Goal: Task Accomplishment & Management: Complete application form

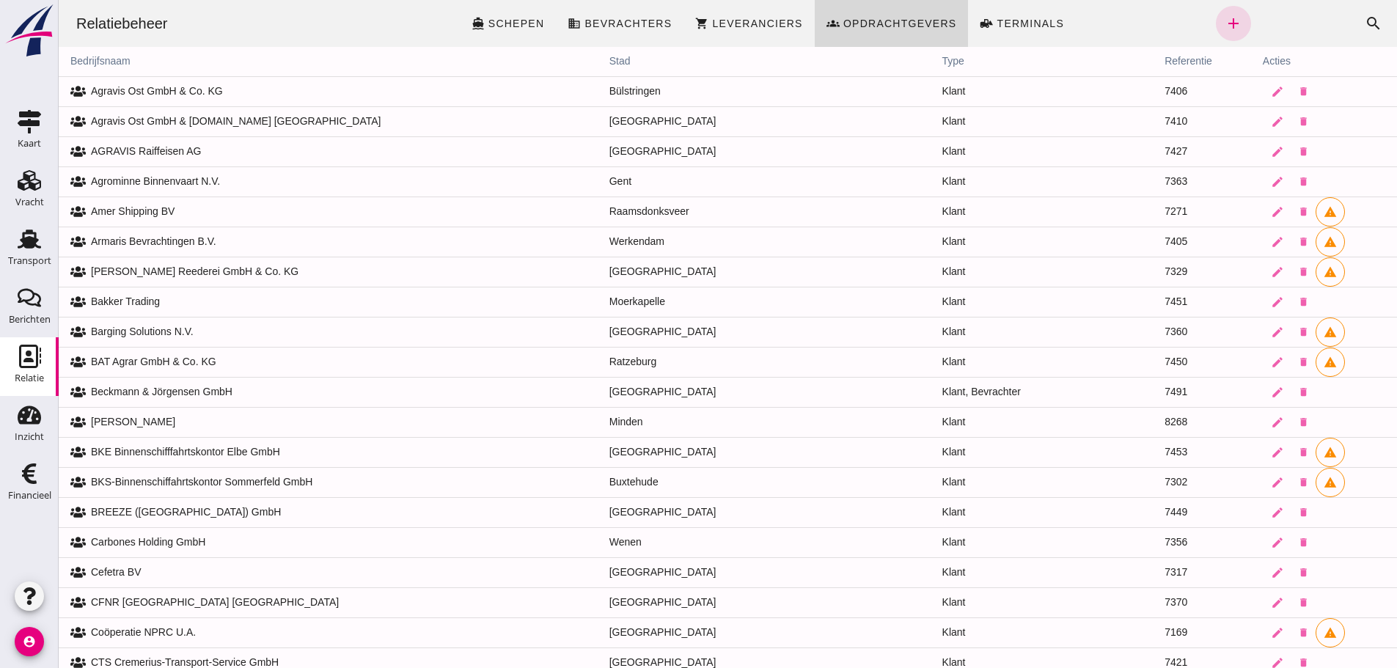
scroll to position [1467, 0]
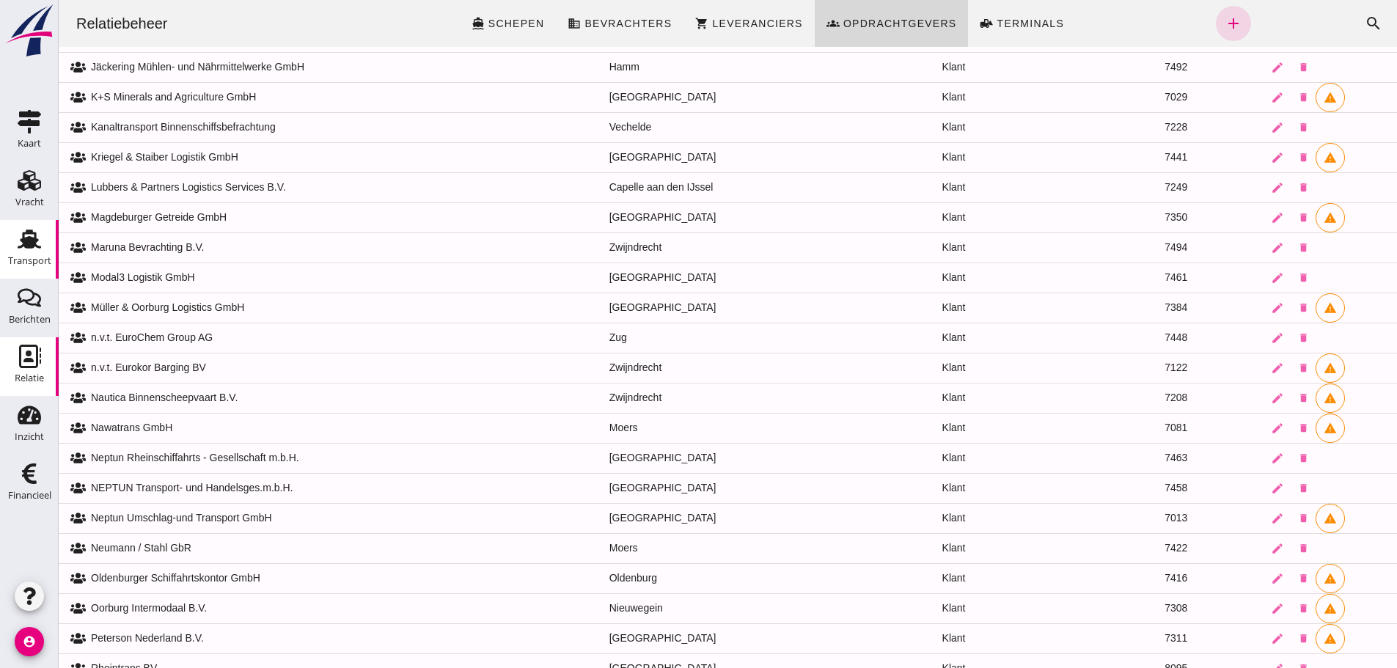
click at [31, 249] on icon "Transport" at bounding box center [29, 238] width 23 height 23
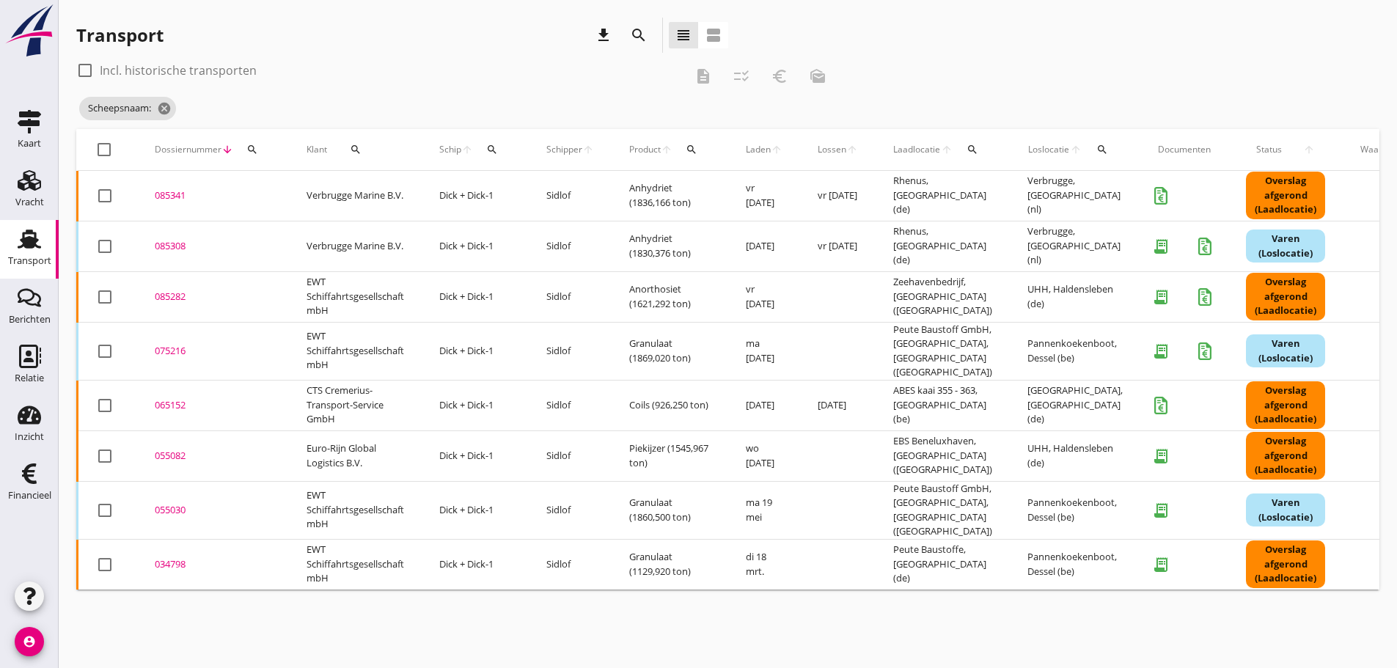
click at [460, 150] on span "Schip" at bounding box center [450, 149] width 22 height 13
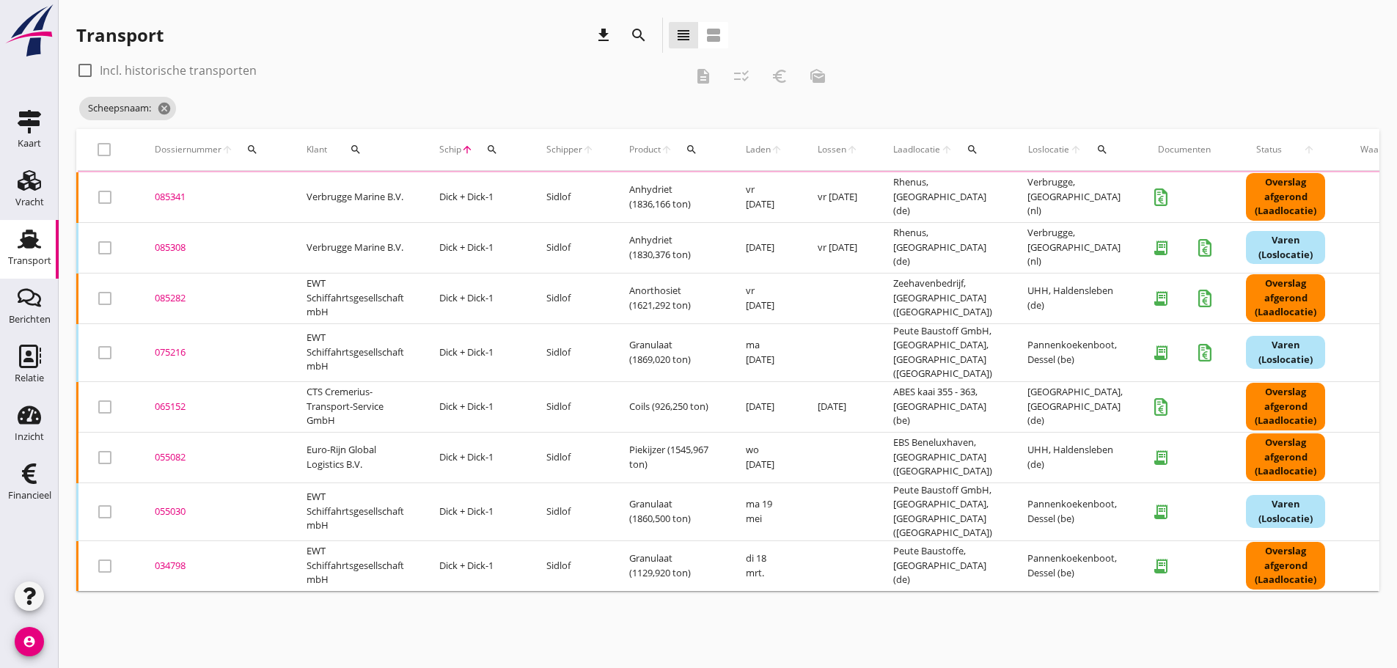
click at [511, 146] on div "Schip arrow_upward search" at bounding box center [475, 149] width 72 height 35
click at [493, 151] on icon "search" at bounding box center [492, 150] width 12 height 12
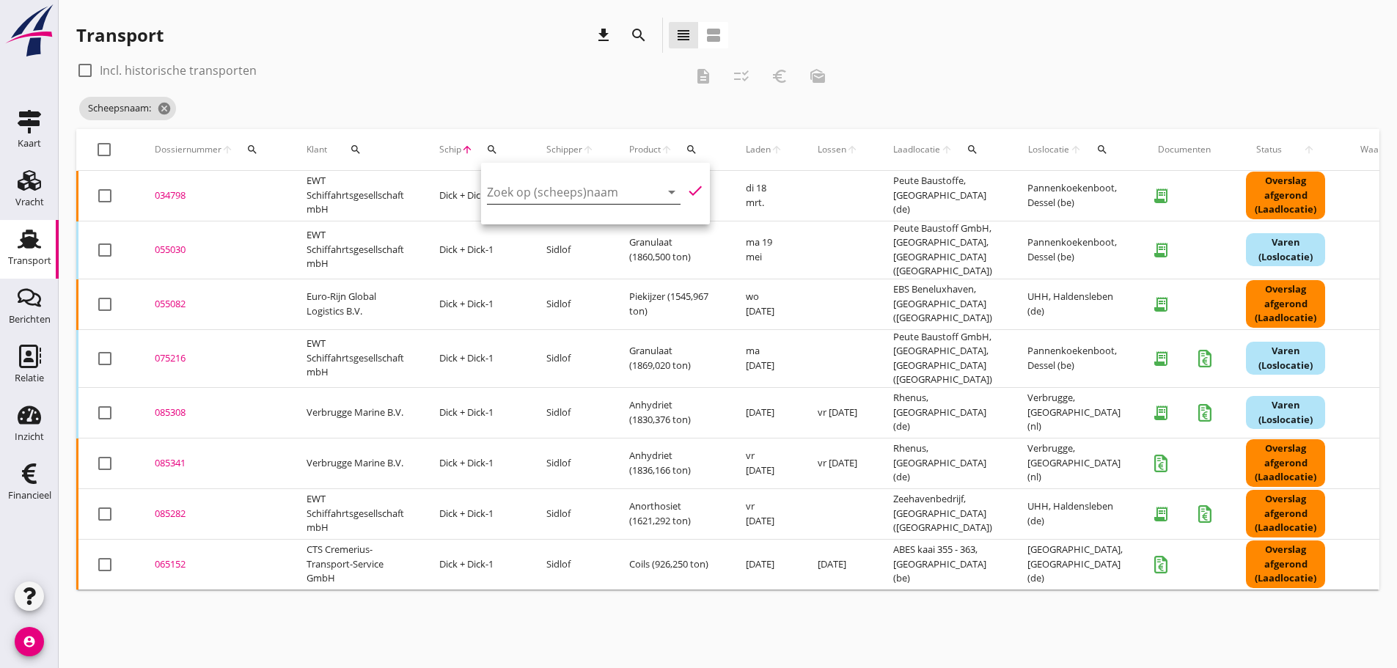
click at [513, 196] on input "Zoek op (scheeps)naam" at bounding box center [563, 191] width 152 height 23
click at [585, 223] on div "Natasja" at bounding box center [609, 221] width 139 height 18
click at [686, 191] on icon "check" at bounding box center [695, 191] width 18 height 18
type input "Natasja"
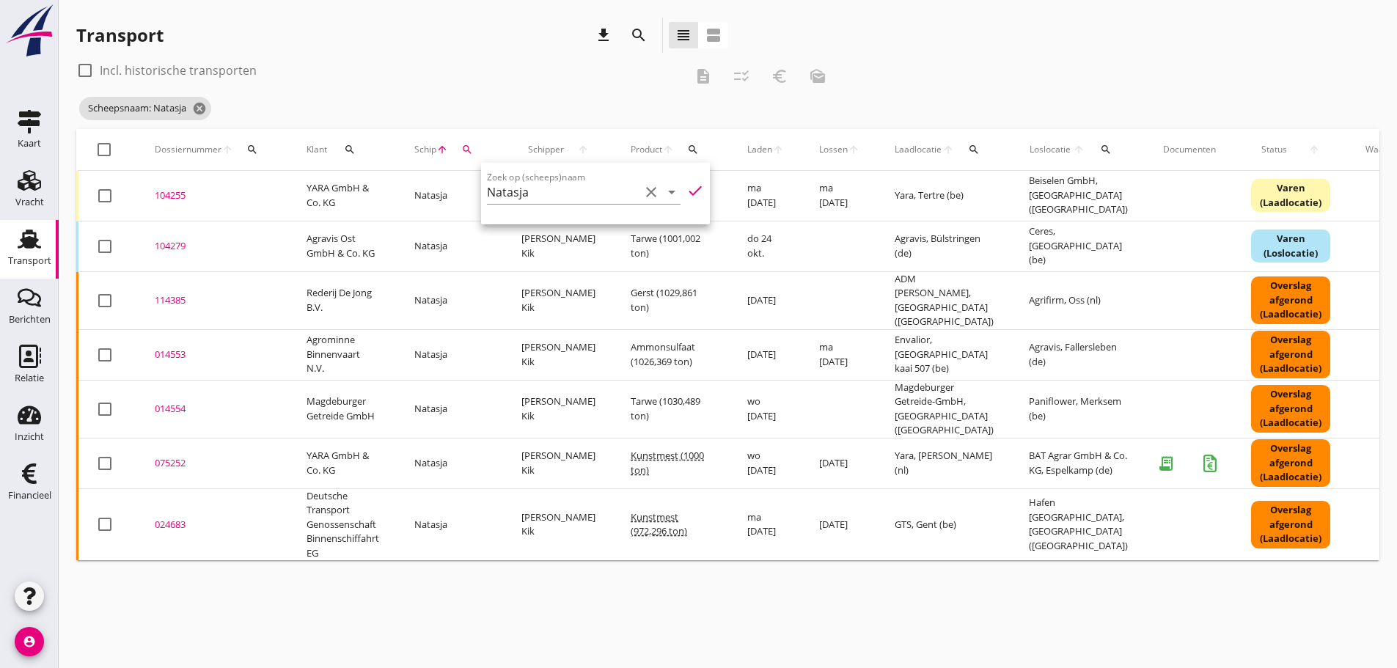
click at [175, 456] on div "075252" at bounding box center [213, 463] width 117 height 15
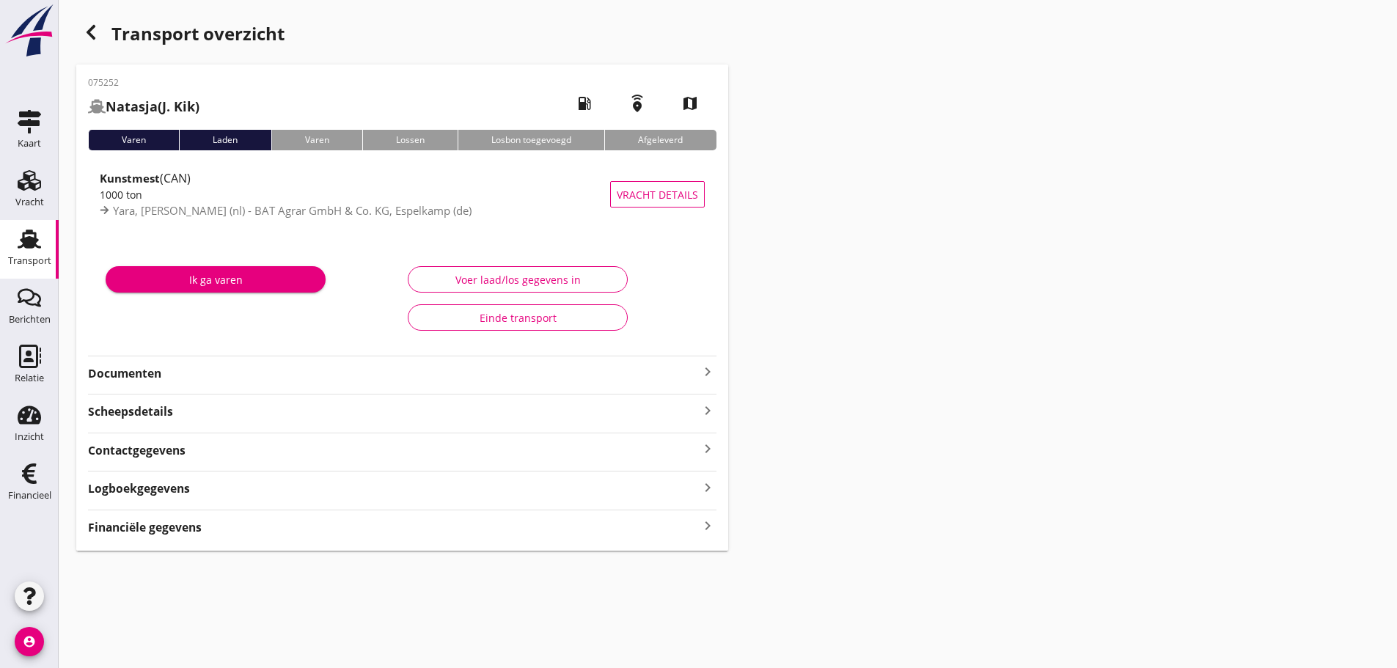
click at [149, 528] on strong "Financiële gegevens" at bounding box center [145, 527] width 114 height 17
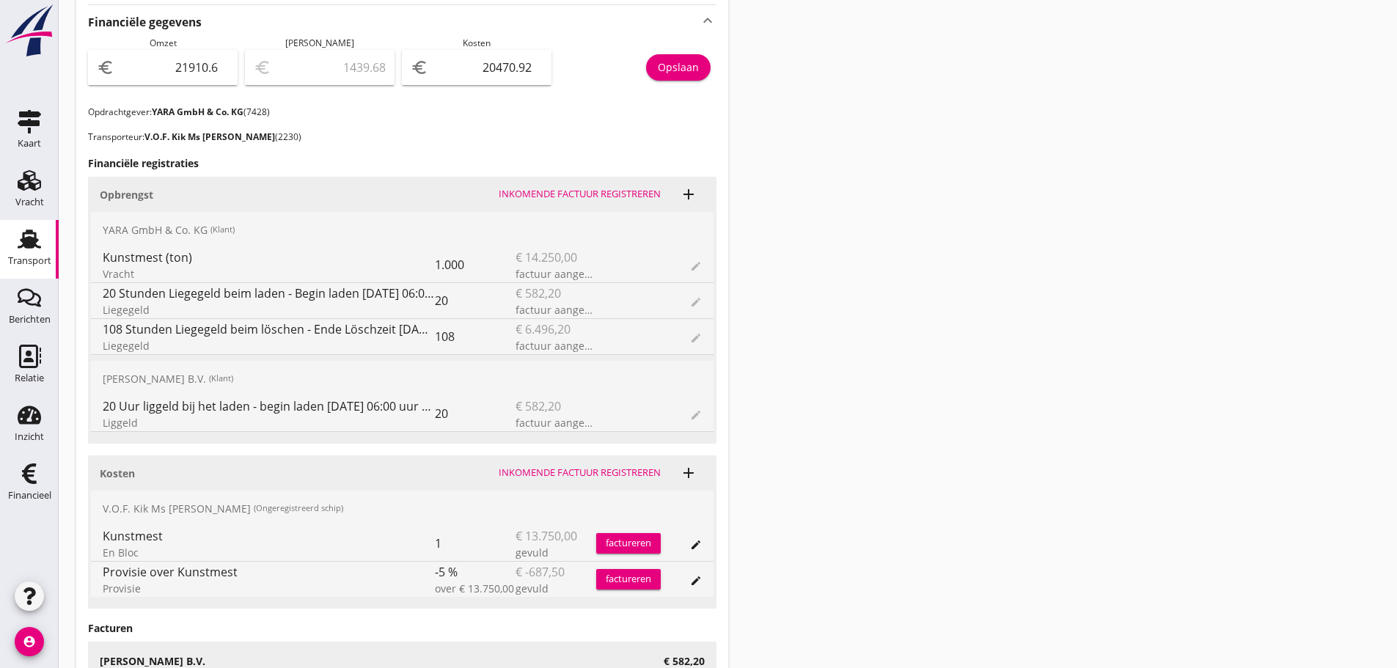
scroll to position [587, 0]
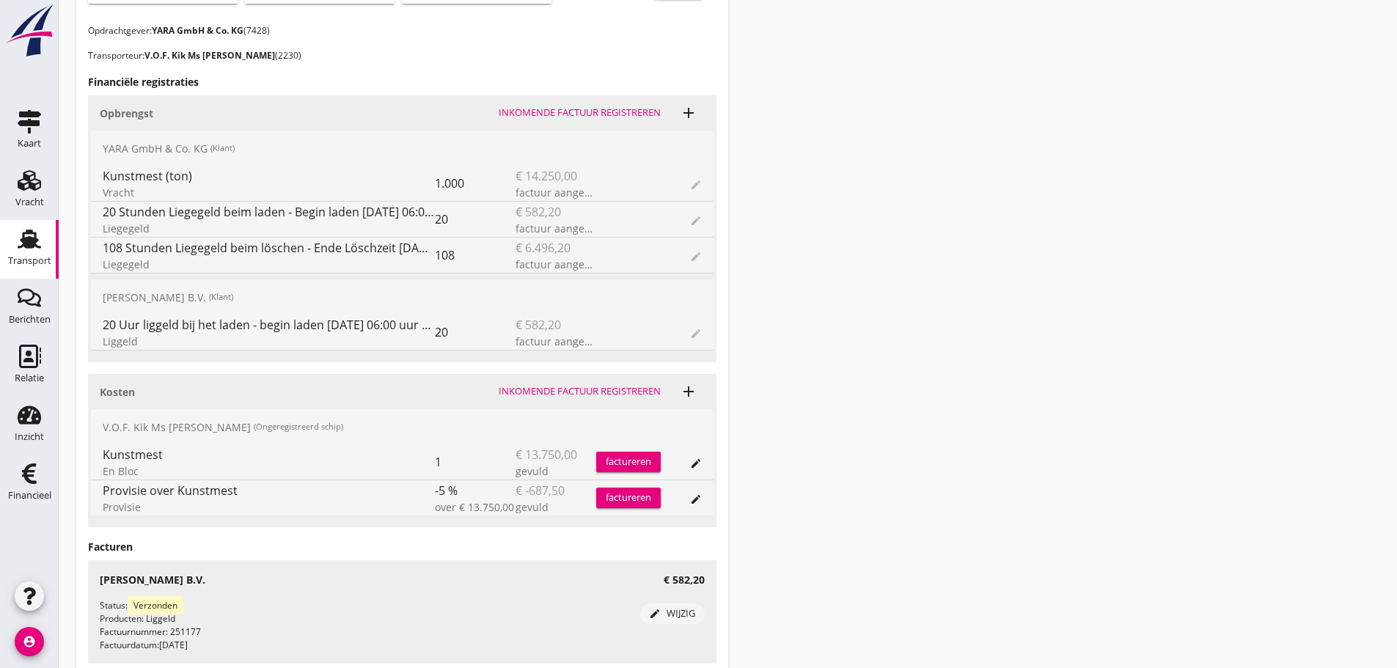
drag, startPoint x: 1194, startPoint y: 205, endPoint x: 1194, endPoint y: 237, distance: 31.5
click at [1194, 212] on div "Transport overzicht 075252 Natasja (J. Kik) local_gas_station emergency_share m…" at bounding box center [728, 311] width 1338 height 1797
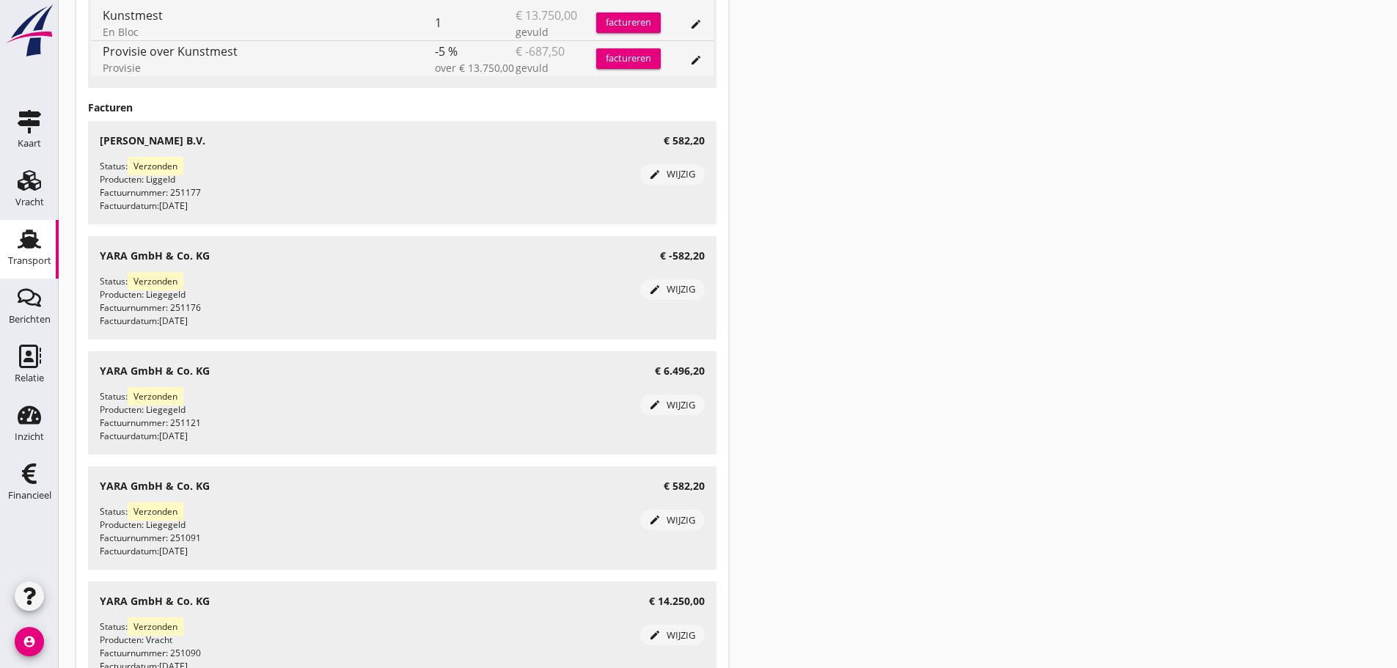
scroll to position [1026, 0]
drag, startPoint x: 1291, startPoint y: 154, endPoint x: 1289, endPoint y: 133, distance: 20.6
click at [30, 496] on div "Financieel" at bounding box center [29, 495] width 43 height 10
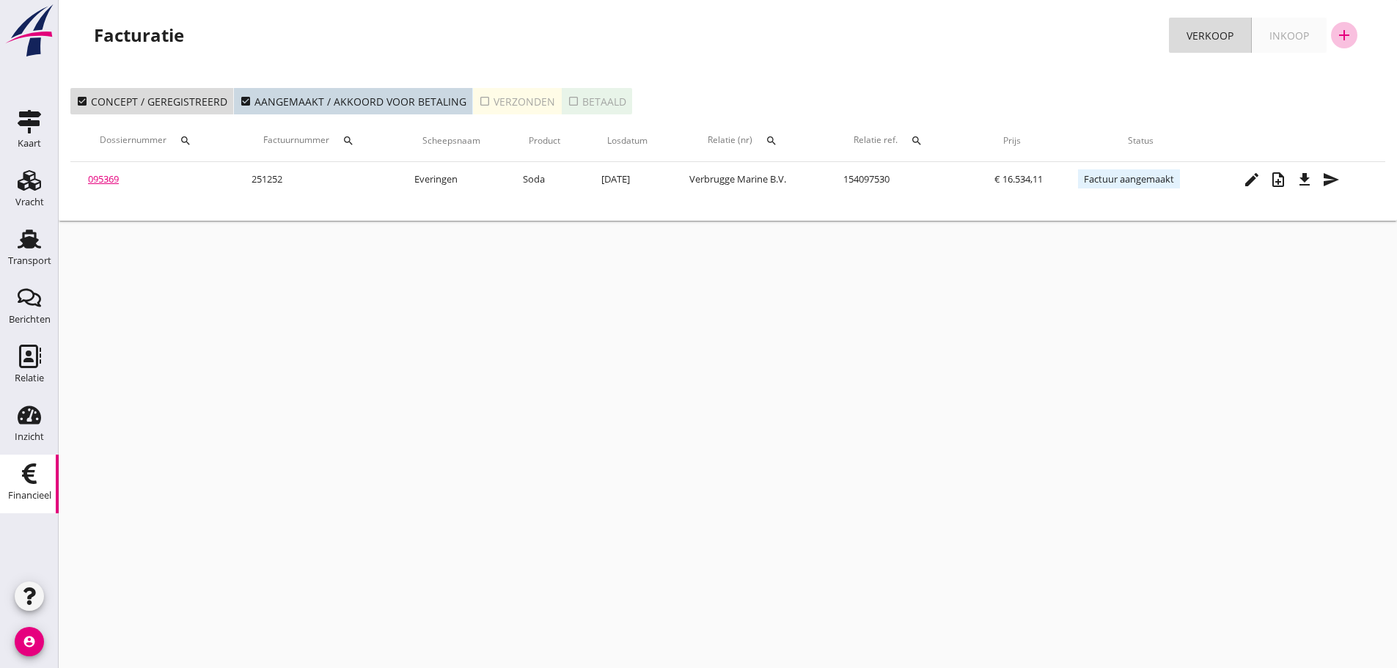
click at [1338, 34] on icon "add" at bounding box center [1344, 35] width 18 height 18
click at [1355, 76] on div "Verkoopfactuur" at bounding box center [1334, 72] width 87 height 18
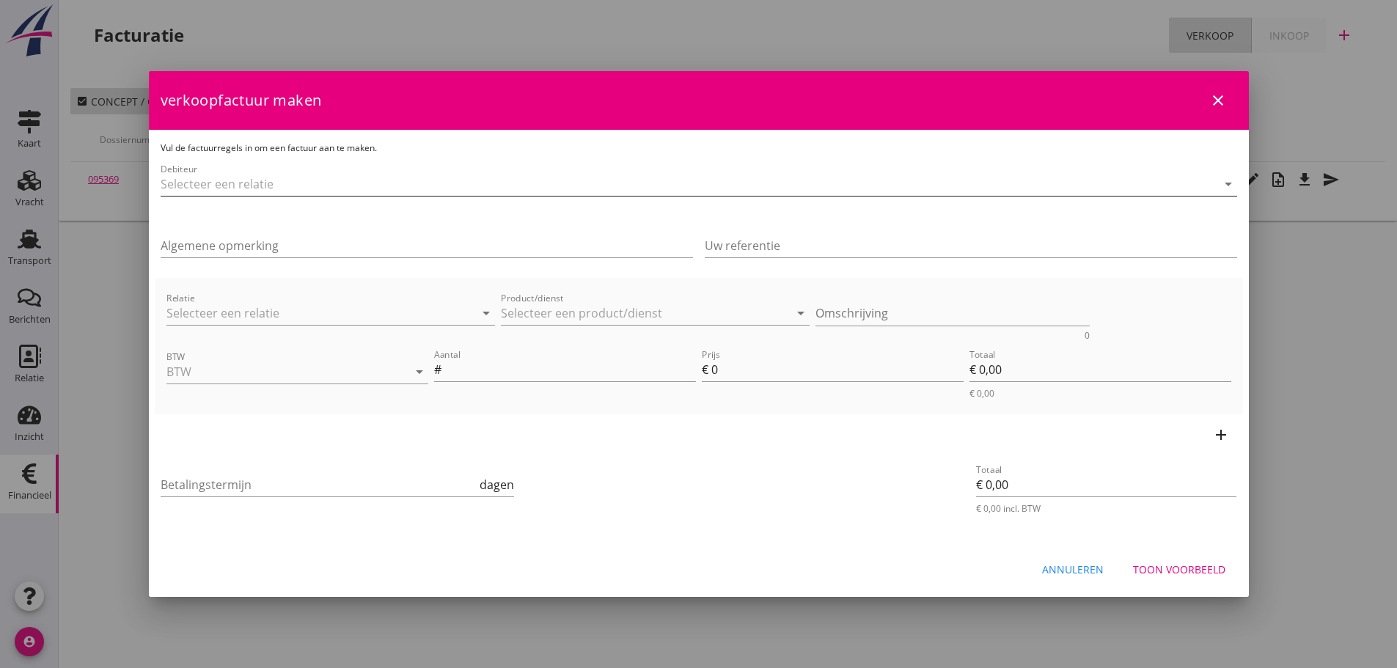
click at [350, 183] on input "Debiteur" at bounding box center [678, 183] width 1035 height 23
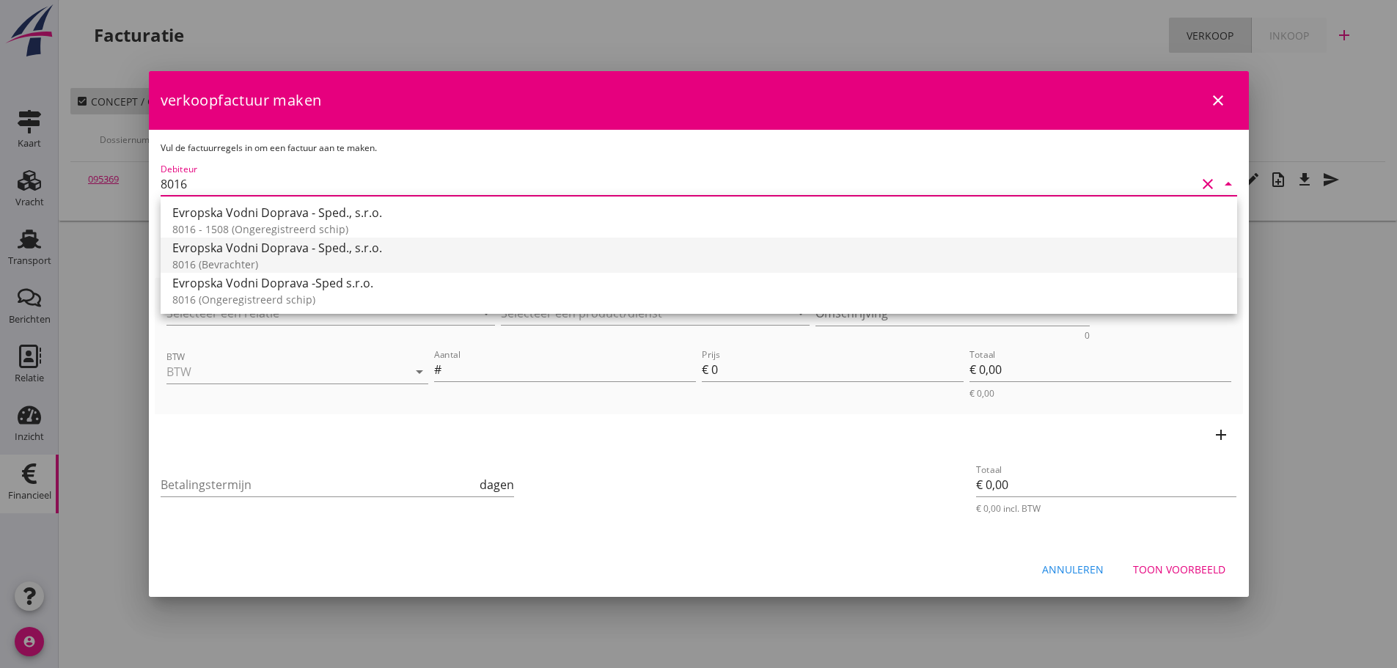
click at [238, 260] on div "8016 (Bevrachter)" at bounding box center [698, 264] width 1053 height 15
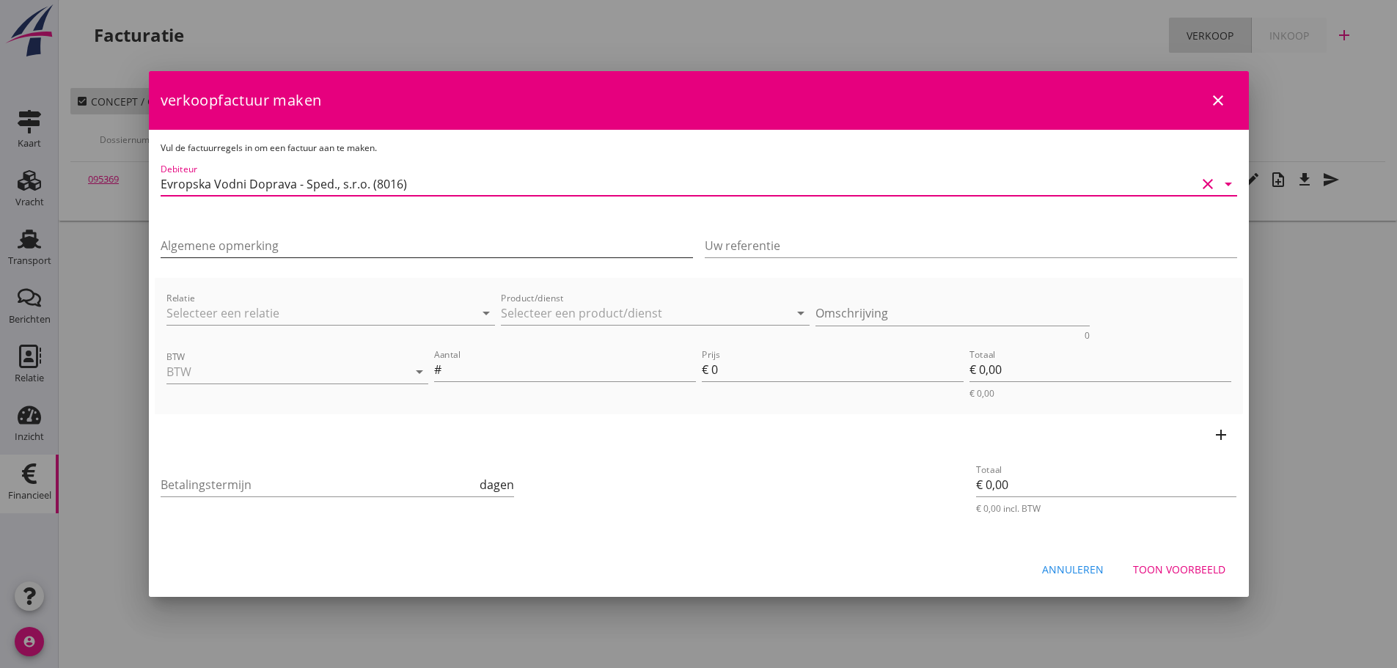
type input "Evropska Vodni Doprava - Sped., s.r.o. (8016)"
click at [232, 241] on input "Algemene opmerking" at bounding box center [427, 245] width 532 height 23
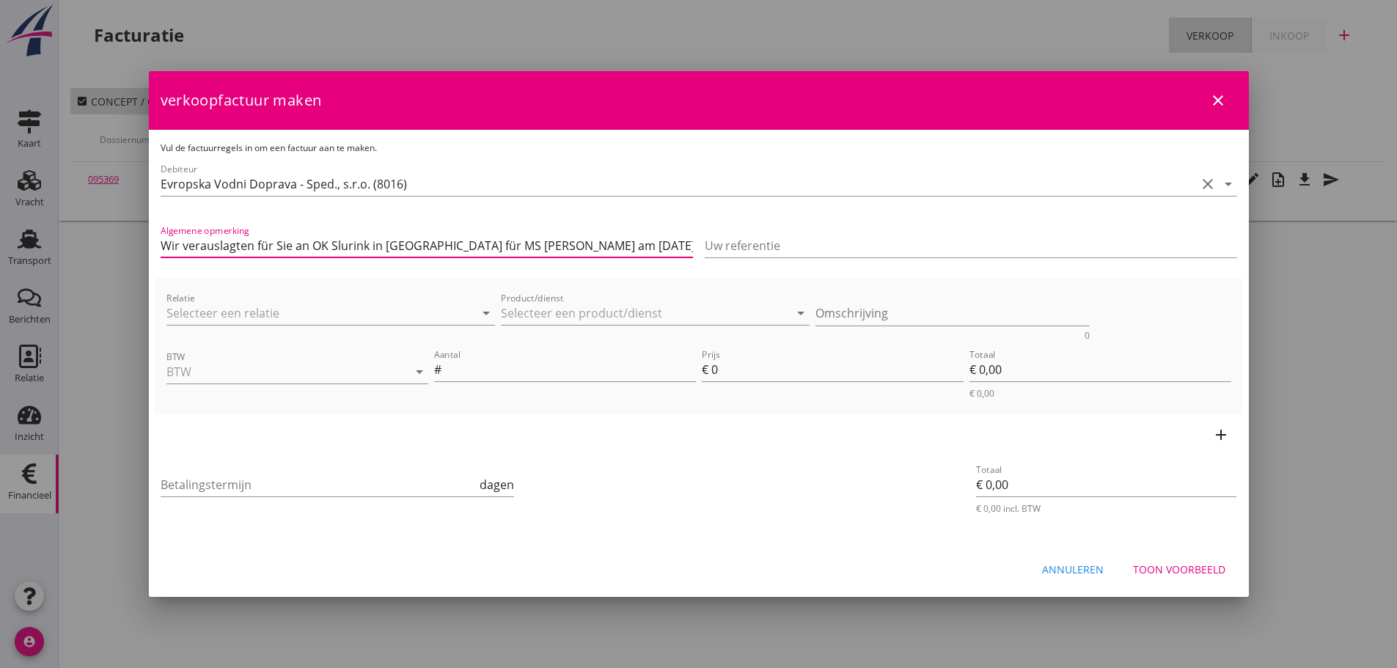
click at [479, 246] on input "Wir verauslagten für Sie an OK Slurink in [GEOGRAPHIC_DATA] für MS [PERSON_NAME…" at bounding box center [427, 245] width 532 height 23
click at [484, 242] on input "Wir verauslagten für Sie an OK Slurink in [GEOGRAPHIC_DATA] für MS [PERSON_NAME…" at bounding box center [427, 245] width 532 height 23
click at [557, 243] on input "Wir verauslagten für Sie an OK Slurink in [GEOGRAPHIC_DATA] für MS [PERSON_NAME…" at bounding box center [427, 245] width 532 height 23
type input "Wir verauslagten für Sie an OK Slurink in [GEOGRAPHIC_DATA] für MS [PERSON_NAME…"
click at [178, 313] on input "Relatie" at bounding box center [310, 312] width 288 height 23
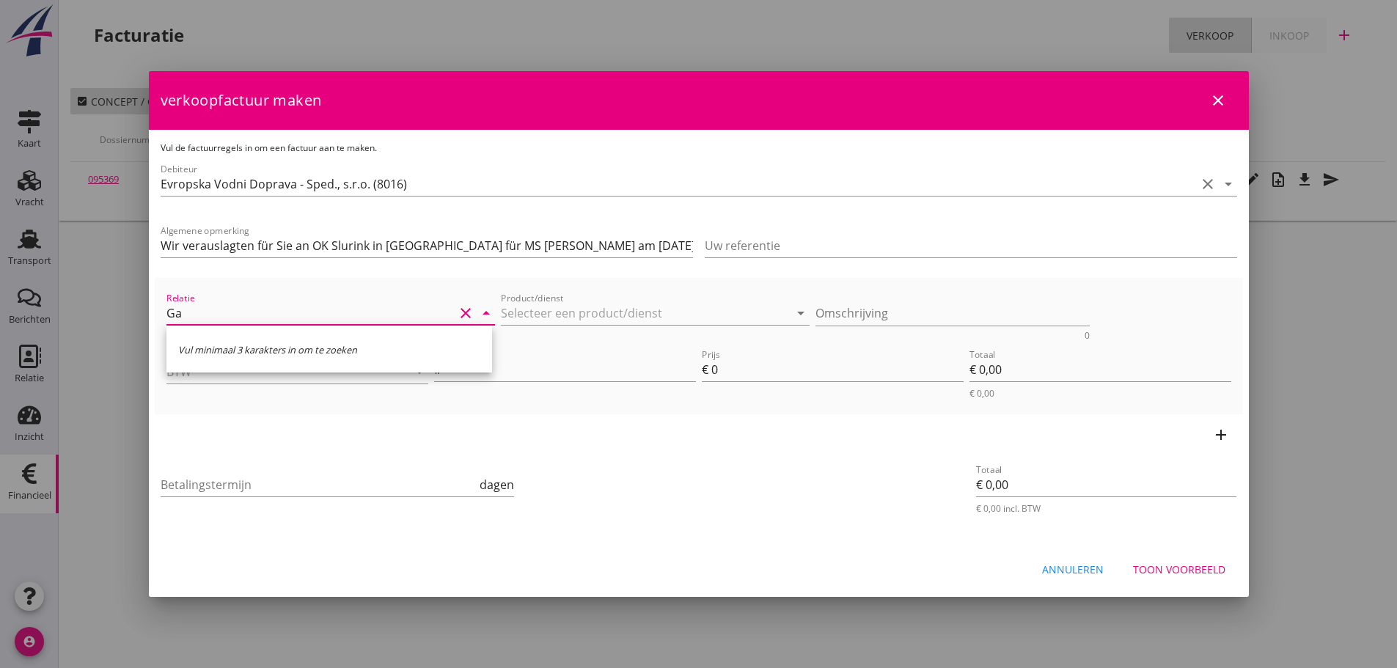
type input "G"
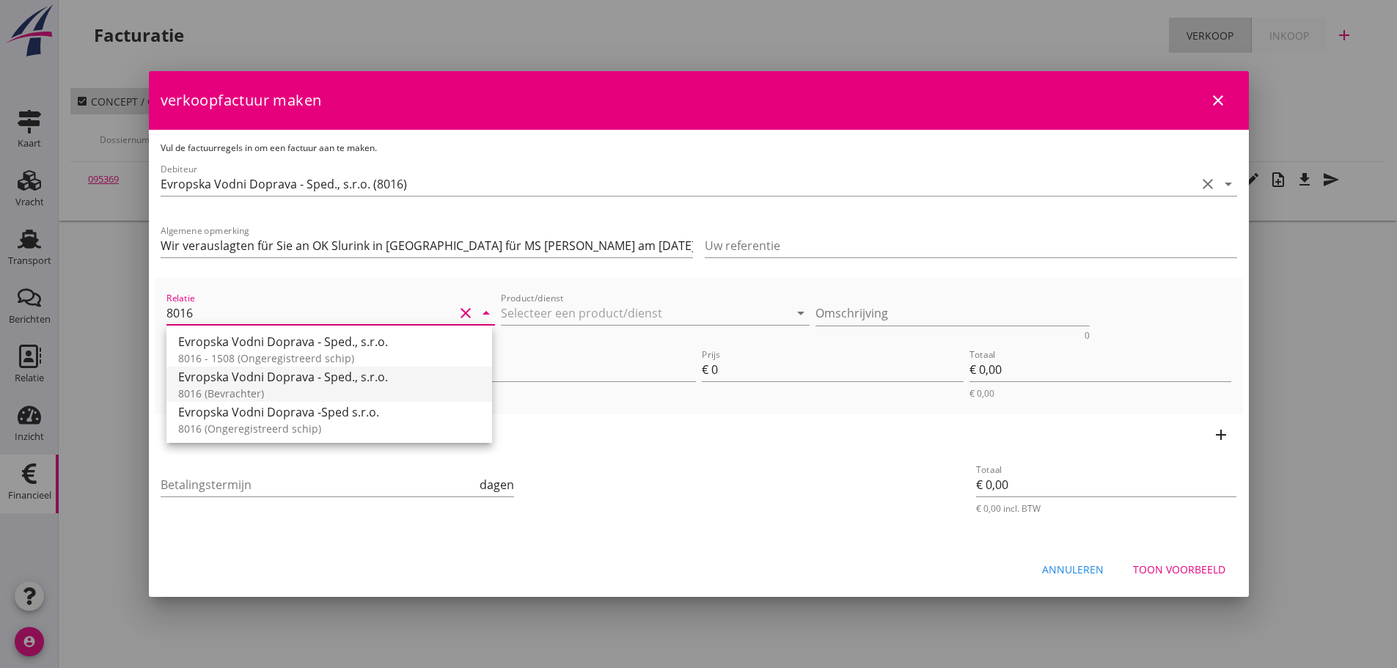
click at [250, 394] on div "8016 (Bevrachter)" at bounding box center [329, 393] width 302 height 15
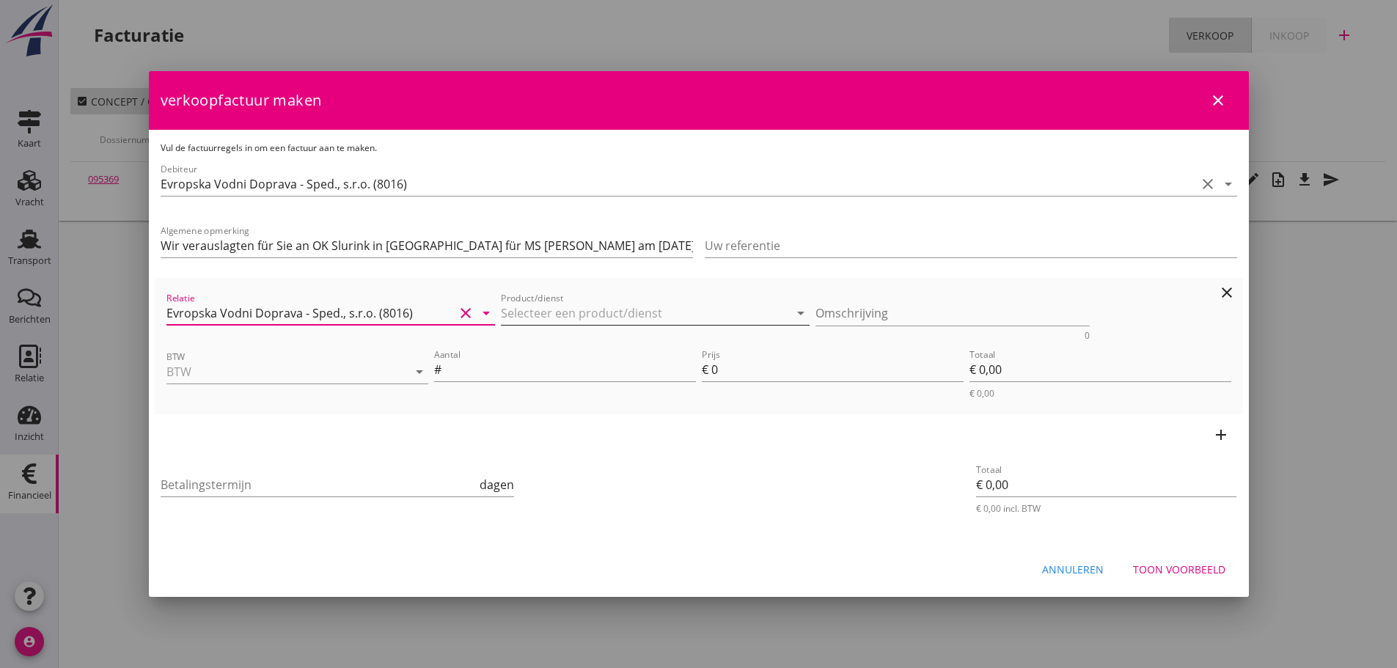
type input "Evropska Vodni Doprava - Sped., s.r.o. (8016)"
click at [533, 308] on input "Product/dienst" at bounding box center [645, 312] width 288 height 23
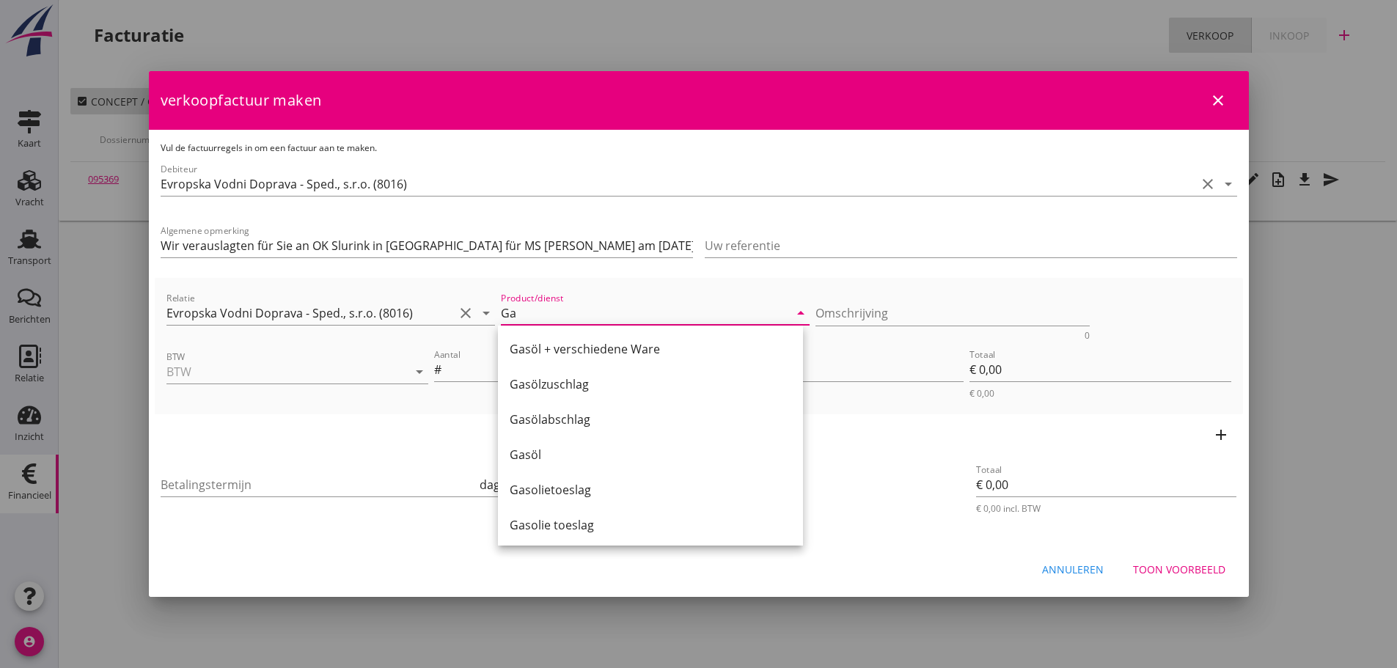
click at [626, 328] on div "Gasöl + verschiedene Ware Gasölzuschlag Gasölabschlag Gasöl Gasolietoeslag Gaso…" at bounding box center [650, 437] width 305 height 223
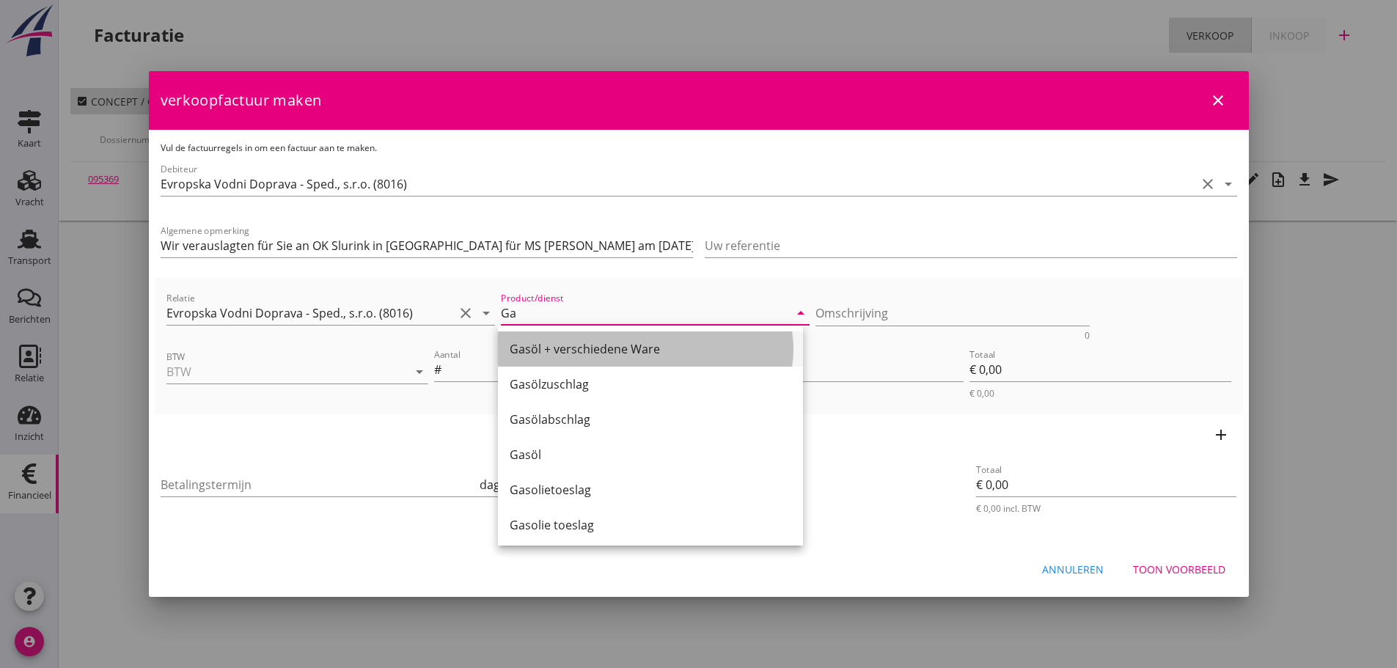
click at [607, 347] on div "Gasöl + verschiedene Ware" at bounding box center [651, 349] width 282 height 18
type input "Gasöl + verschiedene Ware"
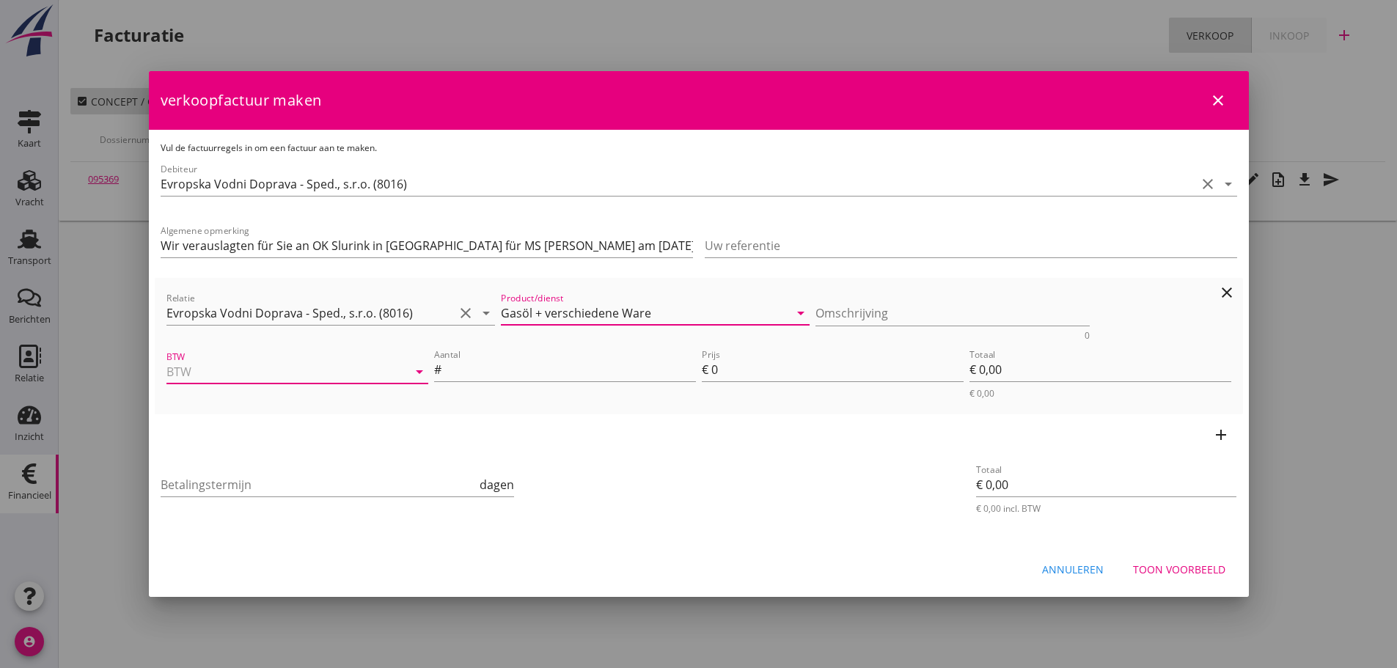
click at [337, 379] on input "BTW" at bounding box center [276, 371] width 221 height 23
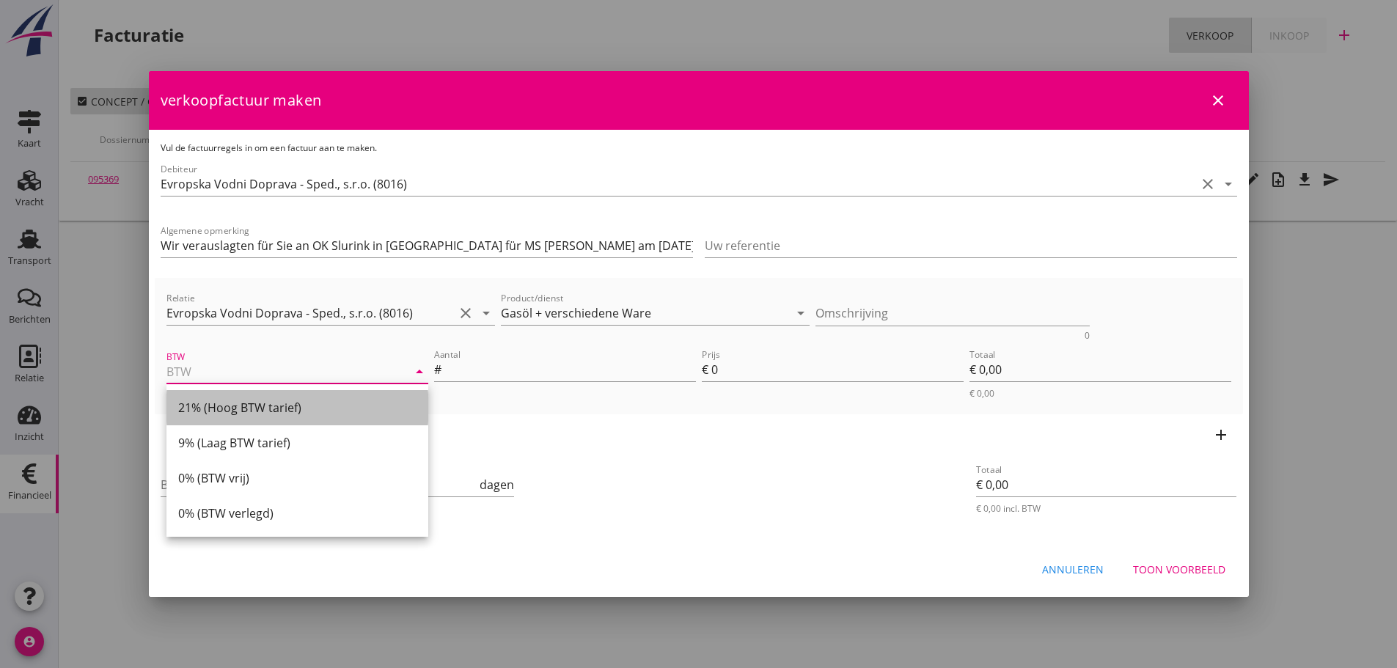
click at [224, 419] on div "21% (Hoog BTW tarief)" at bounding box center [297, 407] width 238 height 35
type input "21% (Hoog BTW tarief)"
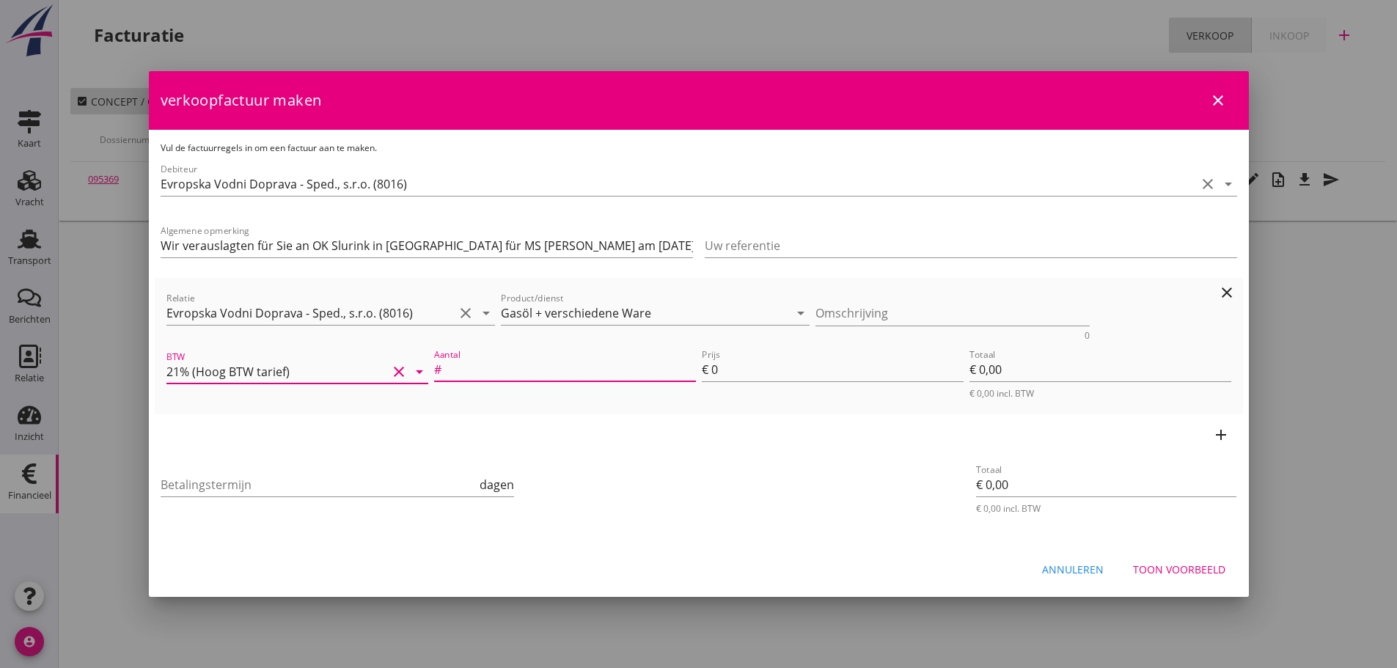
click at [533, 377] on input "Aantal" at bounding box center [569, 369] width 251 height 23
type input "1"
type input "5"
type input "€ 5,00"
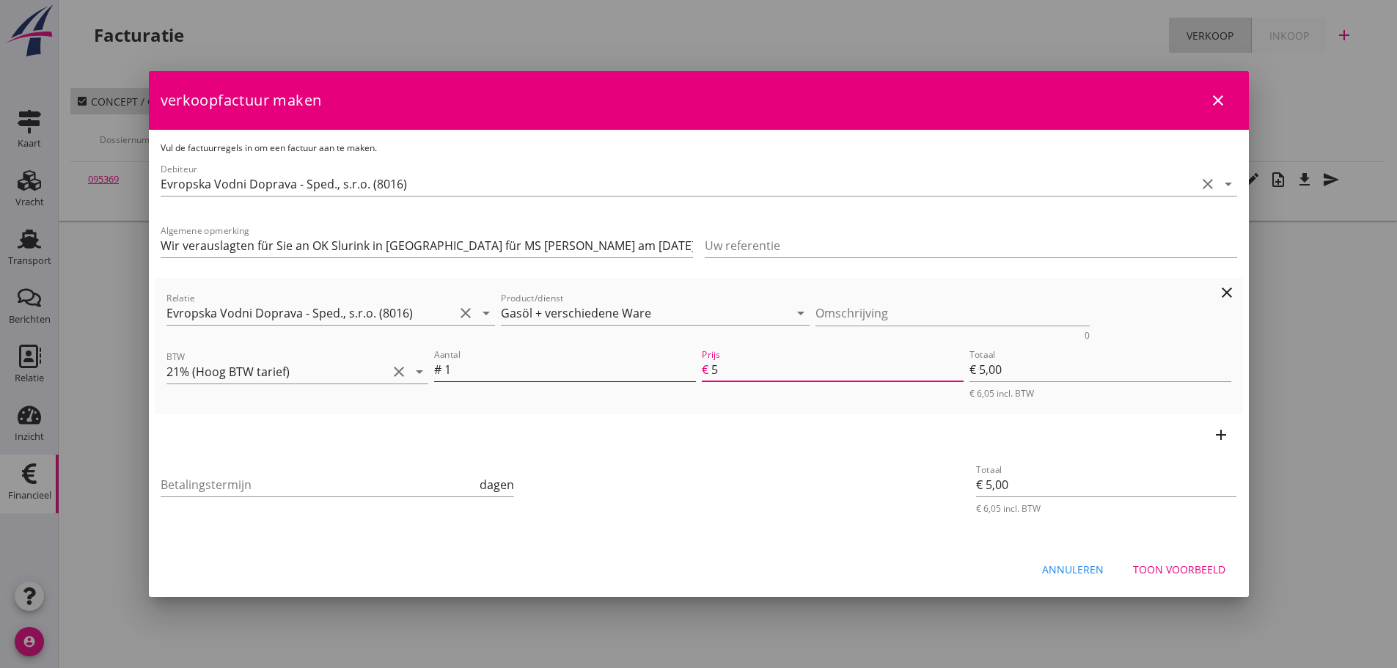
type input "59"
type input "€ 59,00"
type input "595"
type input "€ 595,00"
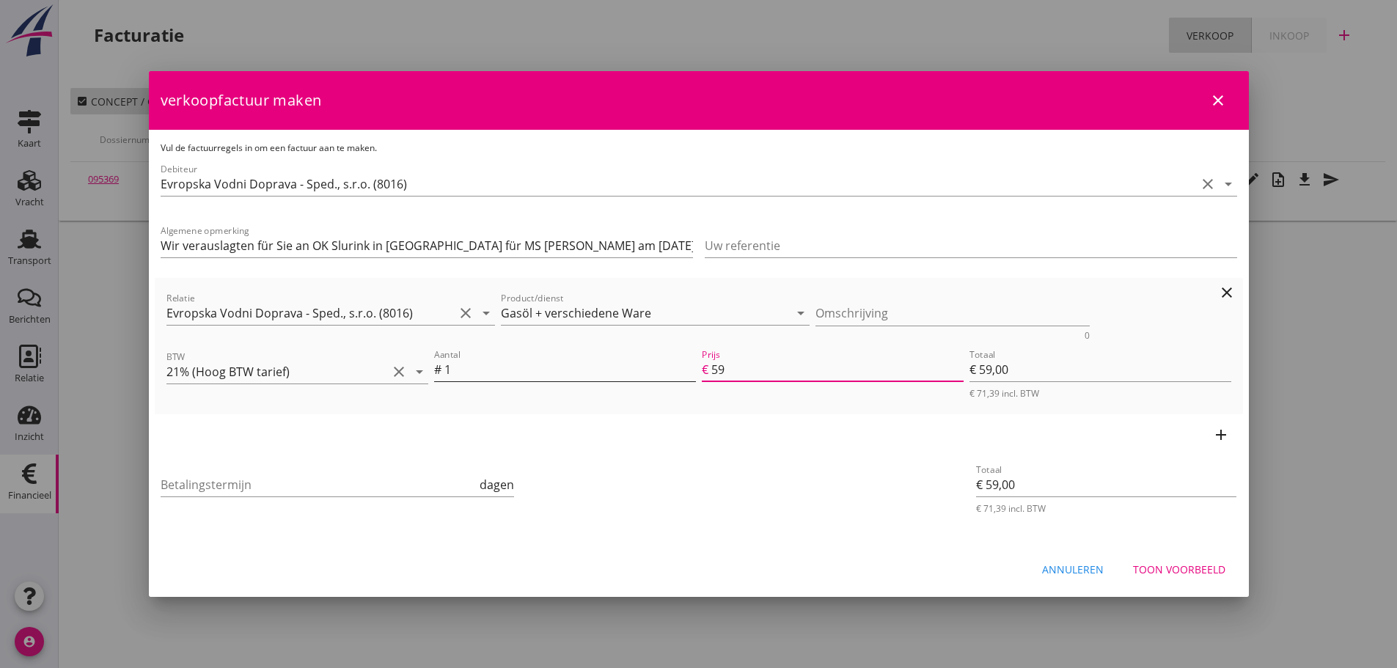
type input "€ 595,00"
type input "5955"
type input "€ 5.955,00"
type input "€ 0,00"
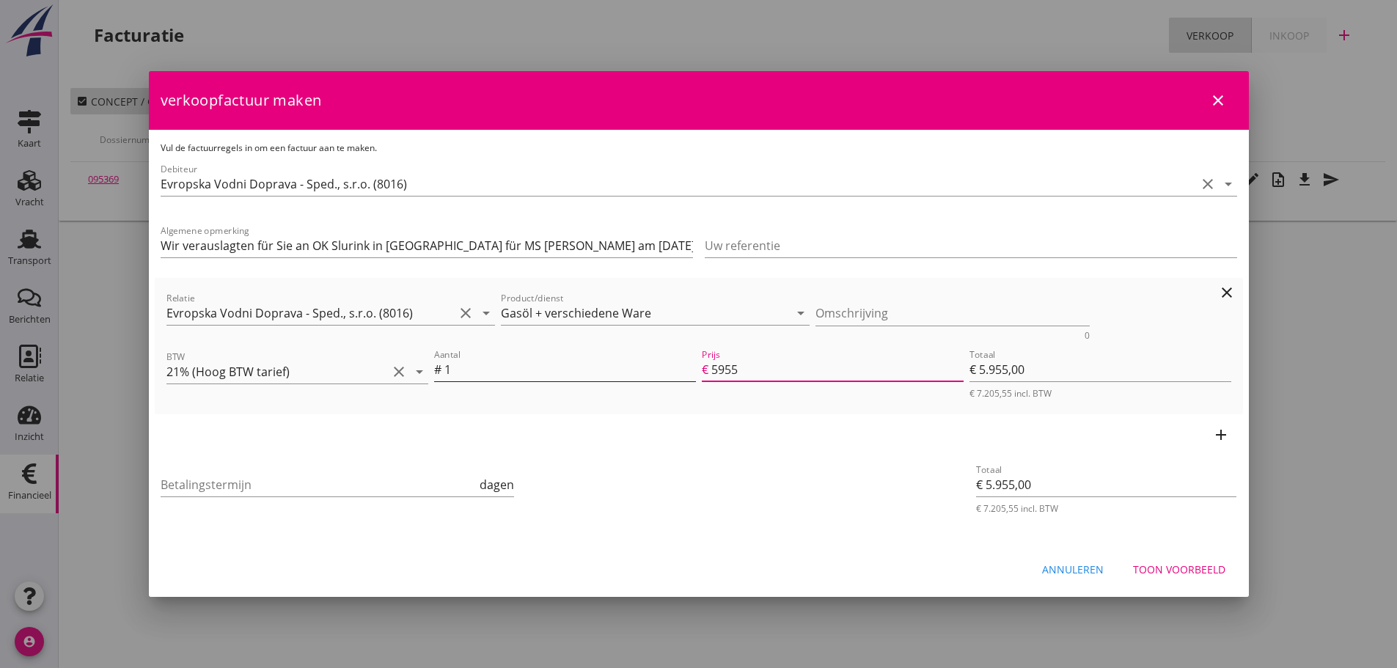
type input "€ 0,00"
type input "5955.9"
type input "€ 5.955,90"
type input "5955.92"
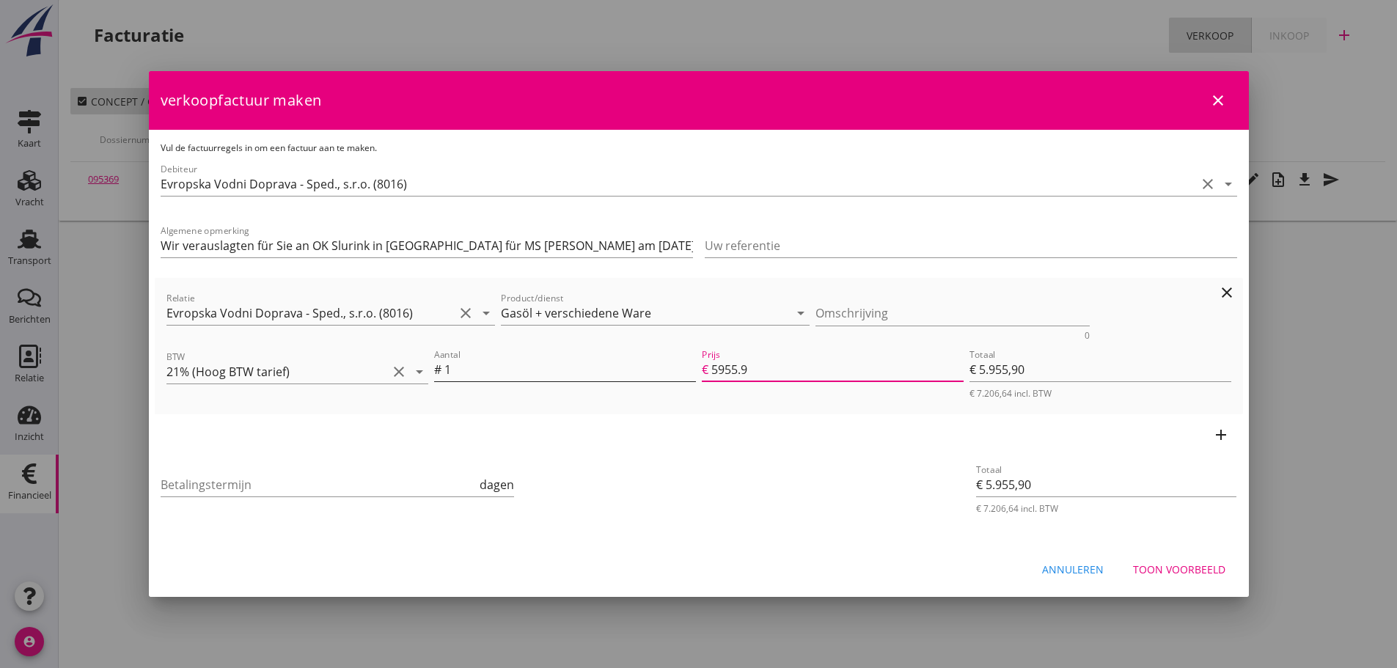
type input "€ 5.955,92"
type input "5955.92"
click at [1219, 436] on icon "add" at bounding box center [1221, 435] width 18 height 18
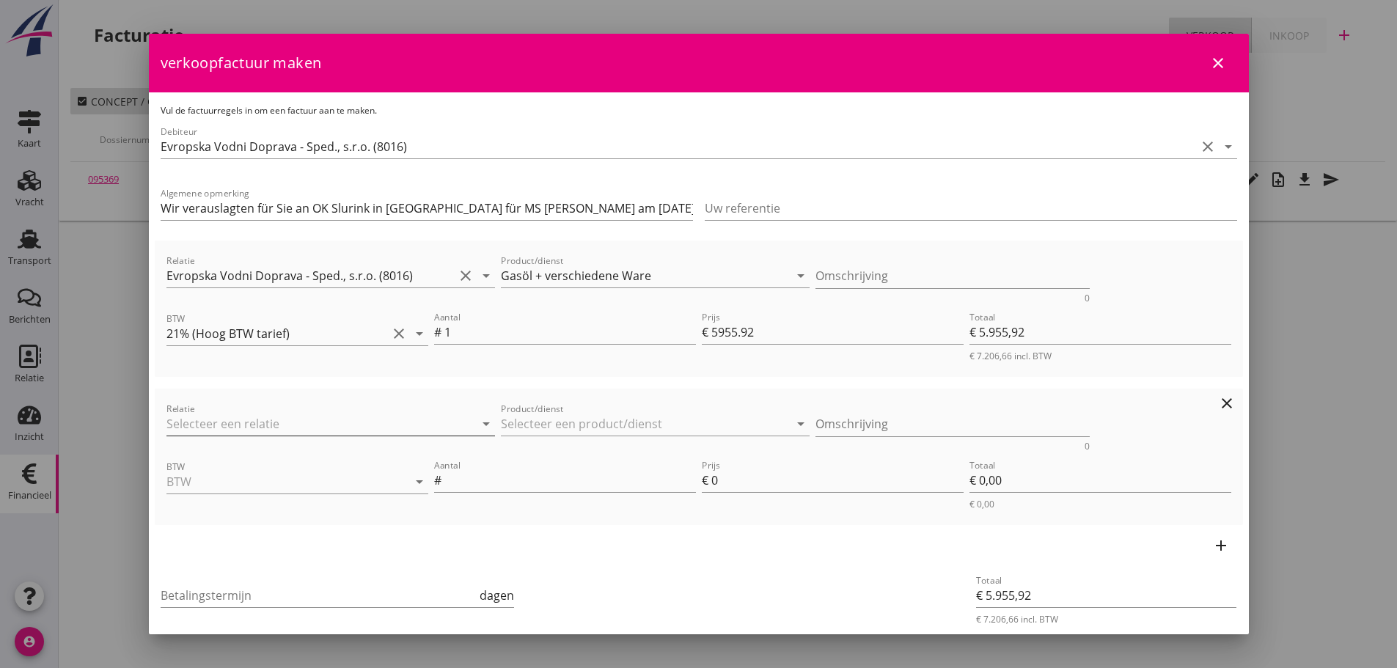
drag, startPoint x: 284, startPoint y: 431, endPoint x: 273, endPoint y: 422, distance: 14.6
click at [282, 430] on input "Relatie" at bounding box center [310, 423] width 288 height 23
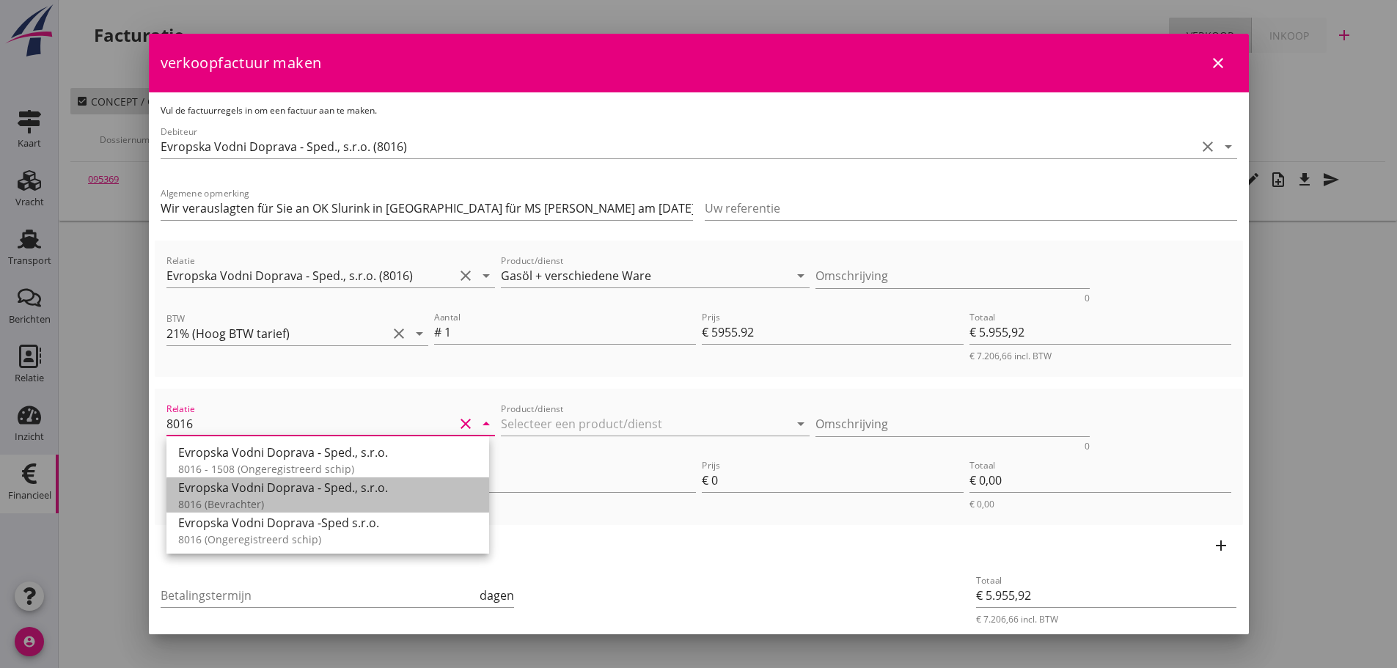
drag, startPoint x: 265, startPoint y: 495, endPoint x: 382, endPoint y: 457, distance: 122.6
click at [266, 494] on div "Evropska Vodni Doprava - Sped., s.r.o." at bounding box center [327, 488] width 299 height 18
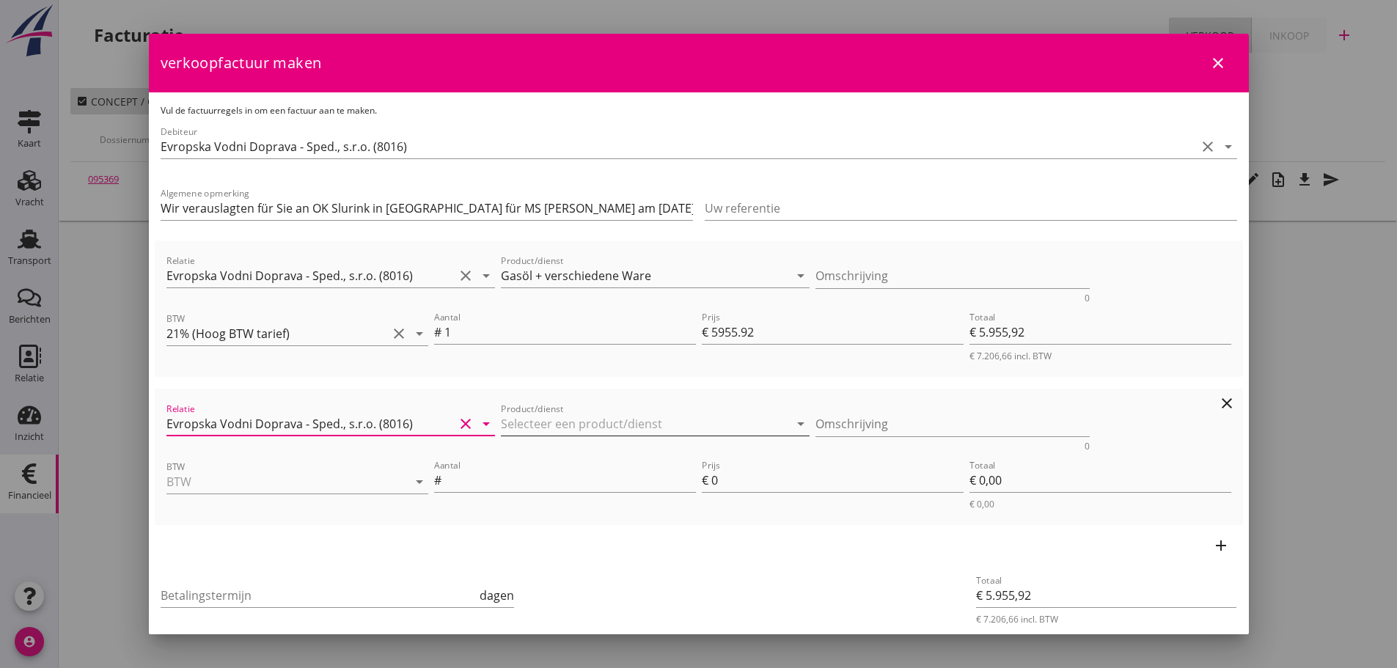
type input "Evropska Vodni Doprava - Sped., s.r.o. (8016)"
click at [510, 422] on input "Product/dienst" at bounding box center [645, 423] width 288 height 23
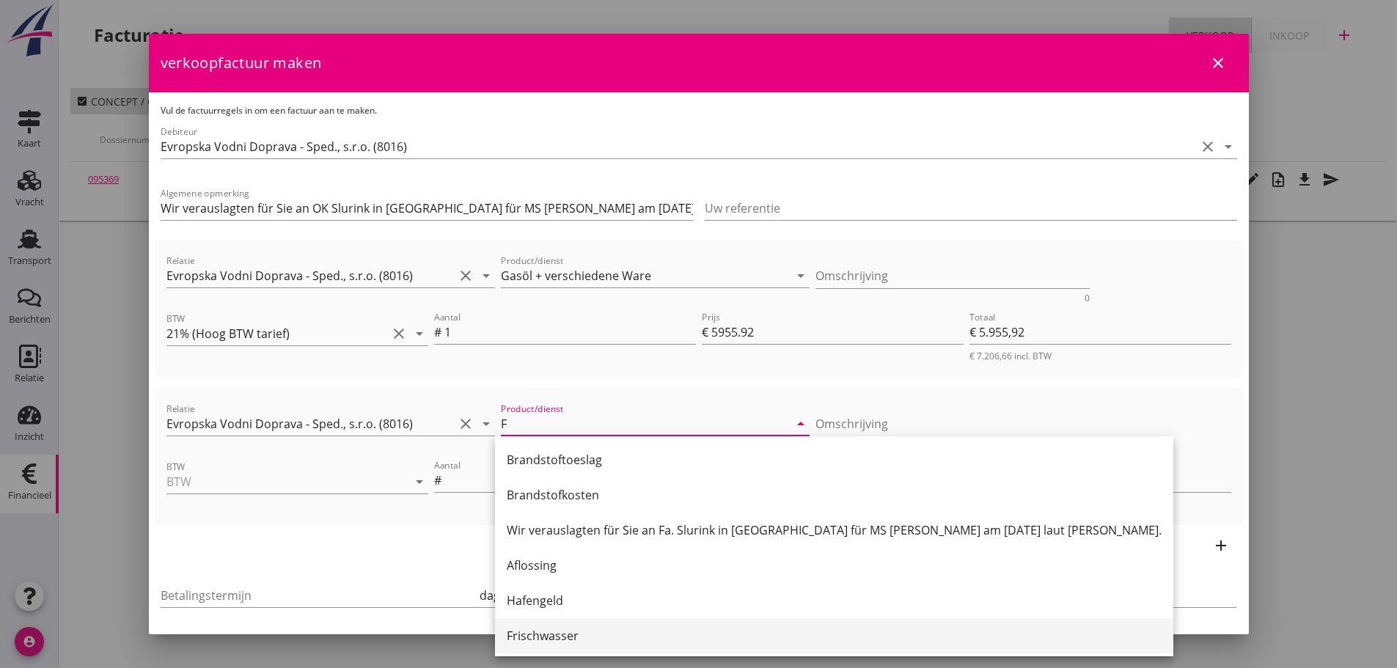
click at [544, 639] on div "Frischwasser" at bounding box center [834, 636] width 655 height 18
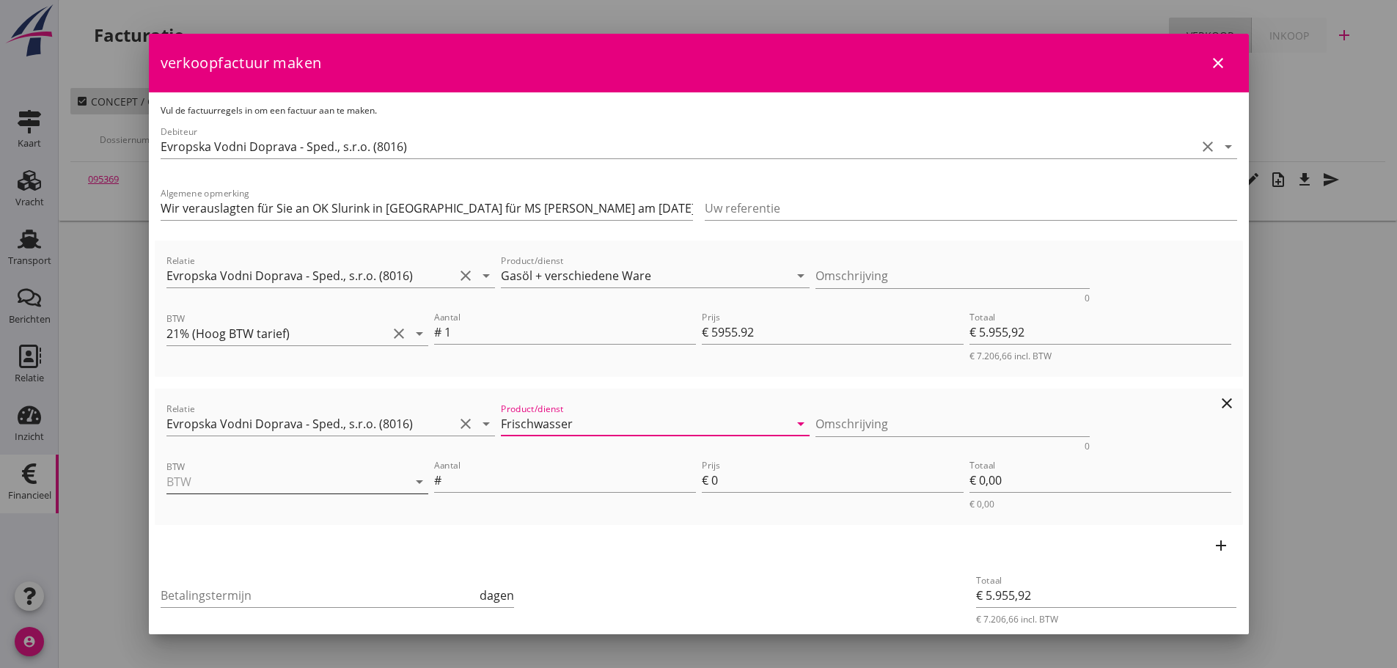
type input "Frischwasser"
click at [306, 481] on input "BTW" at bounding box center [276, 481] width 221 height 23
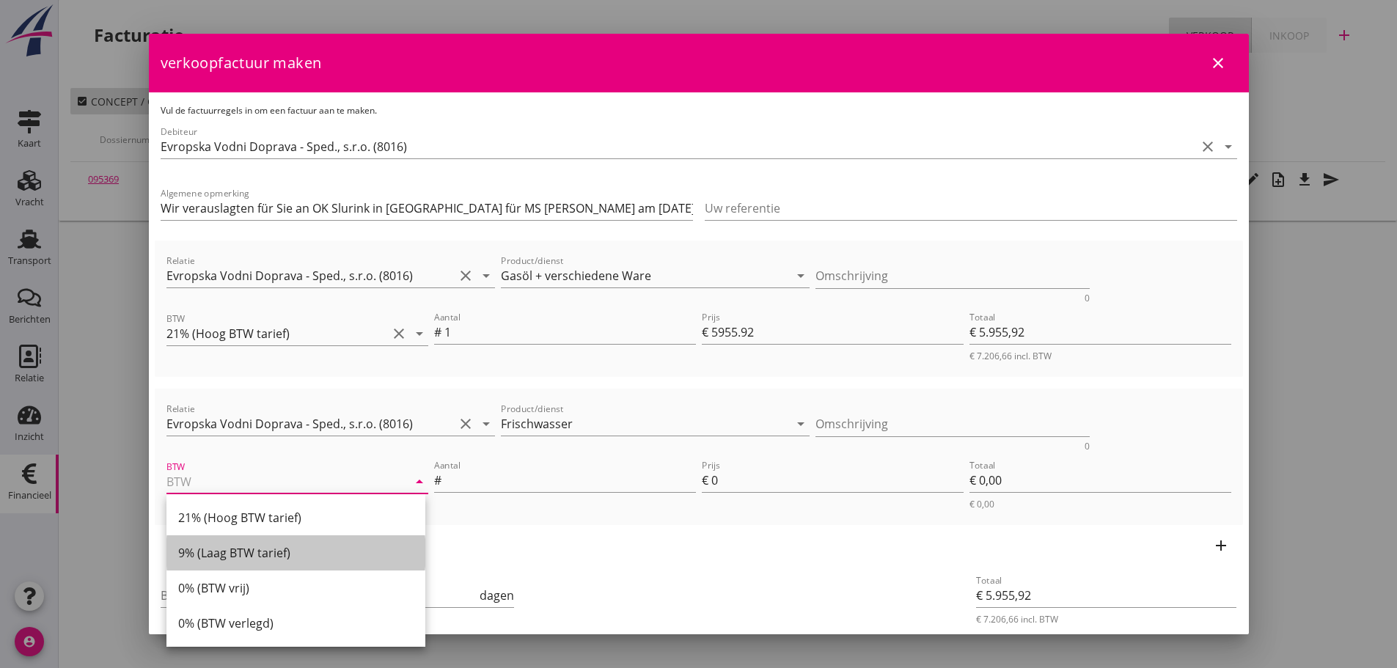
drag, startPoint x: 255, startPoint y: 554, endPoint x: 541, endPoint y: 525, distance: 287.4
click at [262, 554] on div "9% (Laag BTW tarief)" at bounding box center [295, 553] width 235 height 18
type input "9% (Laag BTW tarief)"
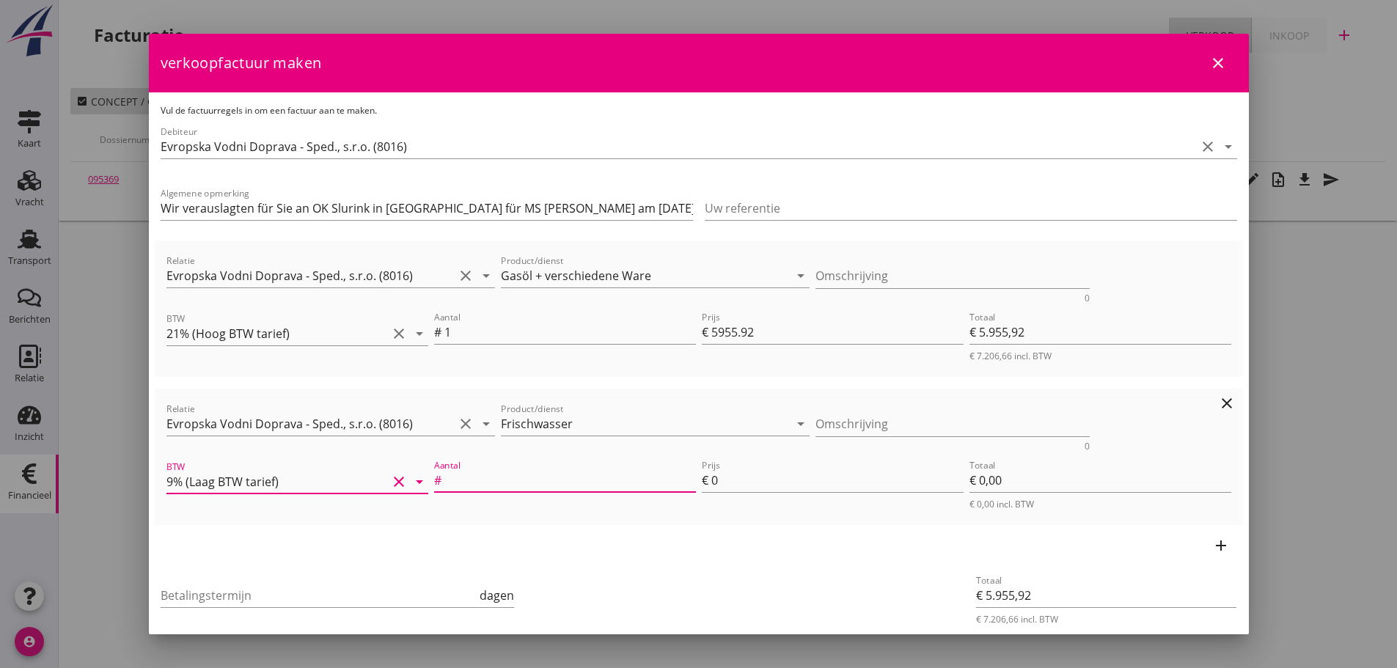
click at [532, 486] on input "Aantal" at bounding box center [569, 479] width 251 height 23
type input "1"
type input "€ 5.956,92"
type input "1"
type input "€ 1,00"
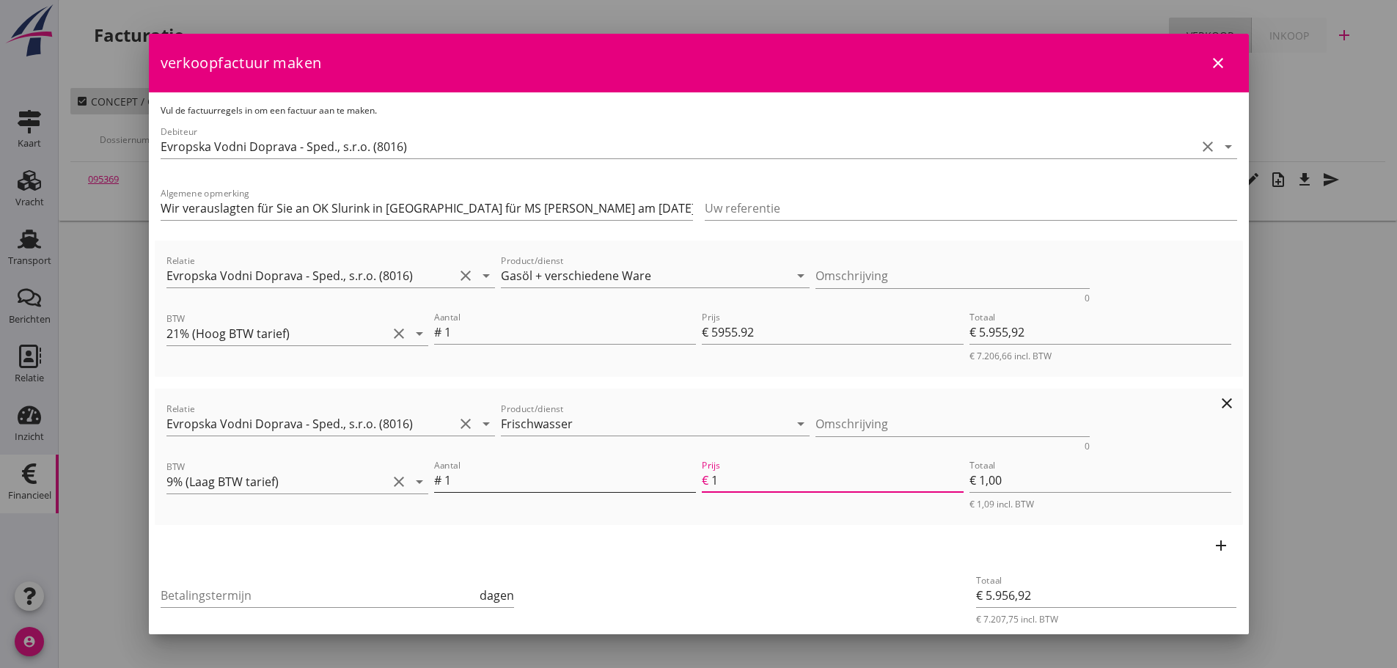
type input "€ 5.966,92"
type input "11"
type input "€ 11,00"
type input "€ 5.955,92"
type input "€ 0,00"
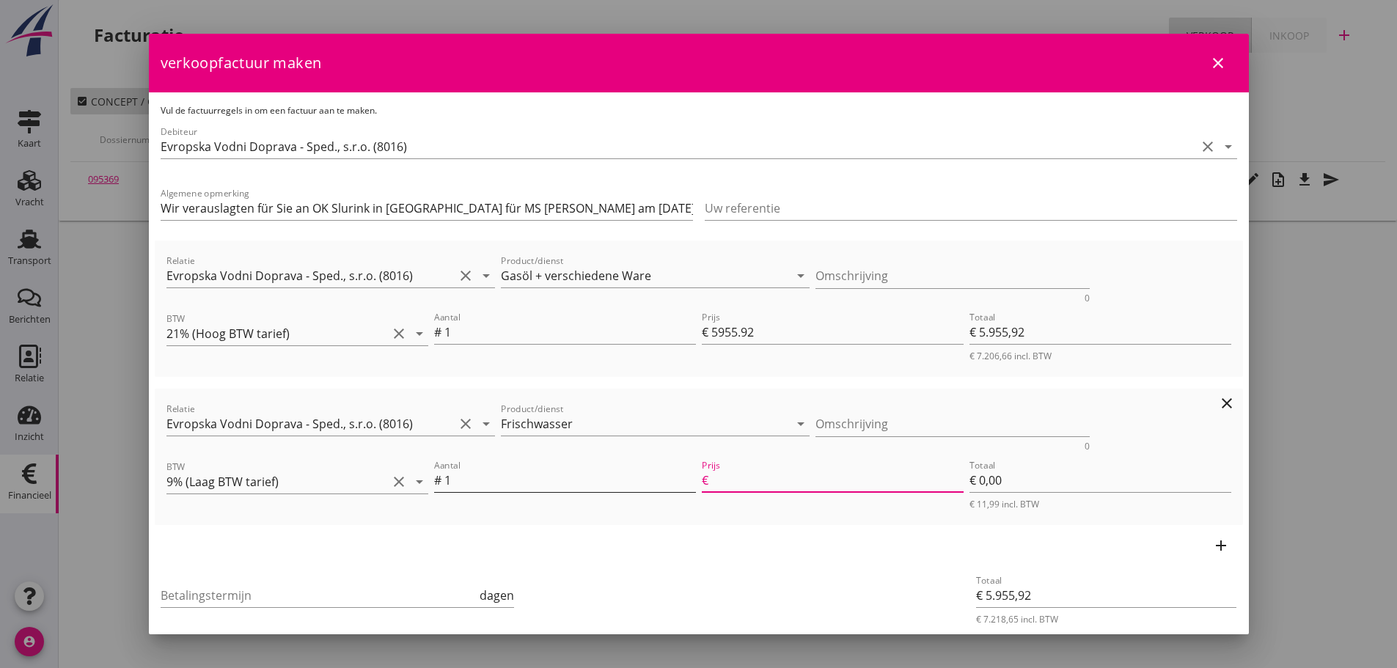
type input "€ 5.967,42"
type input "11.5"
type input "€ 11,50"
type input "11.50"
click at [181, 587] on input "Betalingstermijn" at bounding box center [319, 595] width 317 height 23
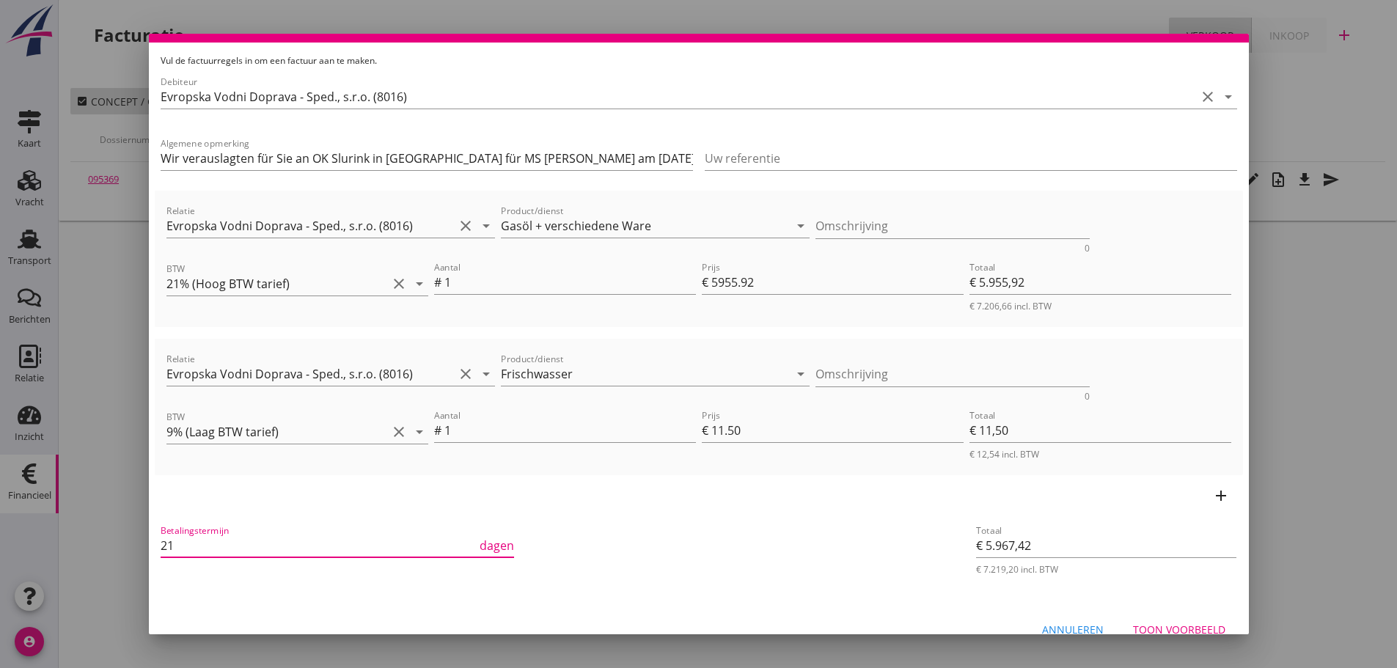
scroll to position [73, 0]
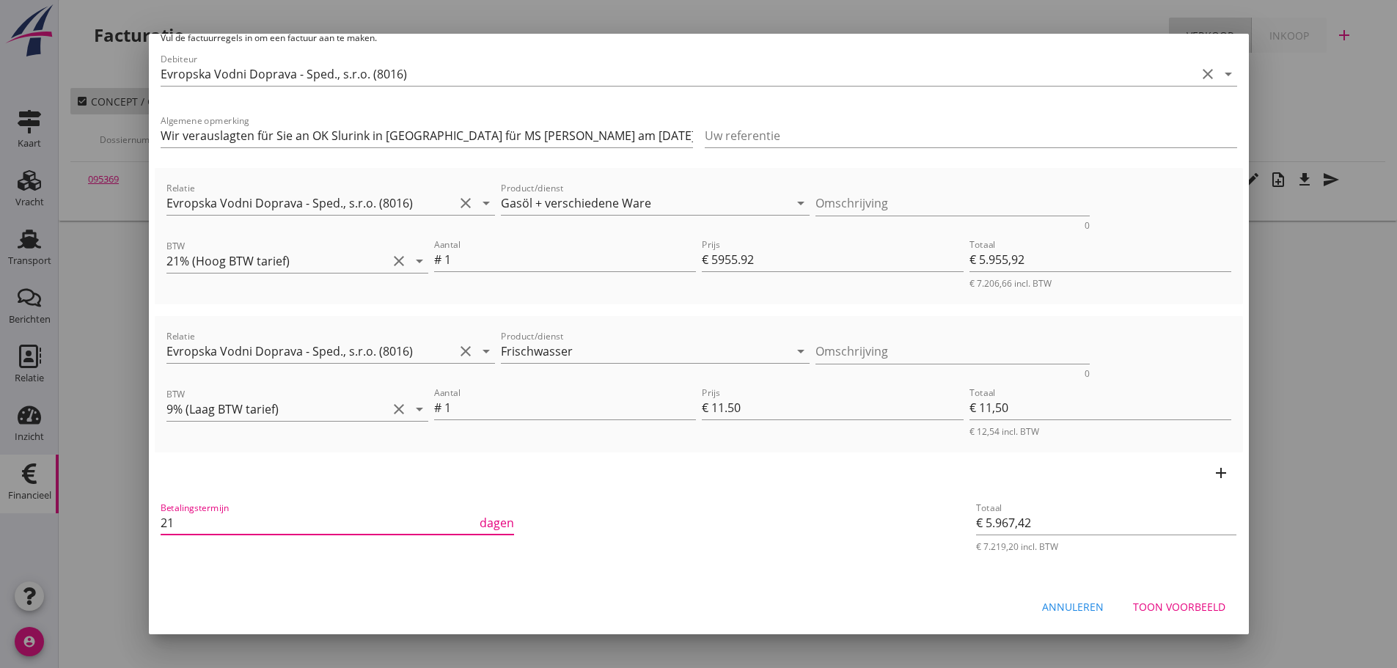
type input "21"
click at [1187, 611] on div "Toon voorbeeld" at bounding box center [1179, 606] width 92 height 15
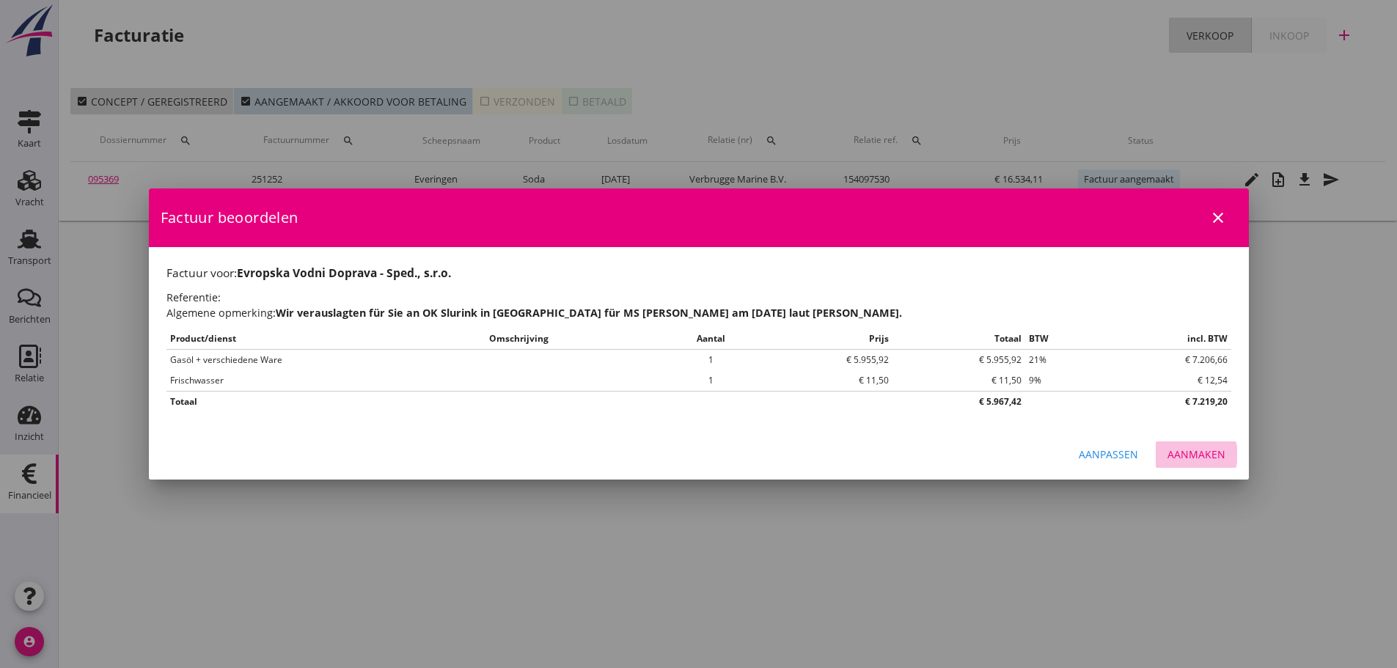
click at [1186, 452] on div "Aanmaken" at bounding box center [1196, 453] width 58 height 15
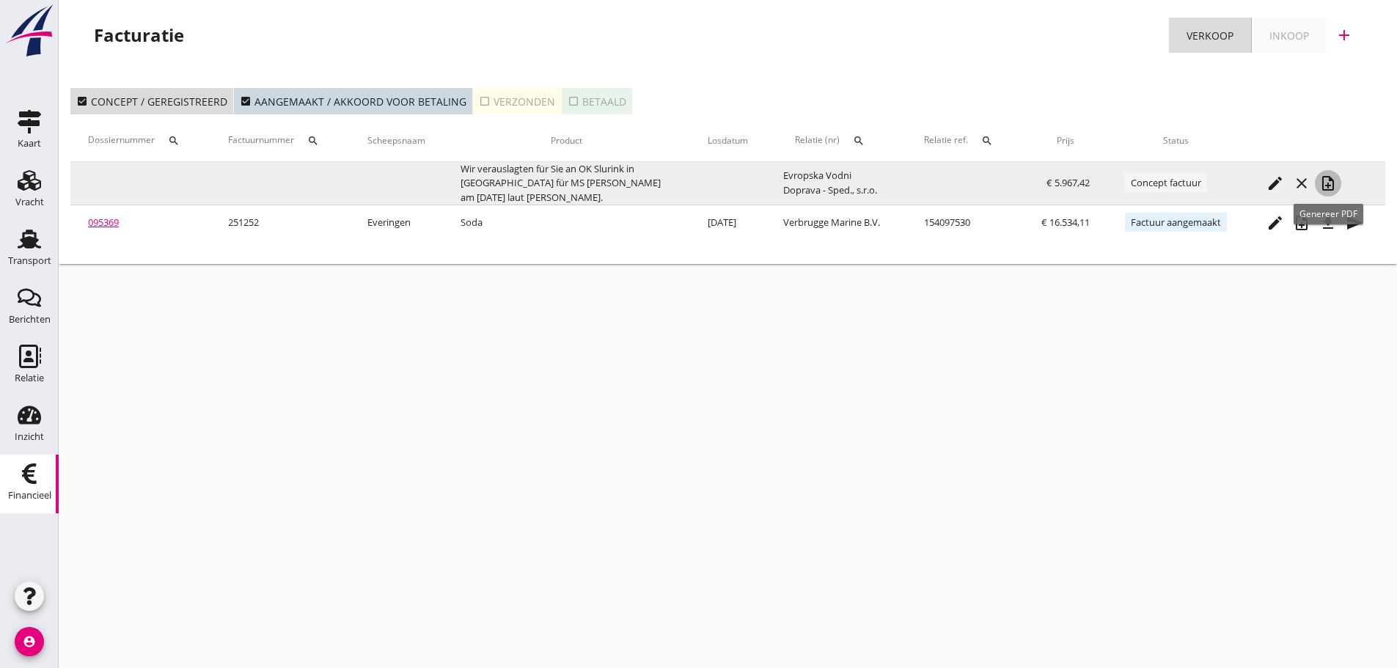
click at [1331, 171] on button "note_add" at bounding box center [1328, 183] width 26 height 26
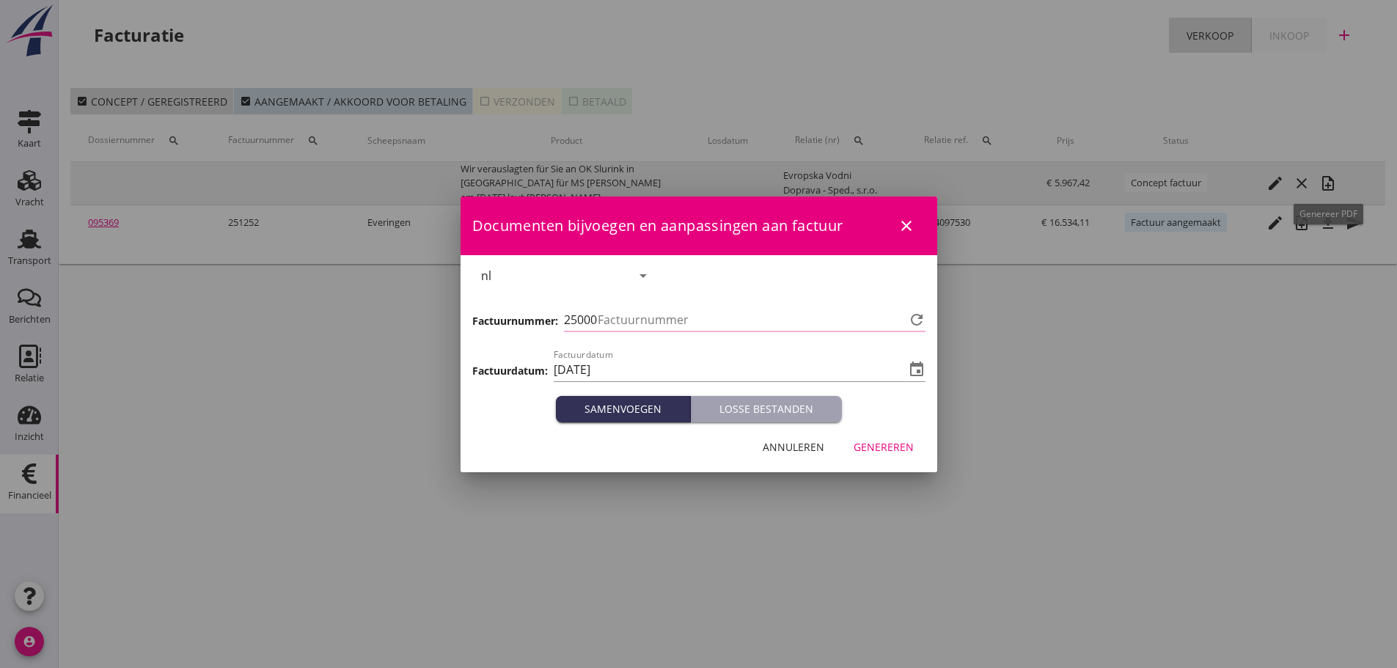
type input "1253"
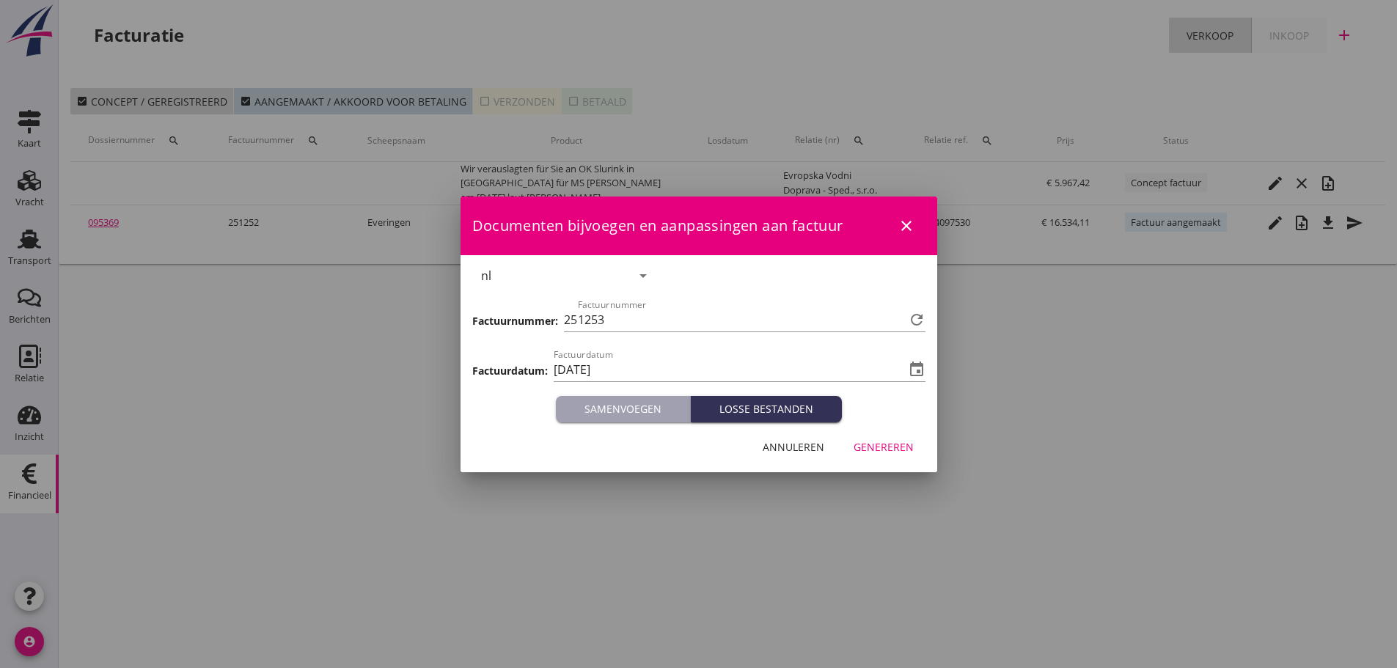
click at [884, 445] on div "Genereren" at bounding box center [883, 446] width 60 height 15
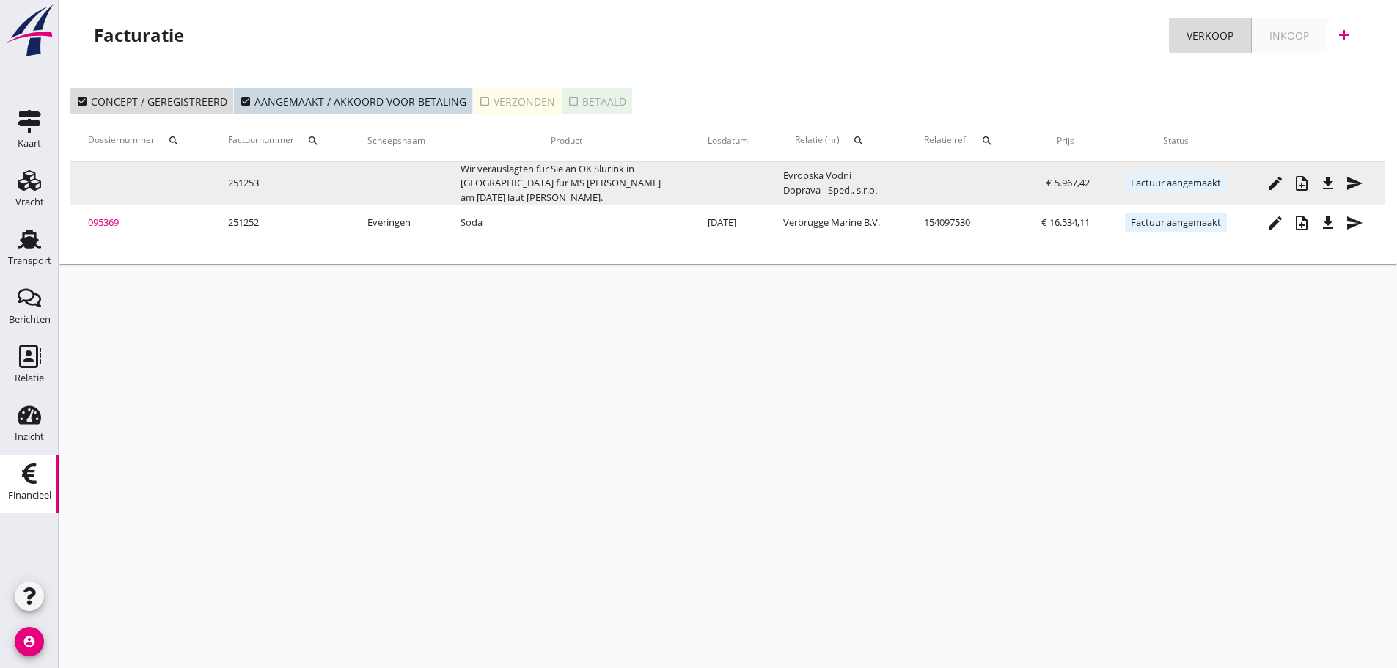
click at [1329, 191] on icon "file_download" at bounding box center [1328, 183] width 18 height 18
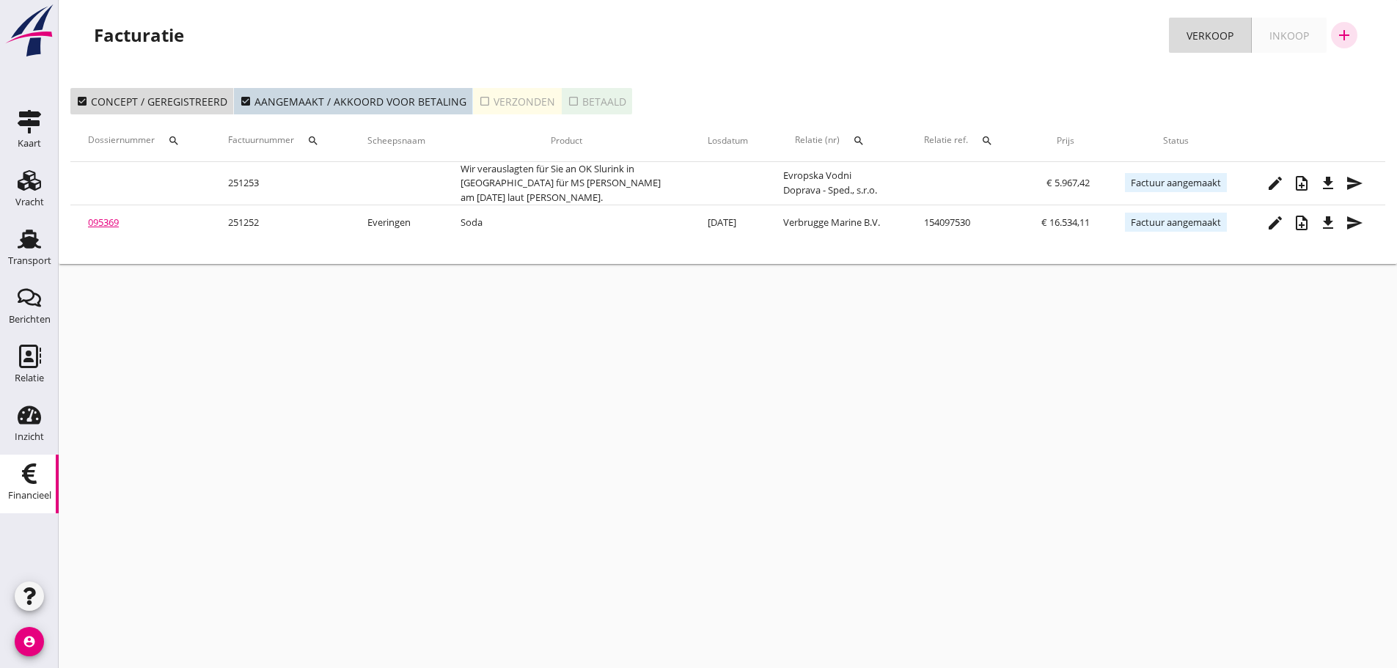
drag, startPoint x: 1346, startPoint y: 33, endPoint x: 1302, endPoint y: 47, distance: 46.1
click at [1346, 33] on icon "add" at bounding box center [1344, 35] width 18 height 18
click at [1306, 75] on div "Verkoopfactuur" at bounding box center [1334, 72] width 87 height 18
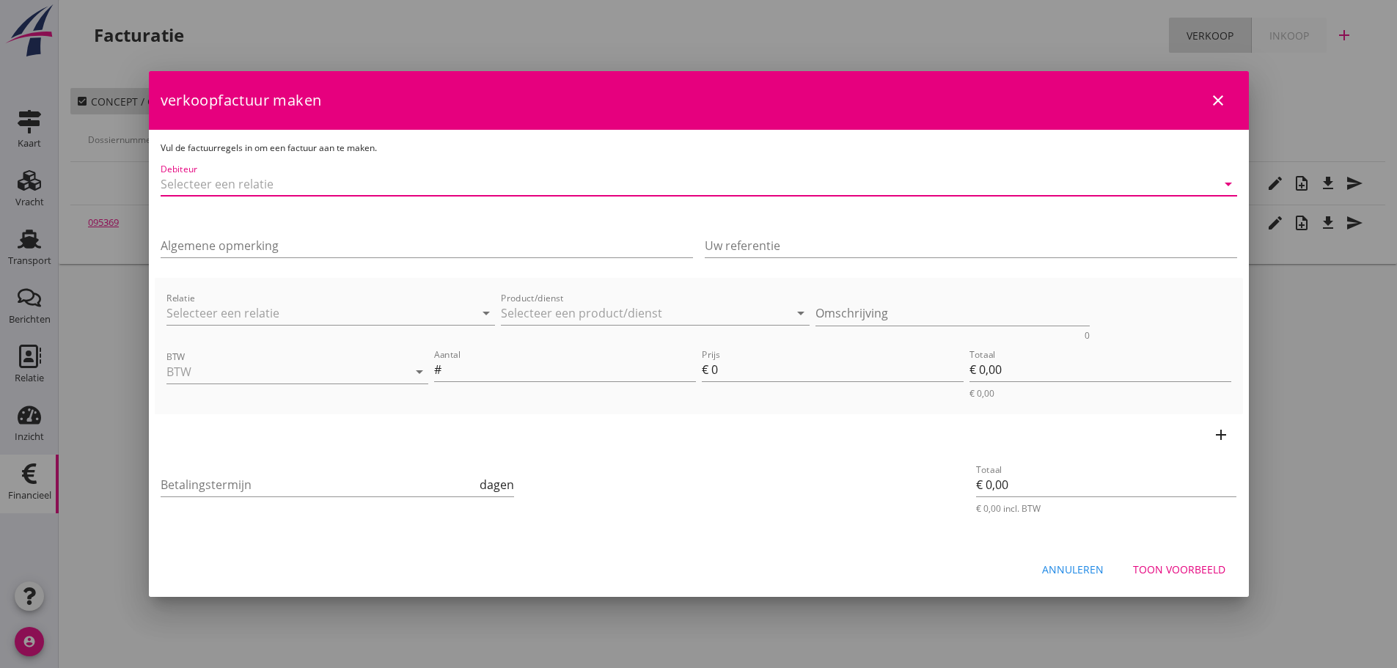
click at [410, 178] on input "Debiteur" at bounding box center [678, 183] width 1035 height 23
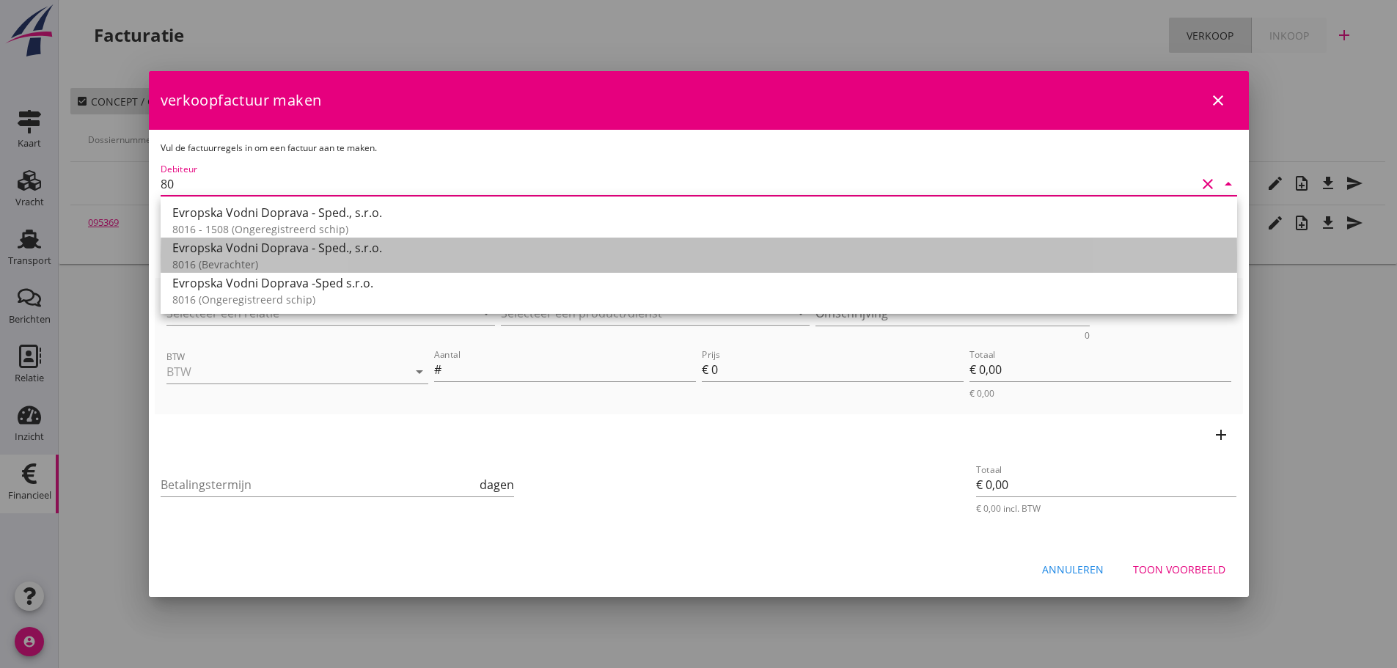
click at [335, 243] on div "Evropska Vodni Doprava - Sped., s.r.o." at bounding box center [698, 248] width 1053 height 18
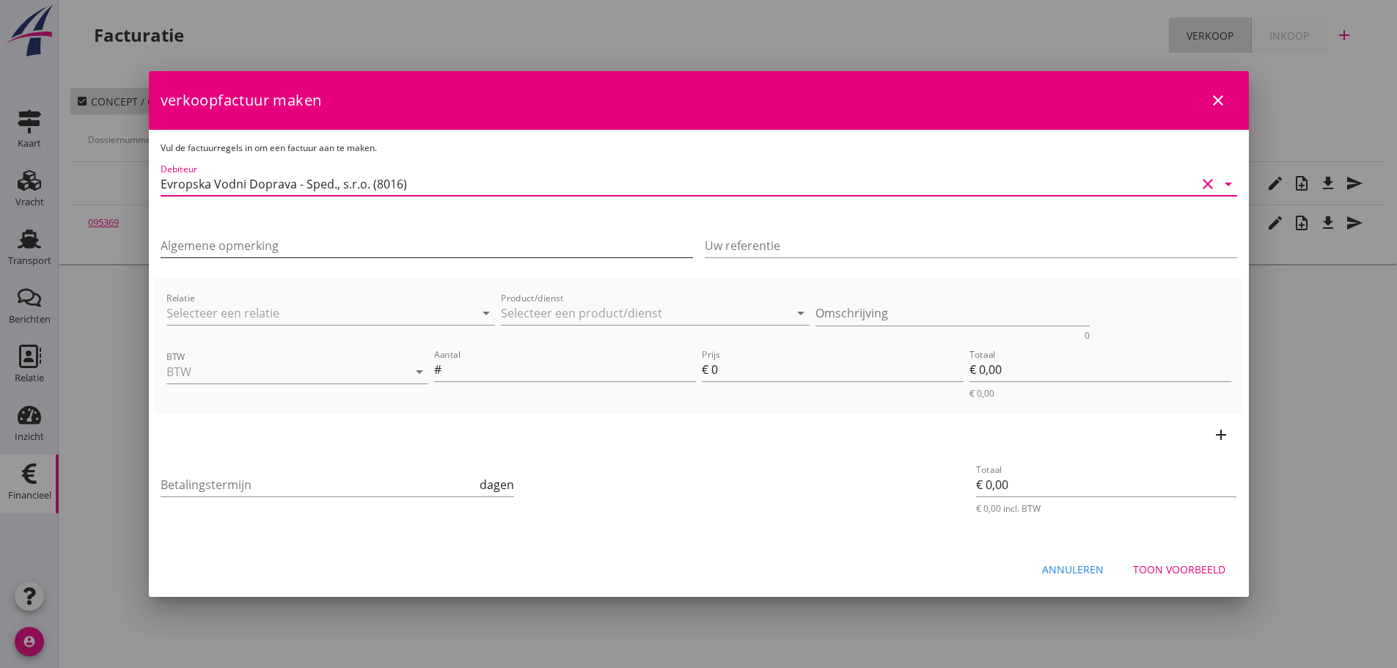
type input "Evropska Vodni Doprava - Sped., s.r.o. (8016)"
click at [283, 244] on input "Algemene opmerking" at bounding box center [427, 245] width 532 height 23
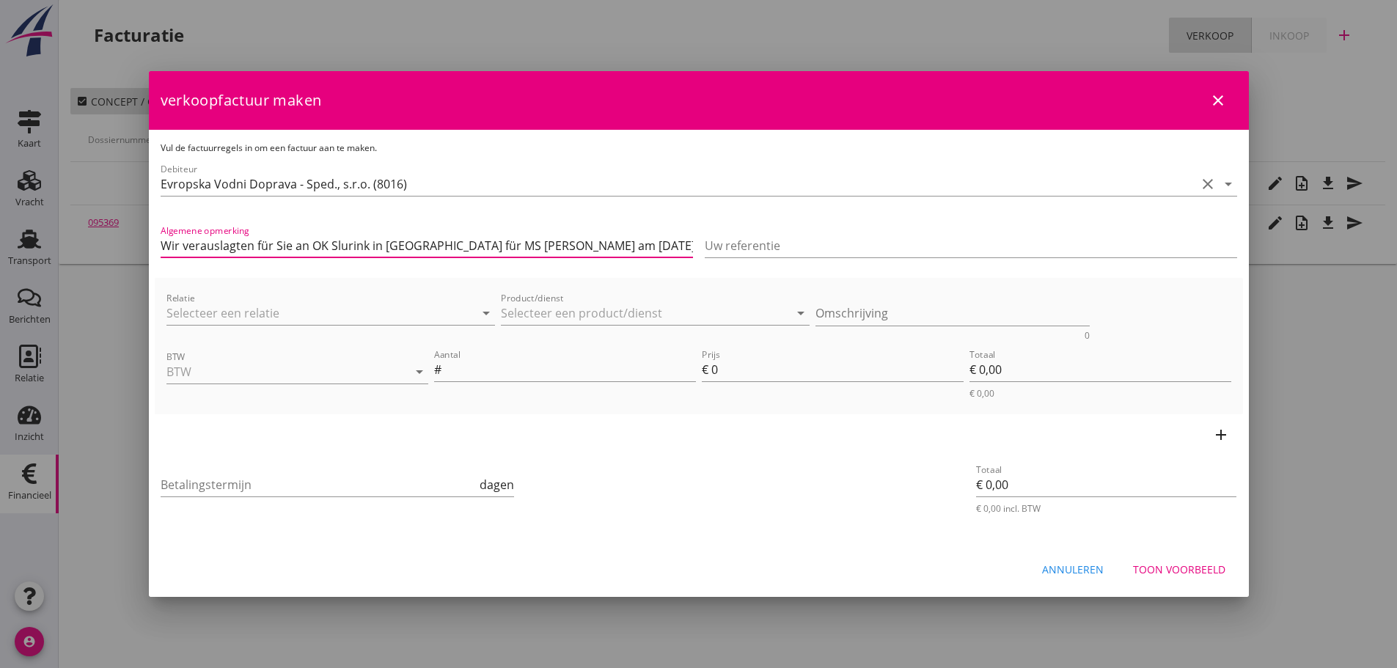
click at [485, 240] on input "Wir verauslagten für Sie an OK Slurink in [GEOGRAPHIC_DATA] für MS [PERSON_NAME…" at bounding box center [427, 245] width 532 height 23
type input "Wir verauslagten für Sie an OK Slurink in [GEOGRAPHIC_DATA] für MS [PERSON_NAME…"
click at [271, 305] on input "Relatie" at bounding box center [310, 312] width 288 height 23
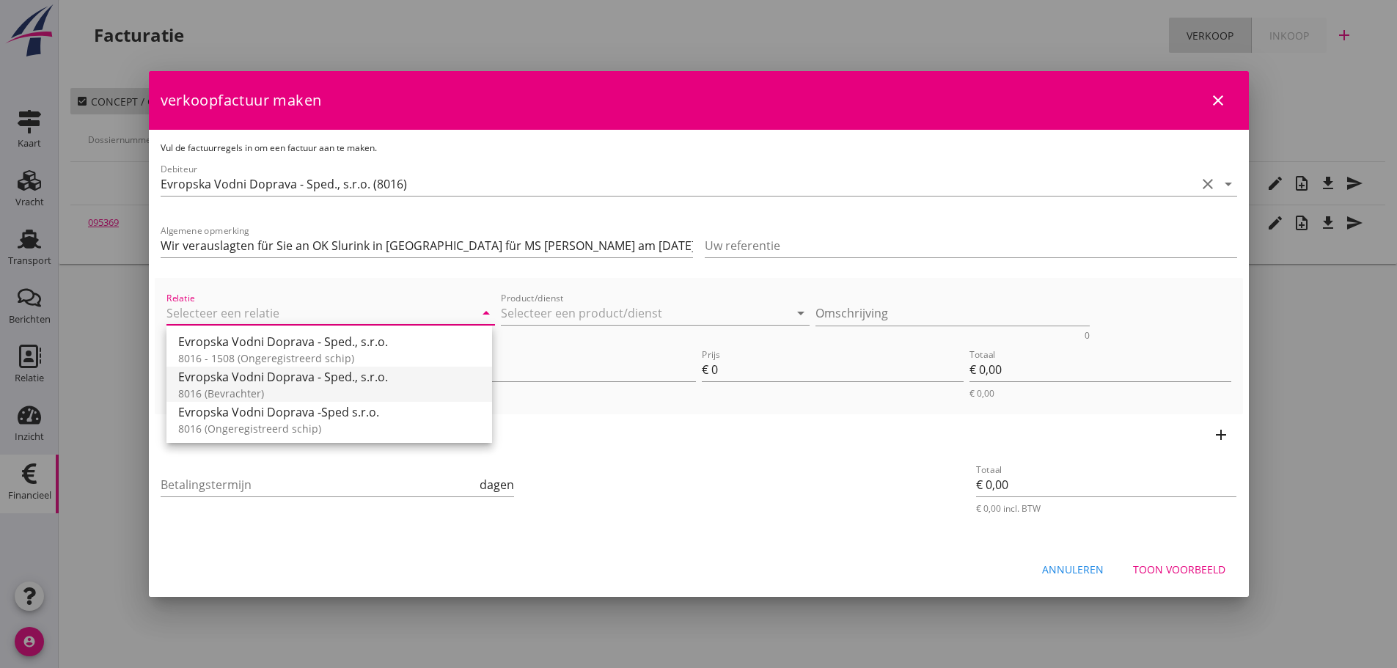
click at [266, 379] on div "Evropska Vodni Doprava - Sped., s.r.o." at bounding box center [329, 377] width 302 height 18
type input "Evropska Vodni Doprava - Sped., s.r.o. (8016)"
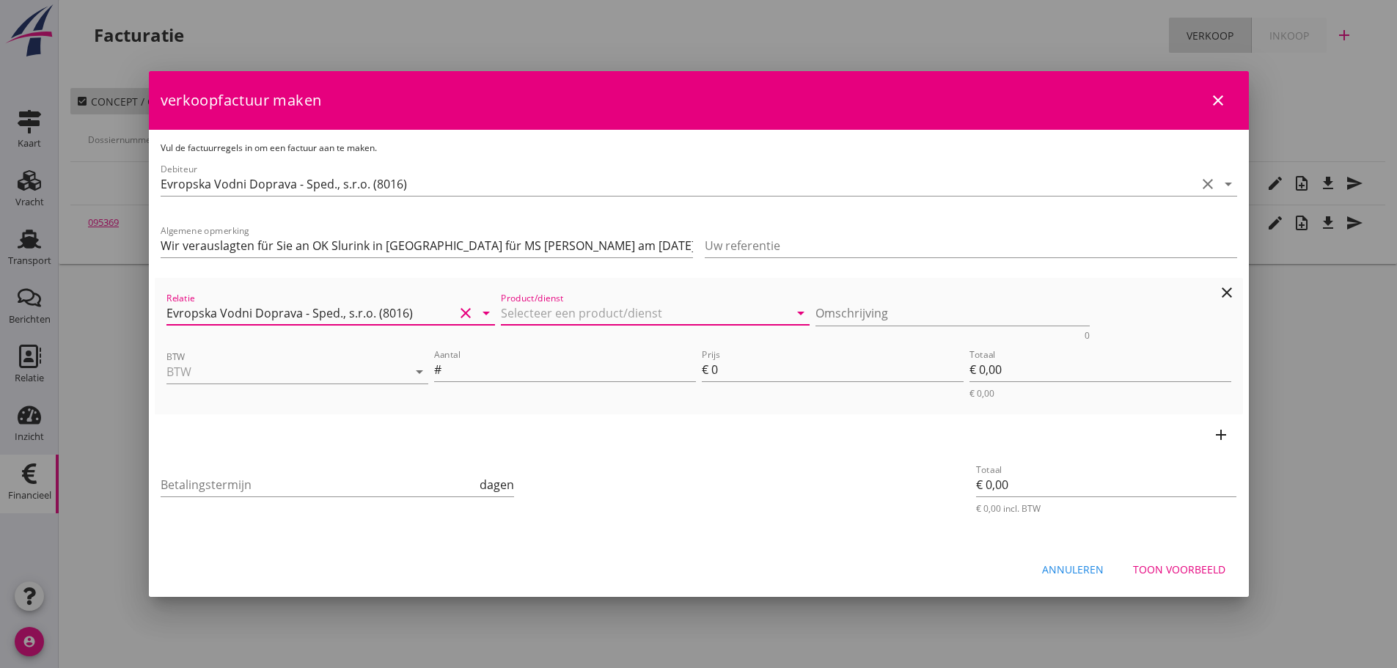
click at [554, 323] on input "Product/dienst" at bounding box center [645, 312] width 288 height 23
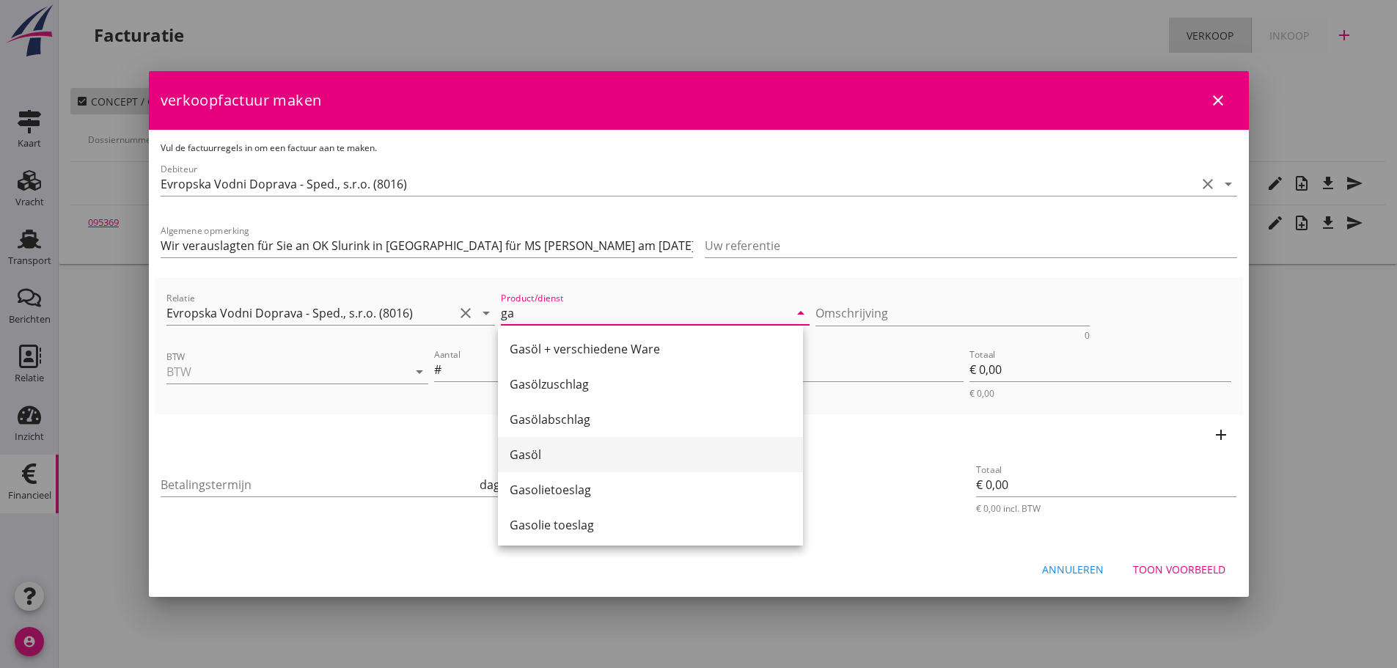
click at [556, 452] on div "Gasöl" at bounding box center [651, 455] width 282 height 18
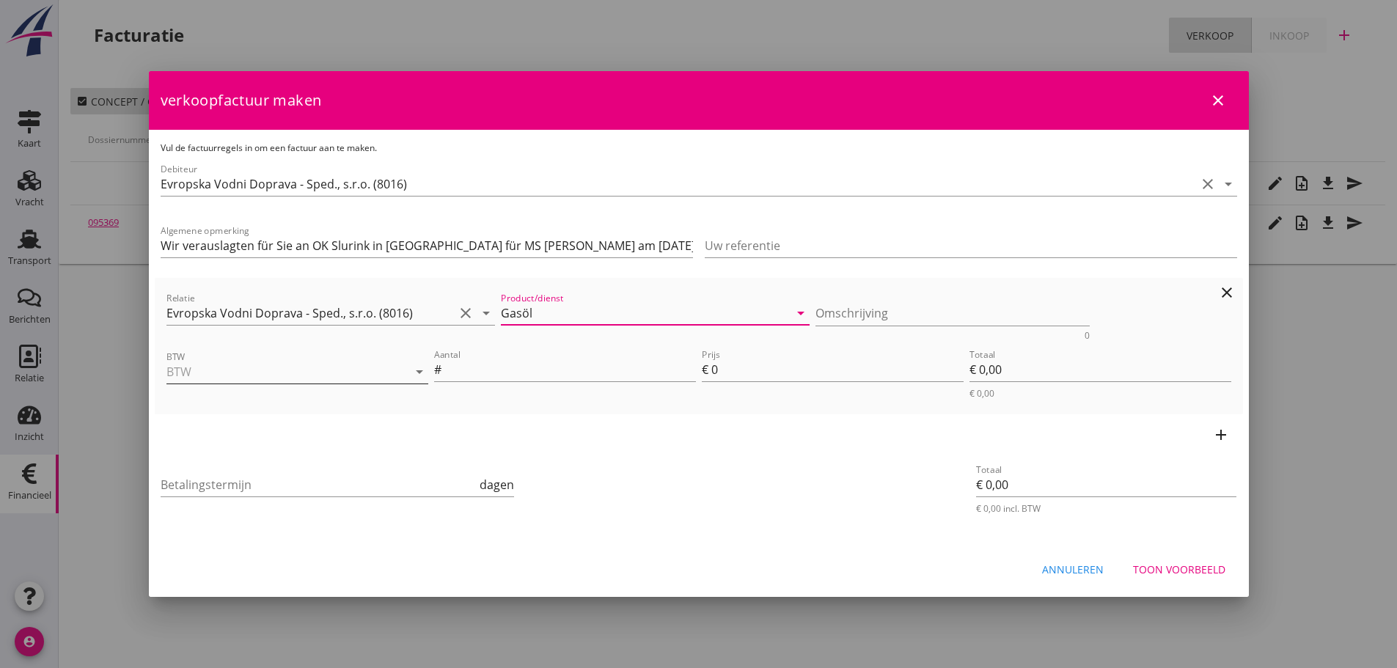
type input "Gasöl"
click at [287, 382] on input "BTW" at bounding box center [276, 371] width 221 height 23
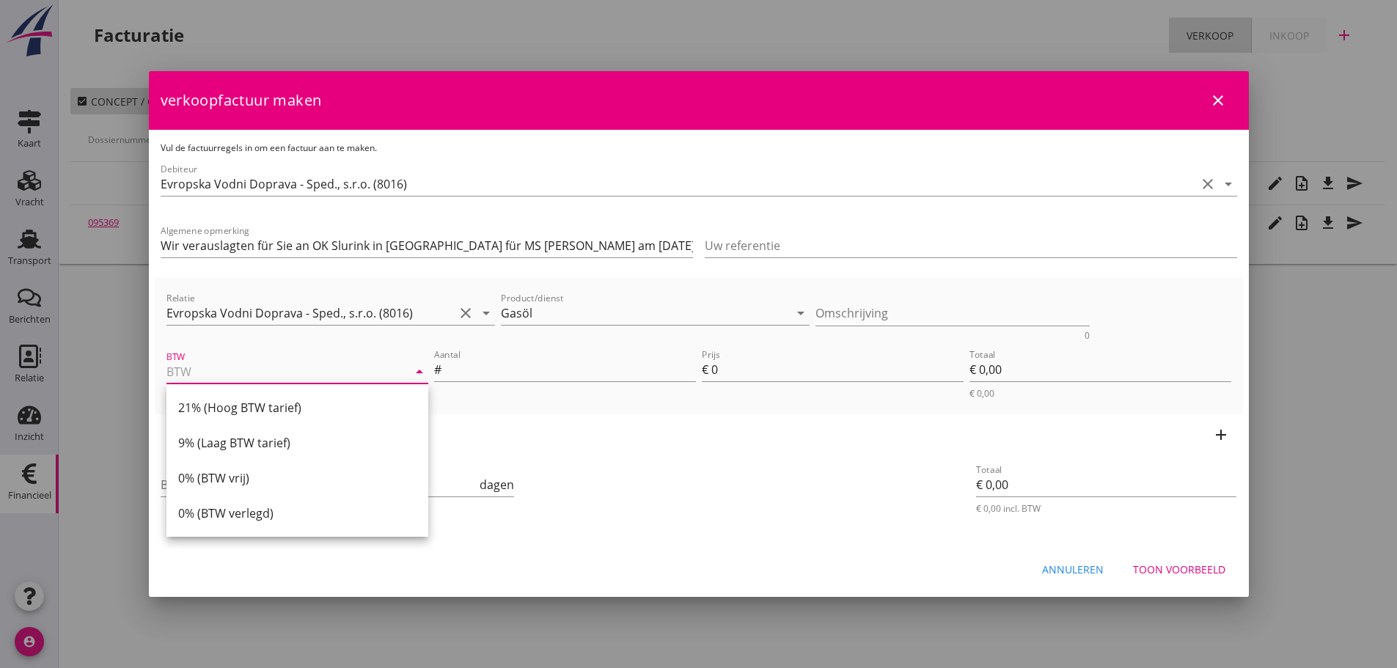
drag, startPoint x: 291, startPoint y: 408, endPoint x: 305, endPoint y: 408, distance: 13.9
click at [293, 408] on div "21% (Hoog BTW tarief)" at bounding box center [297, 408] width 238 height 18
type input "21% (Hoog BTW tarief)"
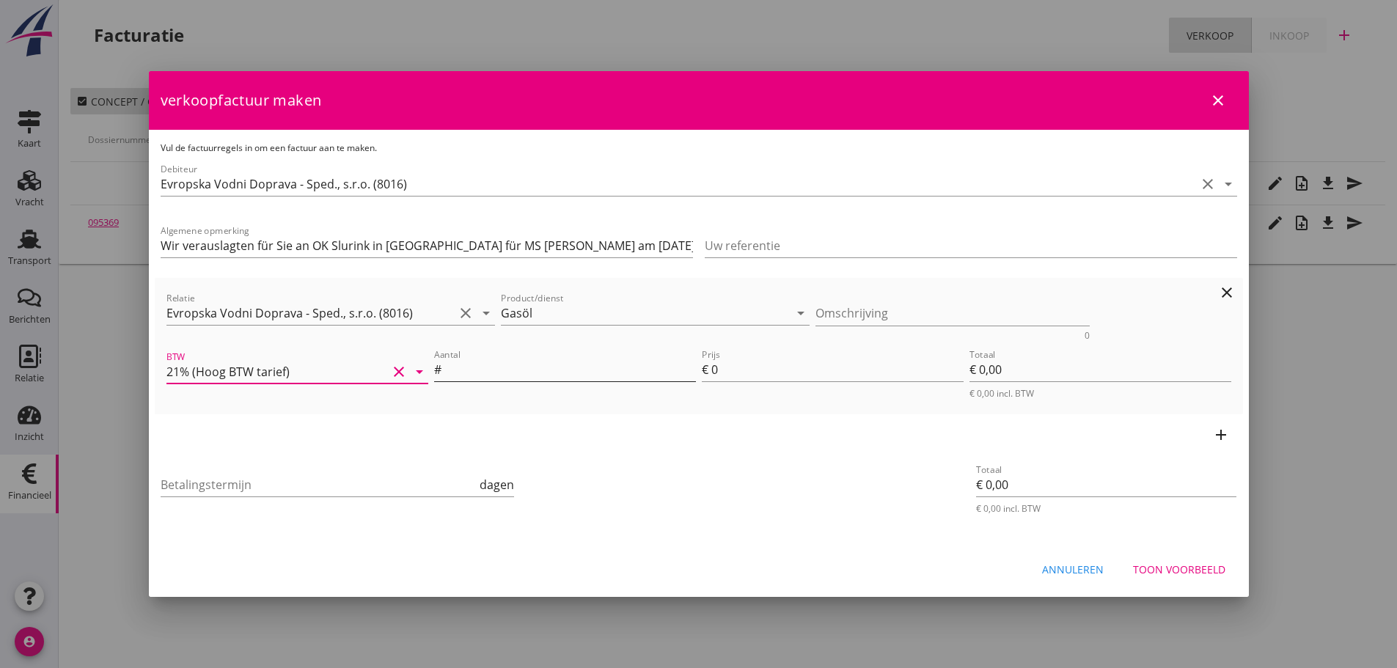
click at [618, 378] on input "Aantal" at bounding box center [569, 369] width 251 height 23
type input "1"
type input "4"
type input "€ 4,00"
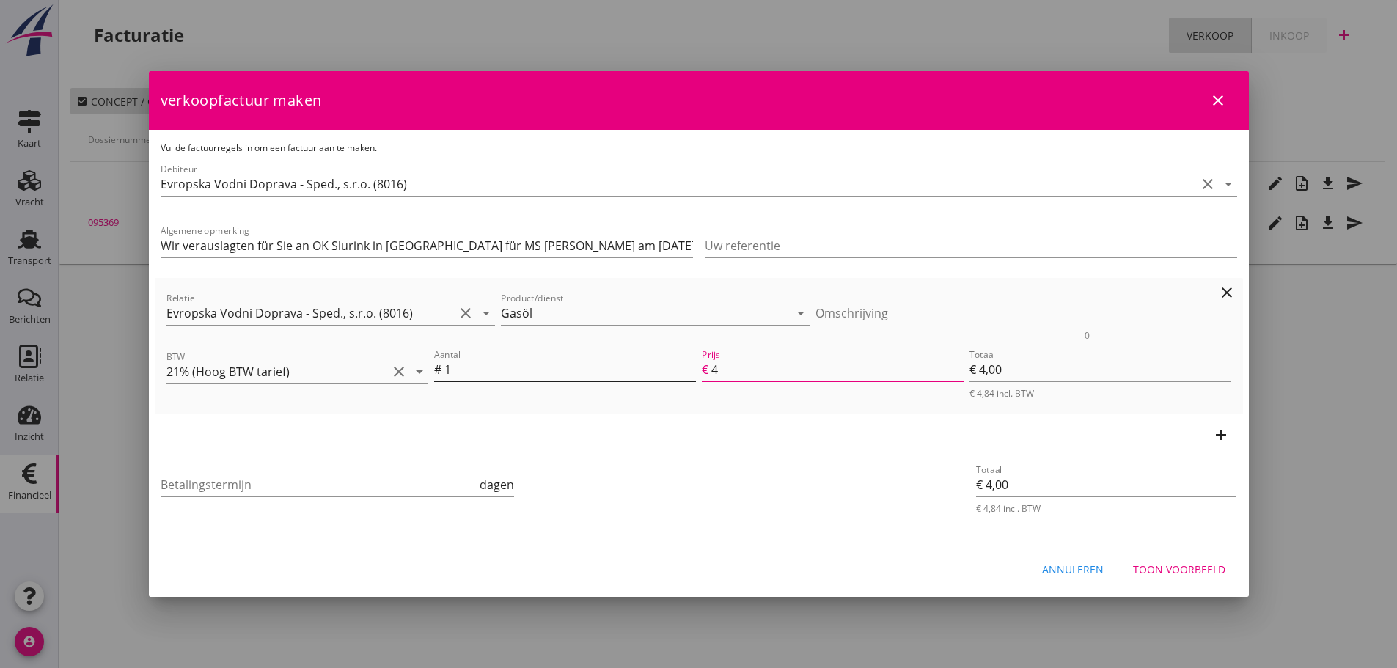
type input "43"
type input "€ 43,00"
type input "439"
type input "€ 439,00"
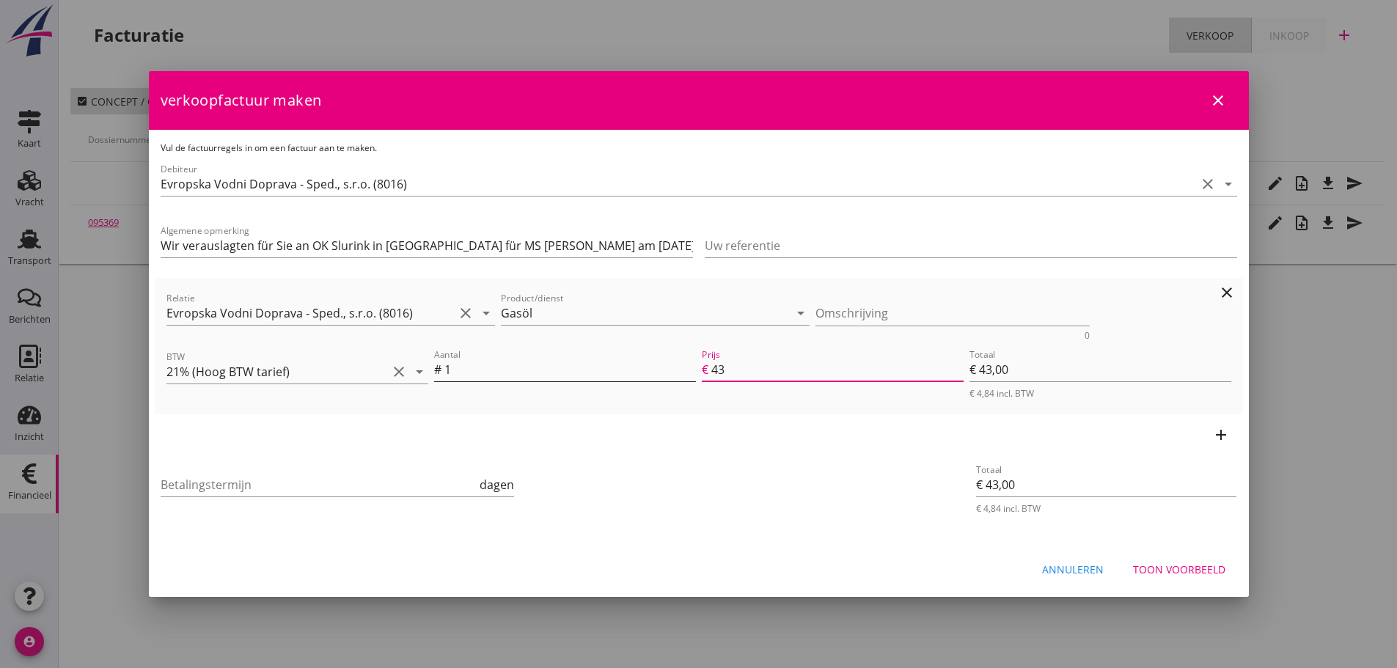
type input "€ 439,00"
type input "4391"
type input "€ 4.391,00"
type input "€ 0,00"
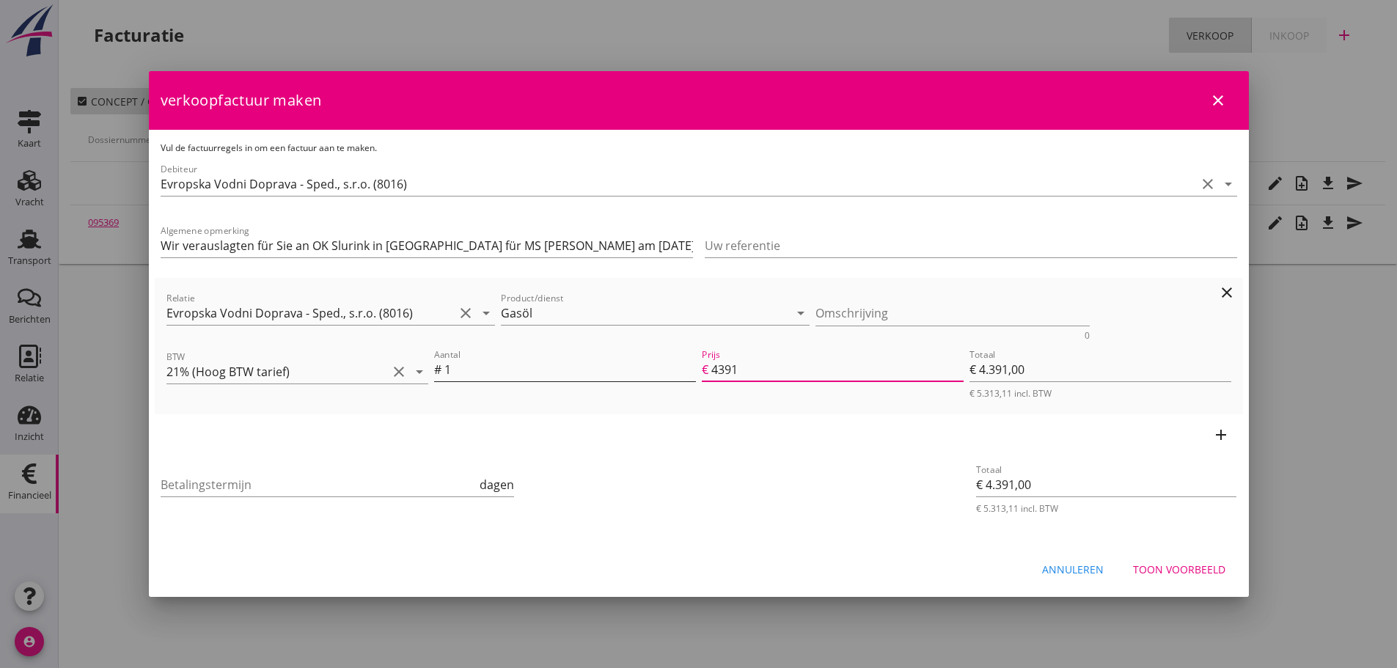
type input "€ 0,00"
type input "4391.2"
type input "€ 4.391,20"
type input "4391.20"
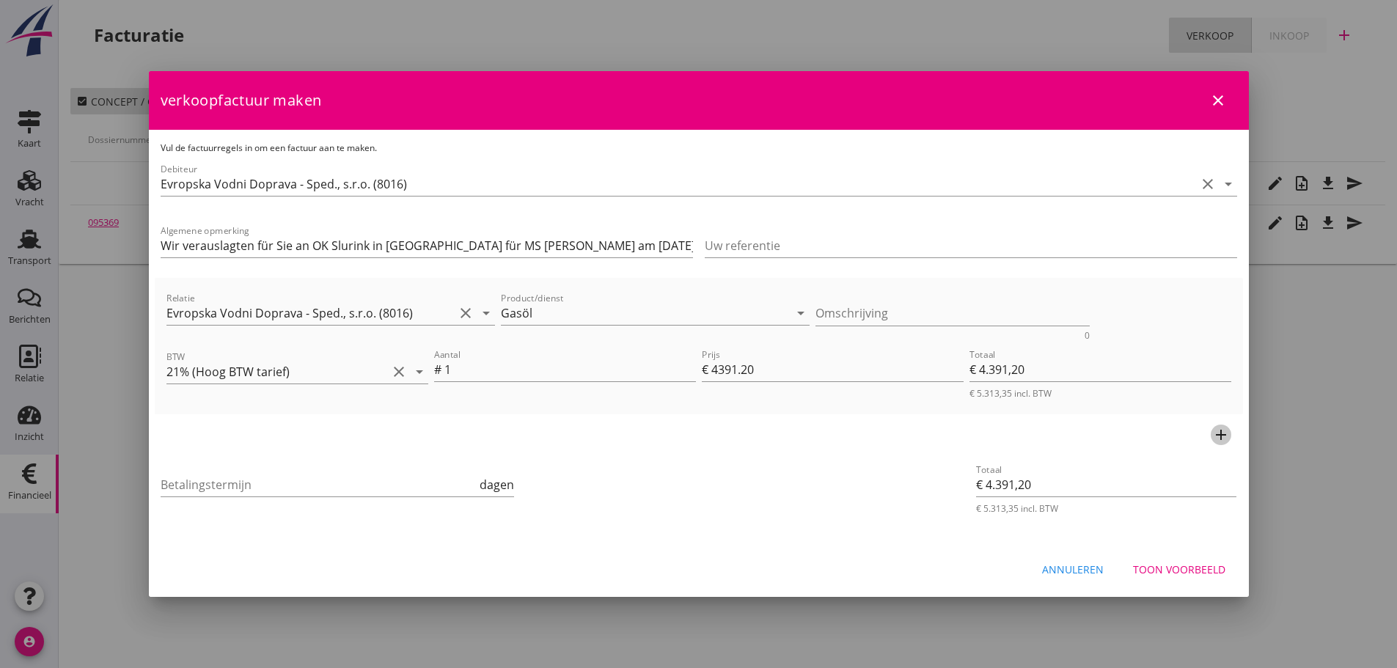
click at [1217, 433] on icon "add" at bounding box center [1221, 435] width 18 height 18
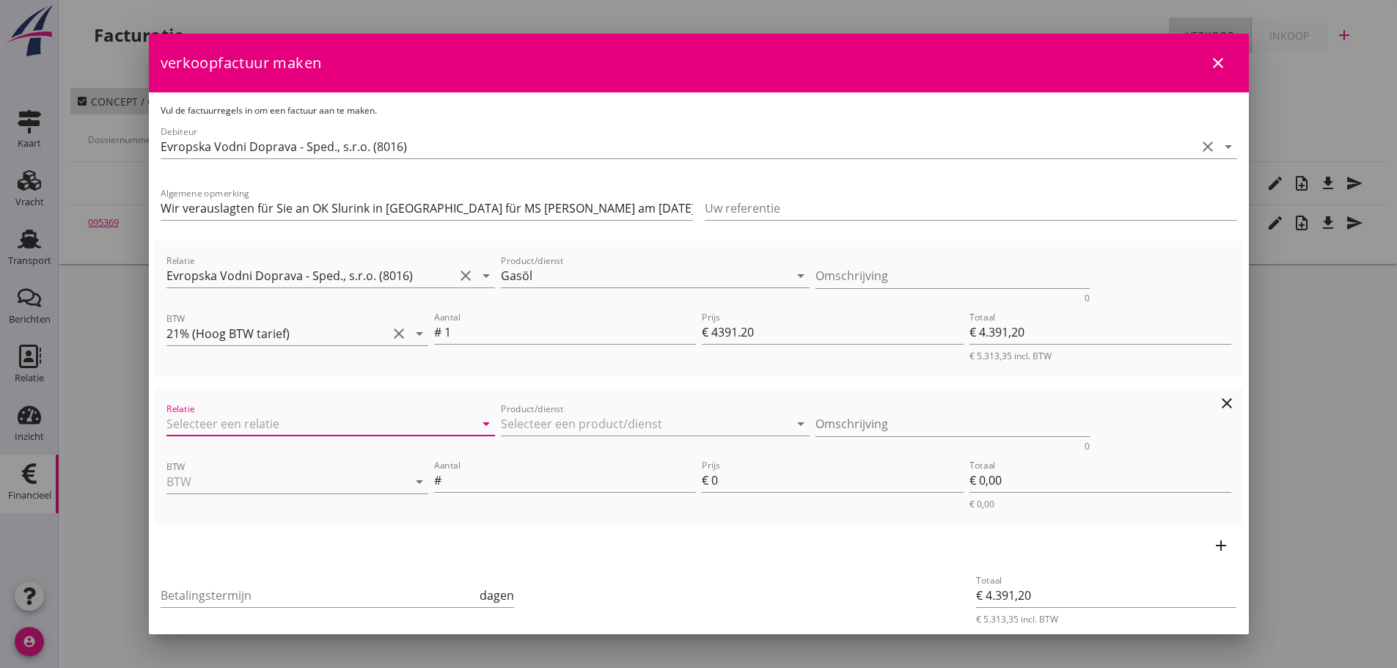
click at [182, 422] on input "Relatie" at bounding box center [310, 423] width 288 height 23
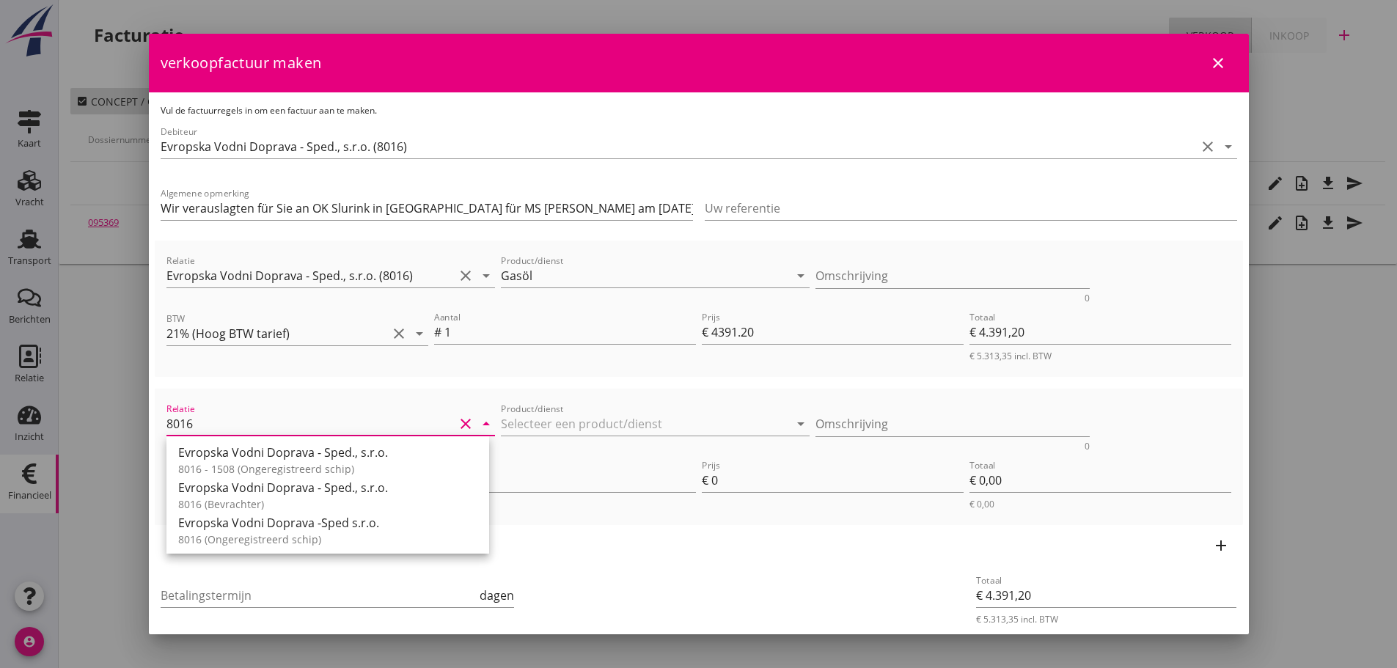
drag, startPoint x: 203, startPoint y: 499, endPoint x: 519, endPoint y: 459, distance: 318.5
click at [205, 499] on div "8016 (Bevrachter)" at bounding box center [327, 503] width 299 height 15
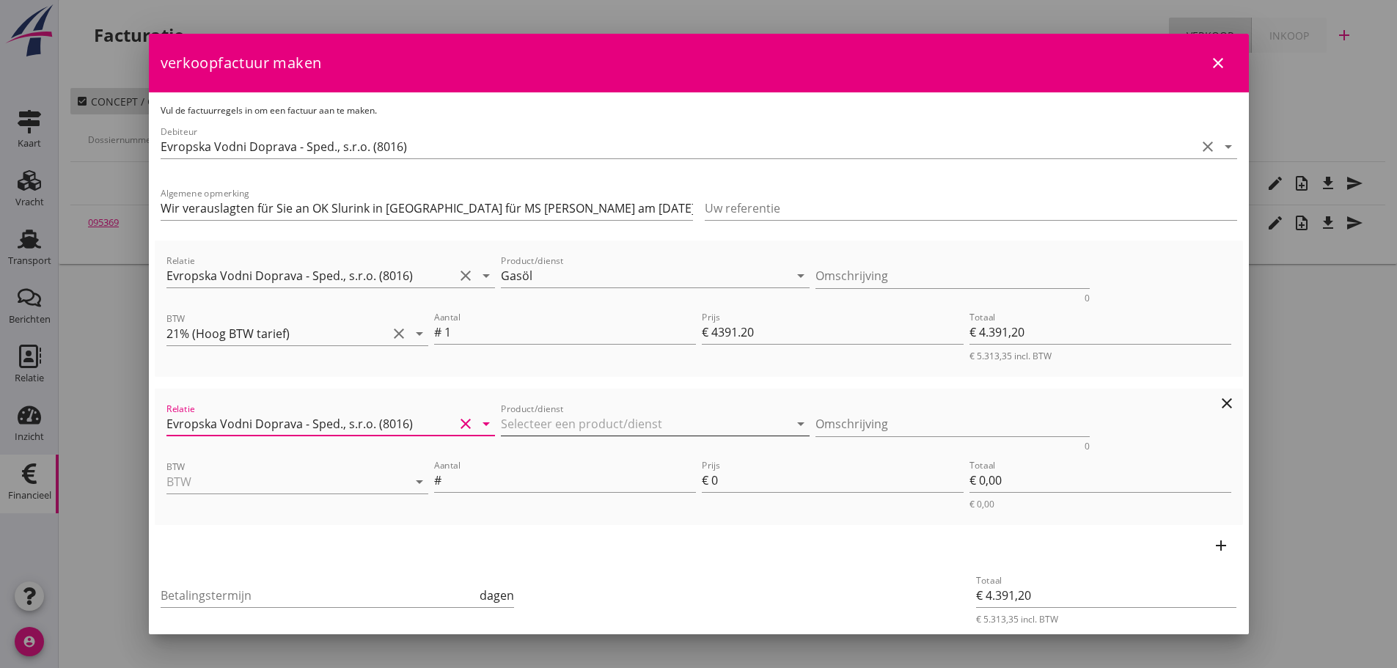
type input "Evropska Vodni Doprava - Sped., s.r.o. (8016)"
click at [570, 423] on input "Product/dienst" at bounding box center [645, 423] width 288 height 23
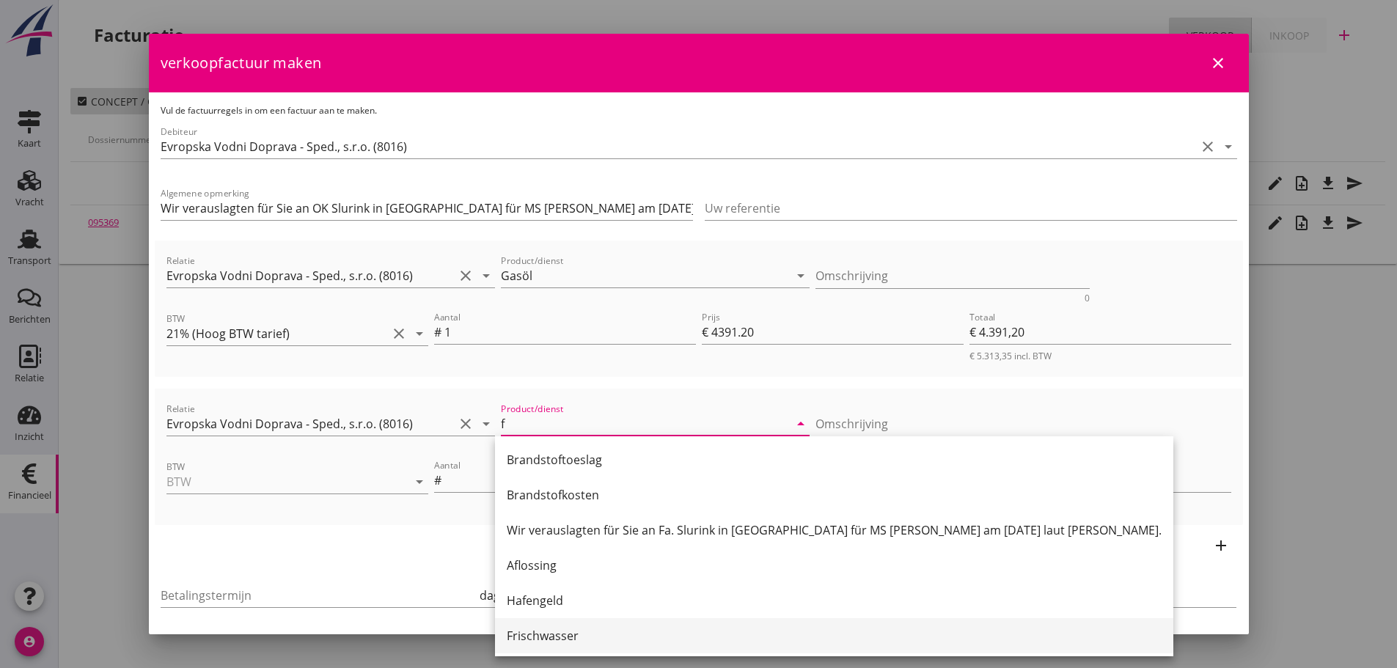
click at [531, 637] on div "Frischwasser" at bounding box center [834, 636] width 655 height 18
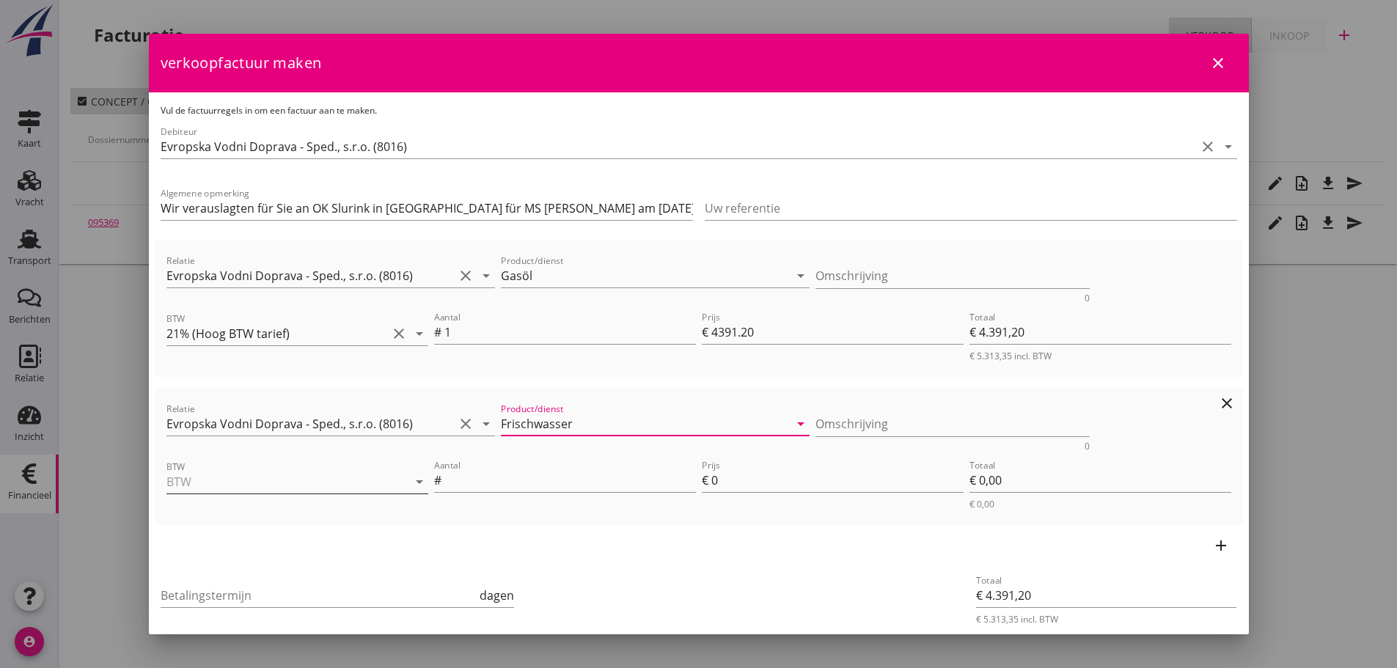
type input "Frischwasser"
drag, startPoint x: 294, startPoint y: 478, endPoint x: 254, endPoint y: 499, distance: 45.2
click at [293, 478] on input "BTW" at bounding box center [276, 481] width 221 height 23
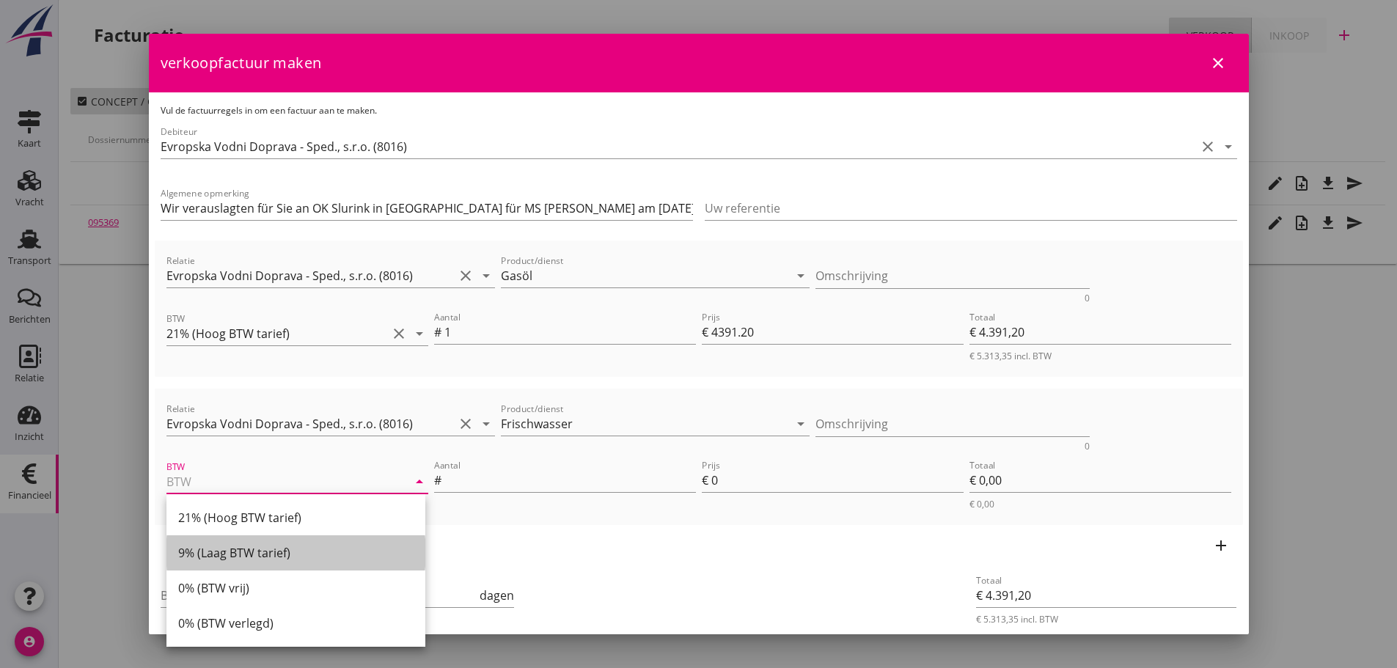
drag, startPoint x: 249, startPoint y: 553, endPoint x: 477, endPoint y: 532, distance: 229.0
click at [250, 553] on div "9% (Laag BTW tarief)" at bounding box center [295, 553] width 235 height 18
type input "9% (Laag BTW tarief)"
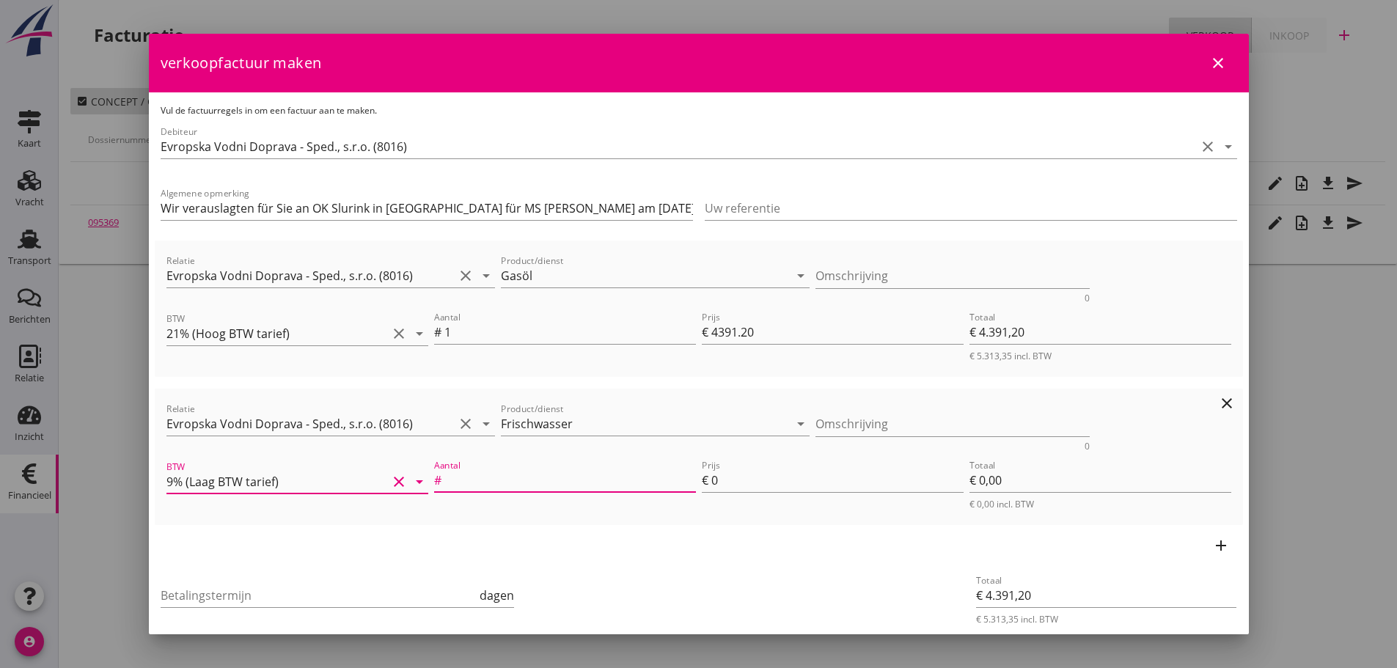
click at [497, 482] on input "Aantal" at bounding box center [569, 479] width 251 height 23
type input "1"
type input "€ 4.393,20"
type input "2"
type input "€ 2,00"
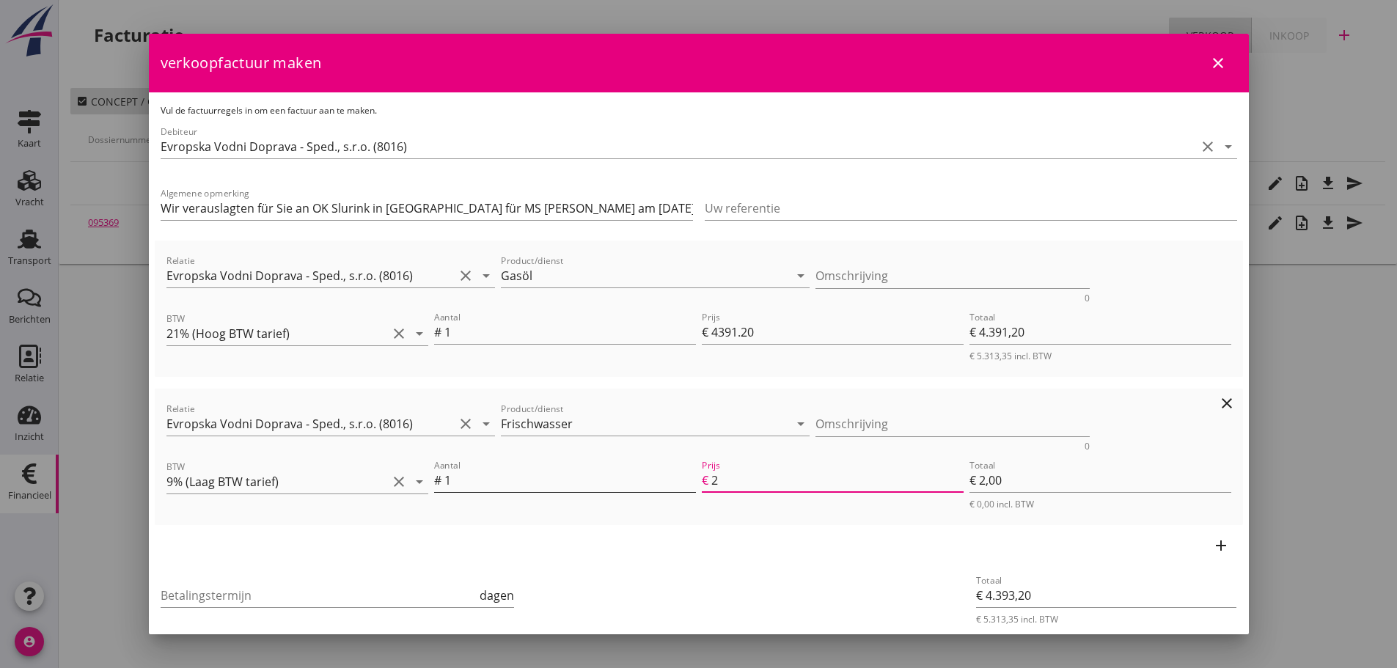
type input "€ 4.414,20"
type input "23"
type input "€ 23,00"
type input "23"
click at [200, 588] on input "Betalingstermijn" at bounding box center [319, 595] width 317 height 23
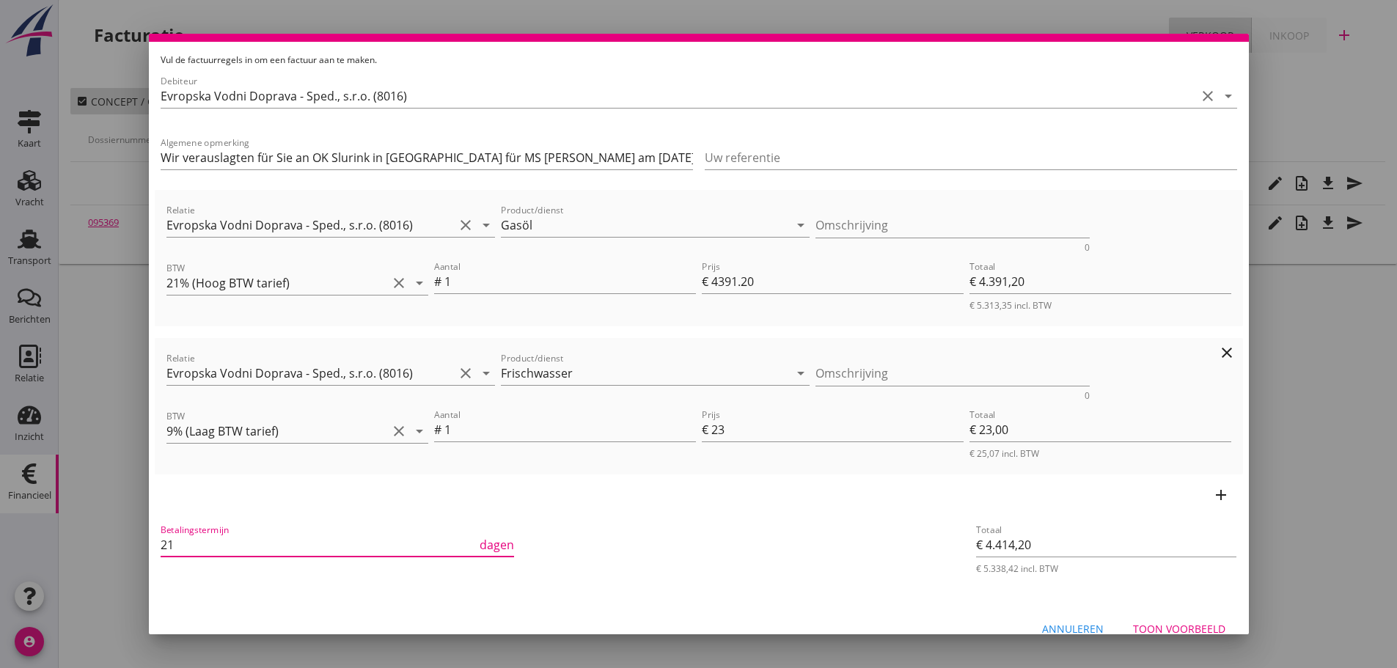
scroll to position [73, 0]
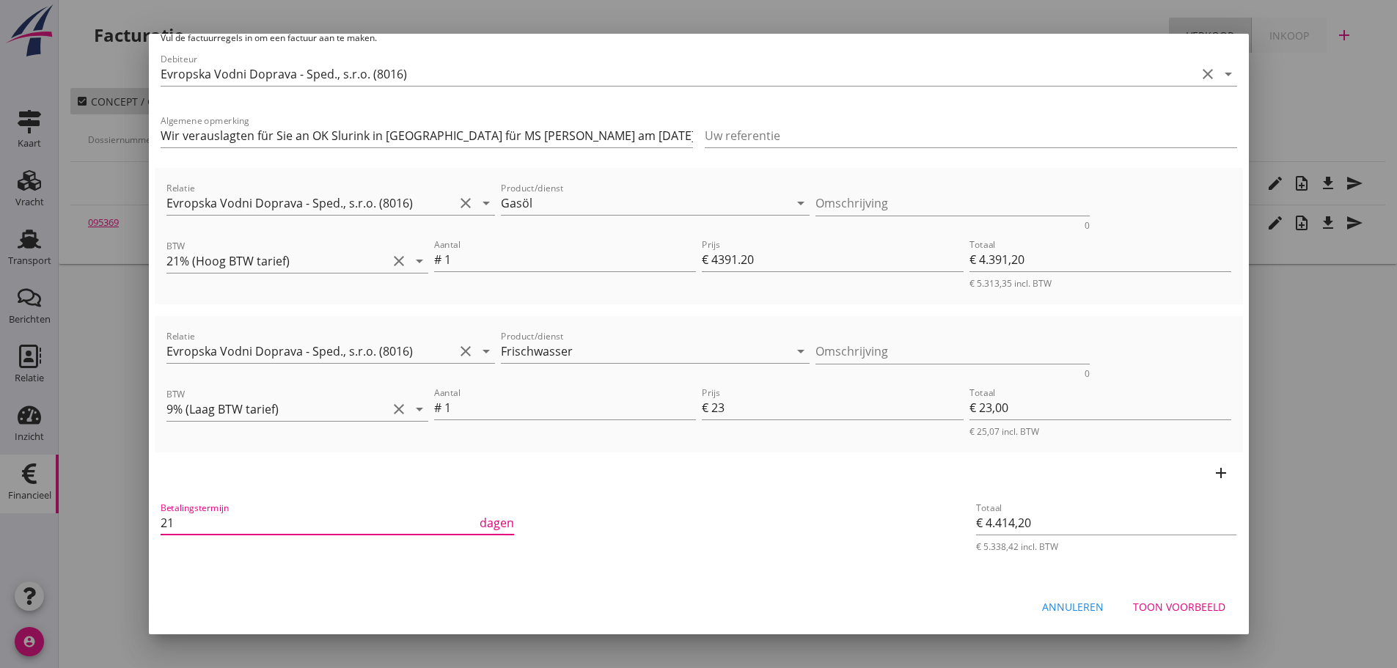
type input "21"
click at [1179, 613] on div "Toon voorbeeld" at bounding box center [1179, 606] width 92 height 15
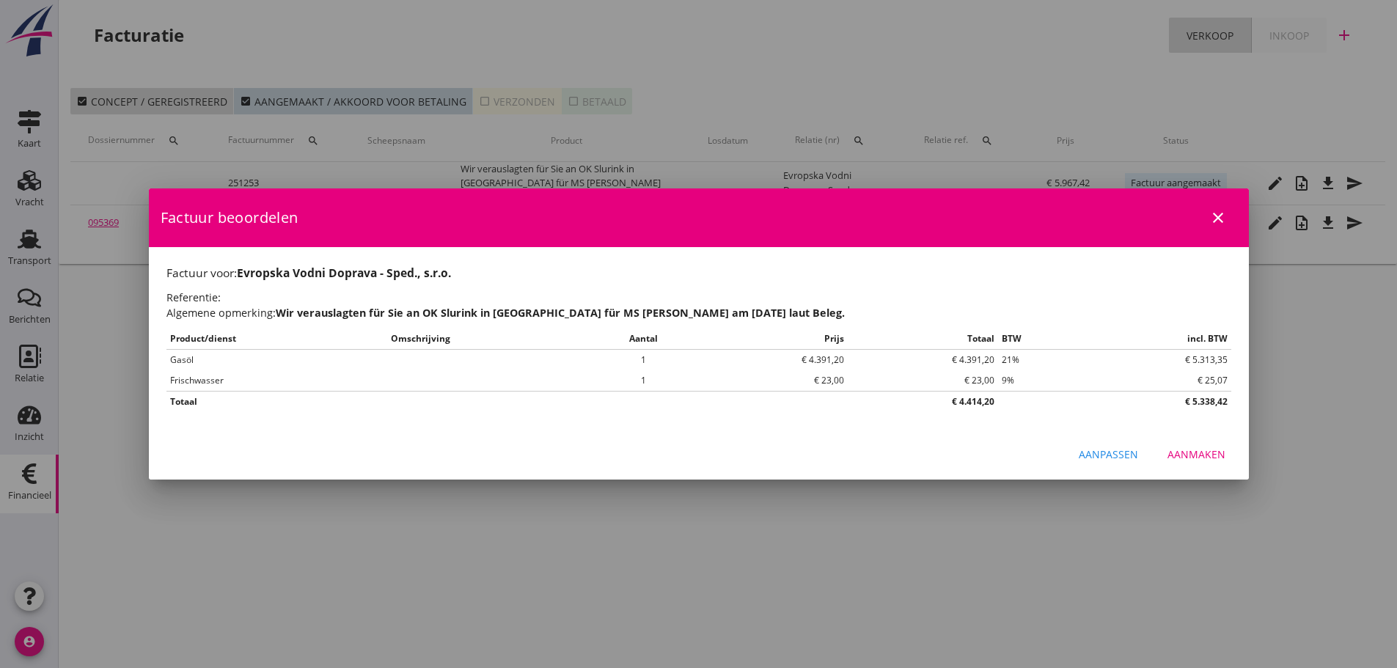
scroll to position [0, 0]
click at [1192, 452] on div "Aanmaken" at bounding box center [1196, 453] width 58 height 15
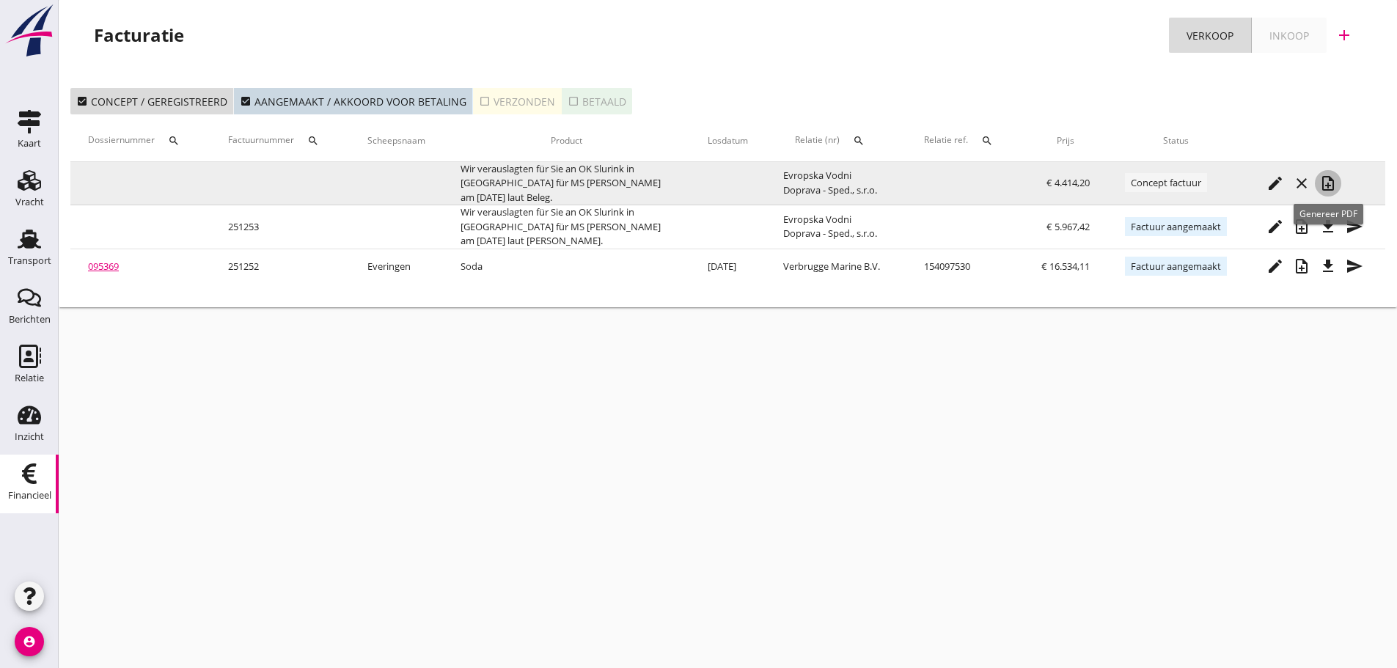
click at [1328, 191] on icon "note_add" at bounding box center [1328, 183] width 18 height 18
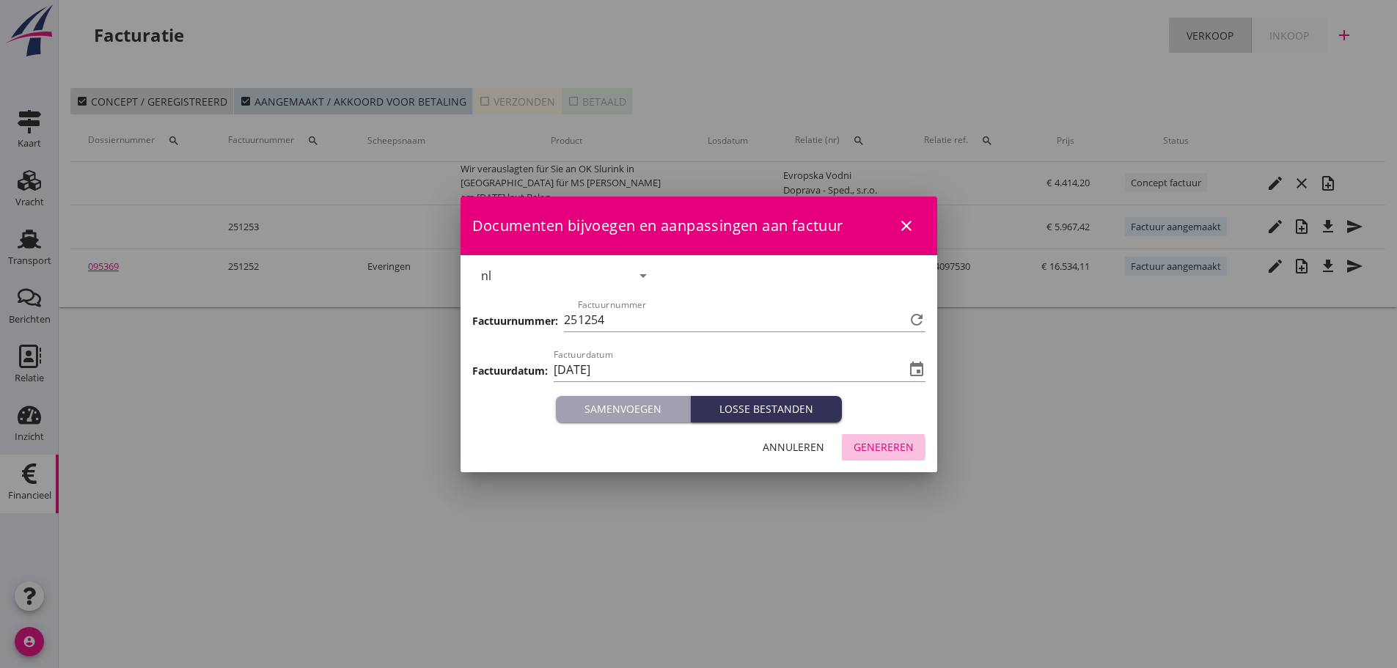
click at [884, 448] on div "Genereren" at bounding box center [883, 446] width 60 height 15
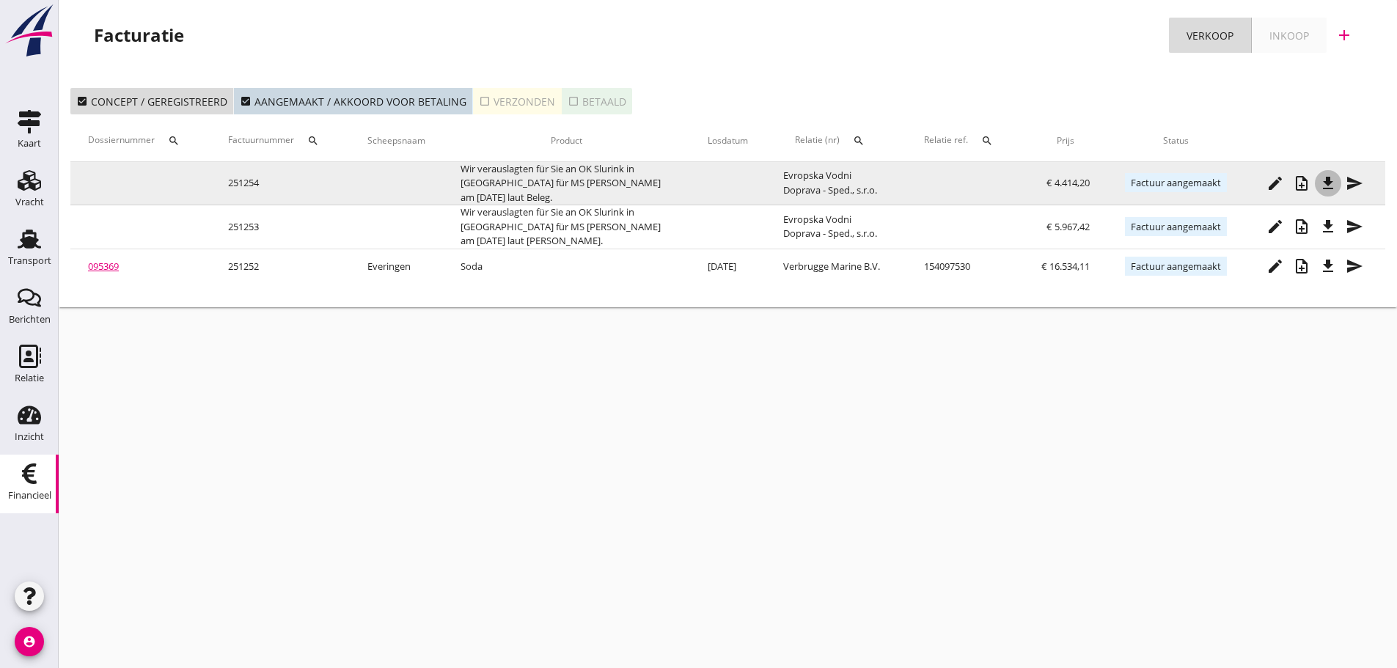
click at [1328, 189] on icon "file_download" at bounding box center [1328, 183] width 18 height 18
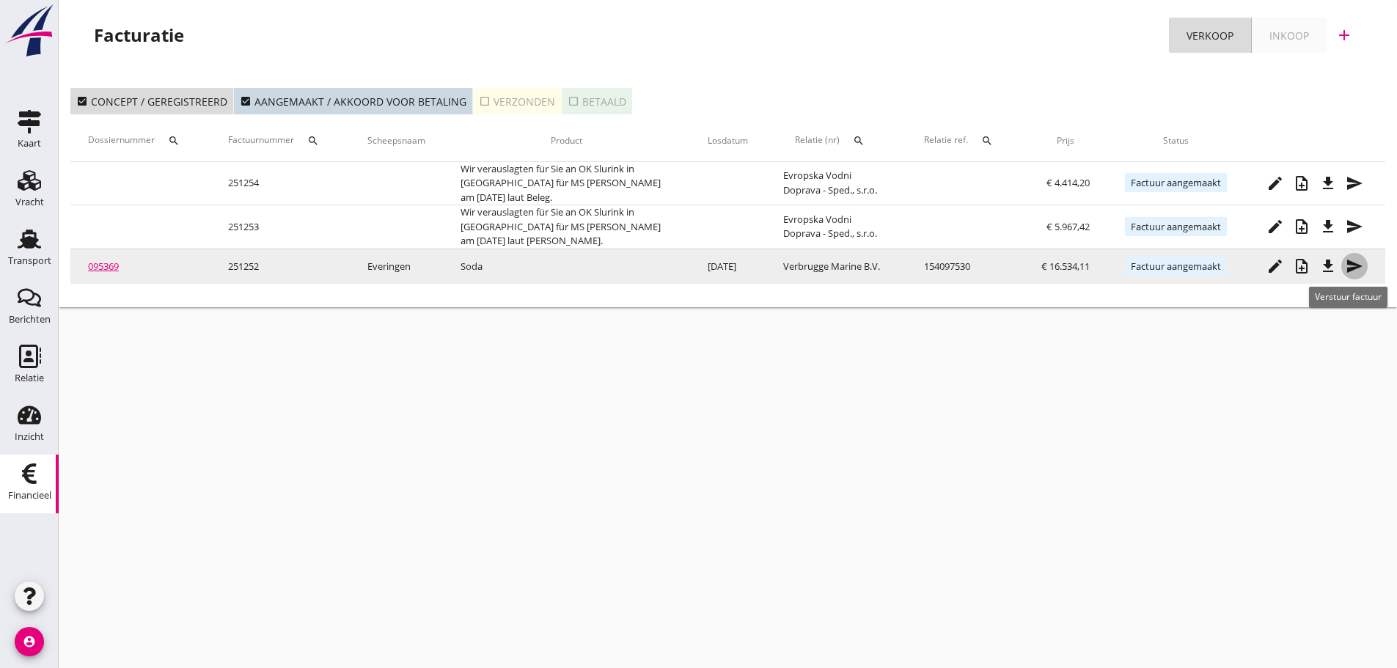
click at [1349, 267] on icon "send" at bounding box center [1354, 266] width 18 height 18
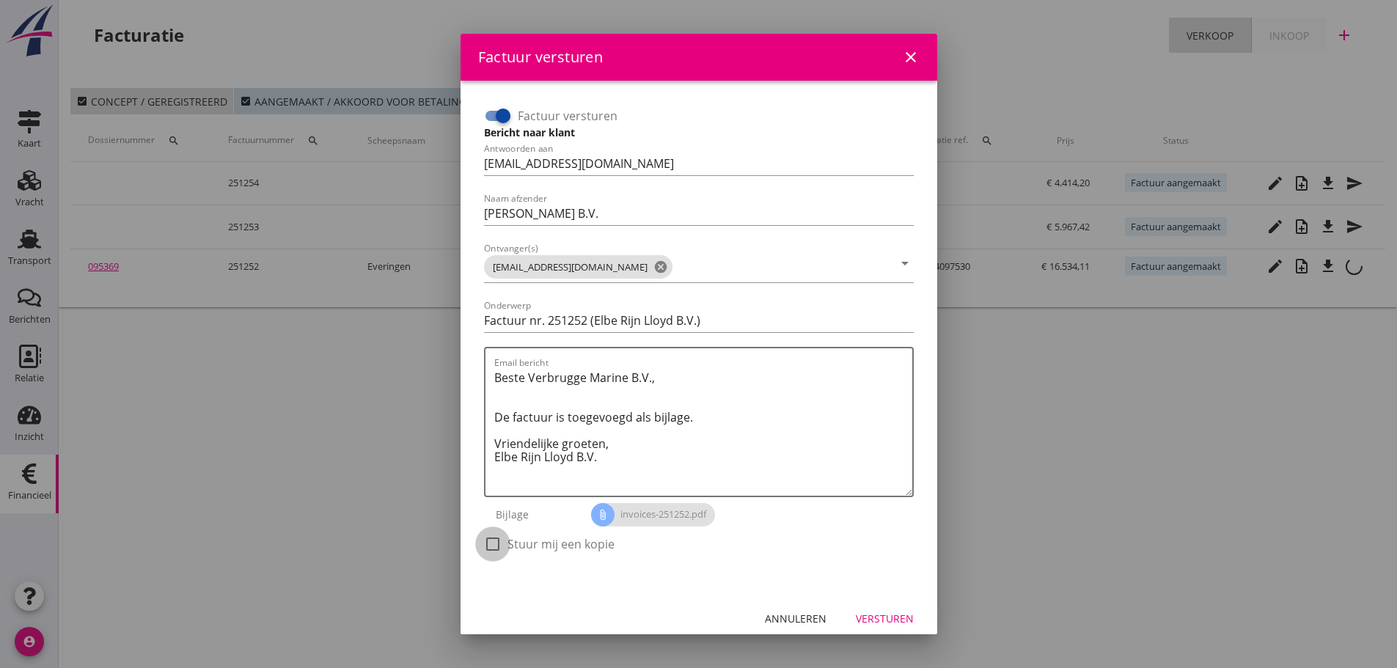
click at [497, 537] on div at bounding box center [492, 544] width 25 height 25
checkbox input "true"
click at [900, 611] on div "Versturen" at bounding box center [885, 618] width 58 height 15
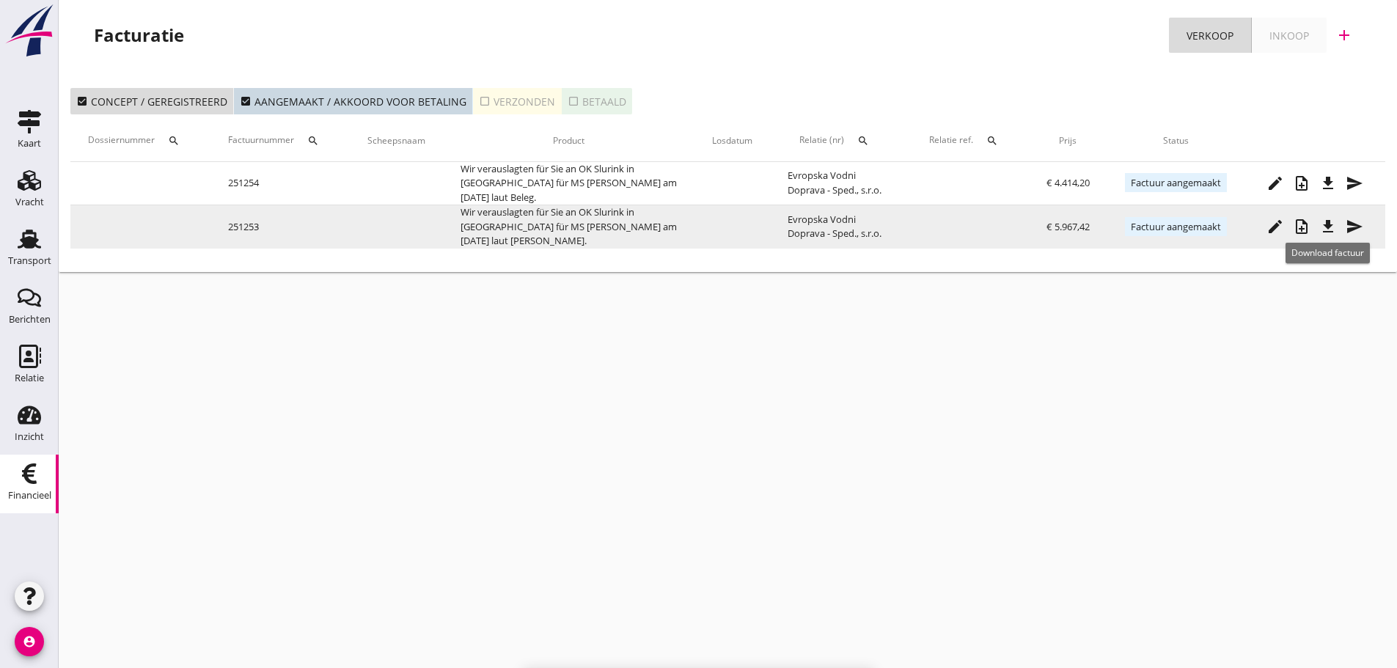
click at [1361, 222] on icon "send" at bounding box center [1354, 227] width 18 height 18
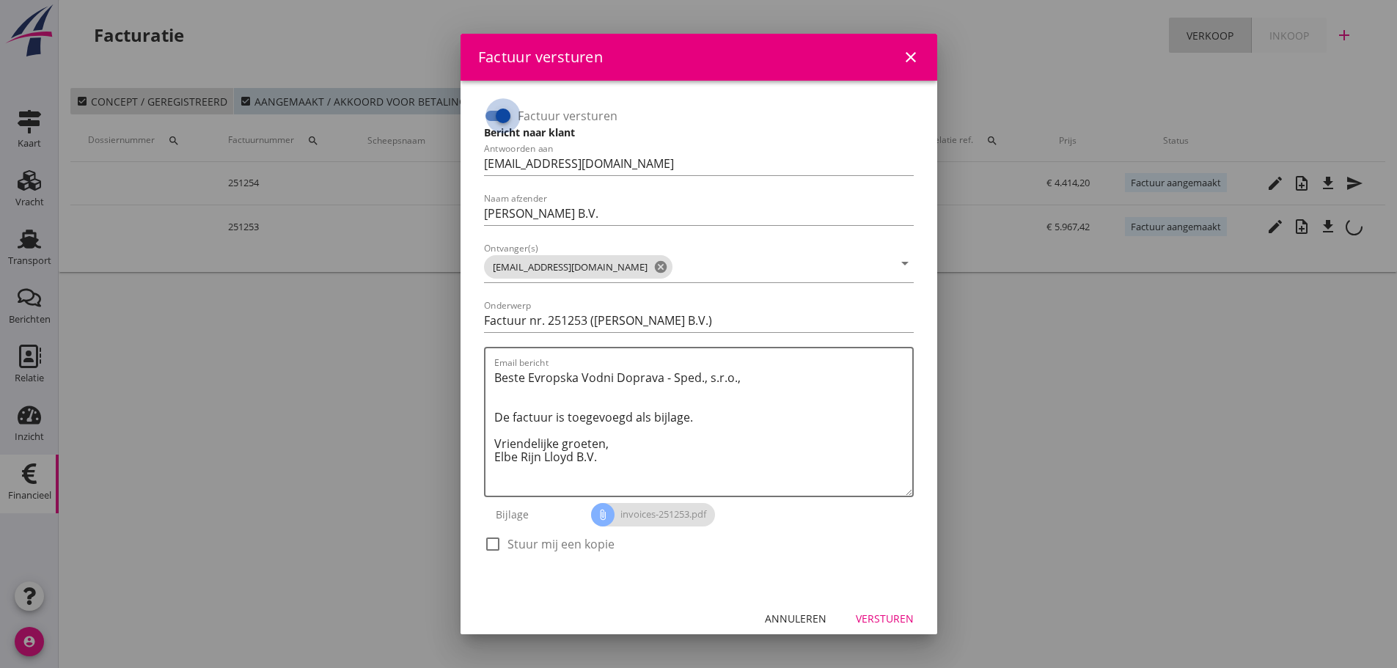
drag, startPoint x: 493, startPoint y: 111, endPoint x: 724, endPoint y: 443, distance: 404.5
click at [492, 111] on div at bounding box center [502, 115] width 25 height 25
checkbox input "false"
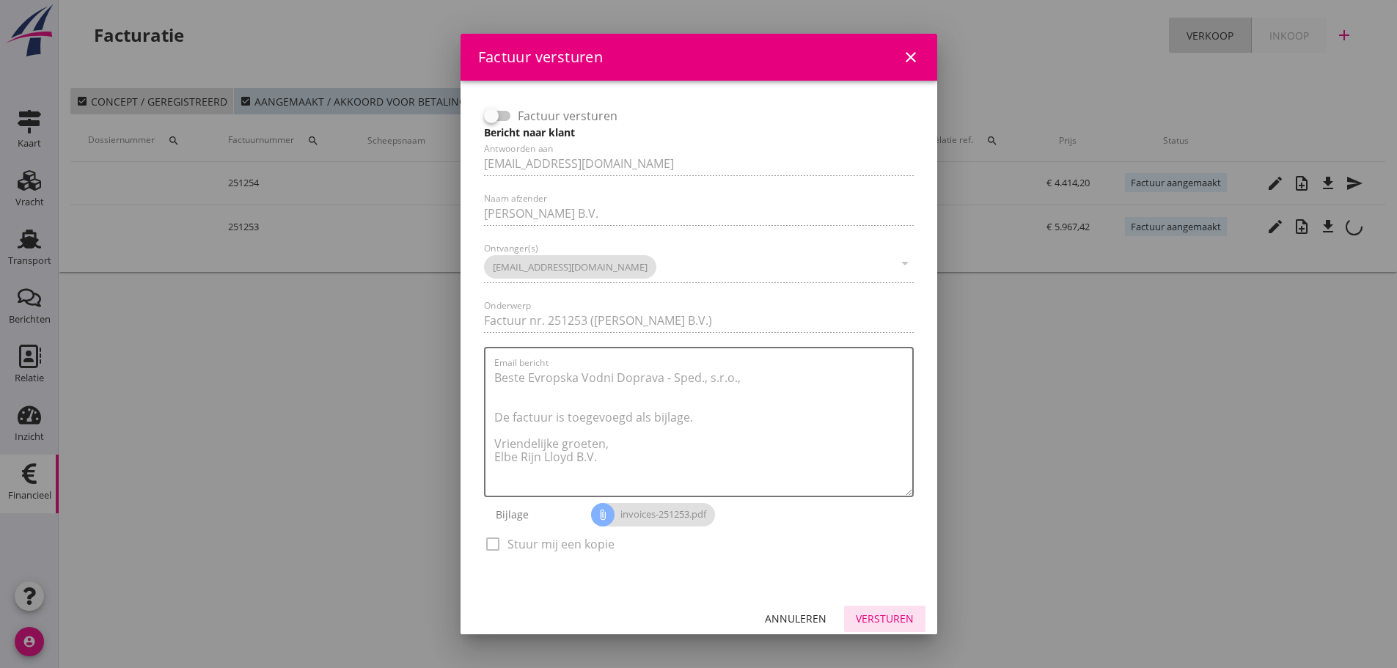
drag, startPoint x: 890, startPoint y: 622, endPoint x: 920, endPoint y: 555, distance: 73.2
click at [890, 623] on div "Versturen" at bounding box center [885, 618] width 58 height 15
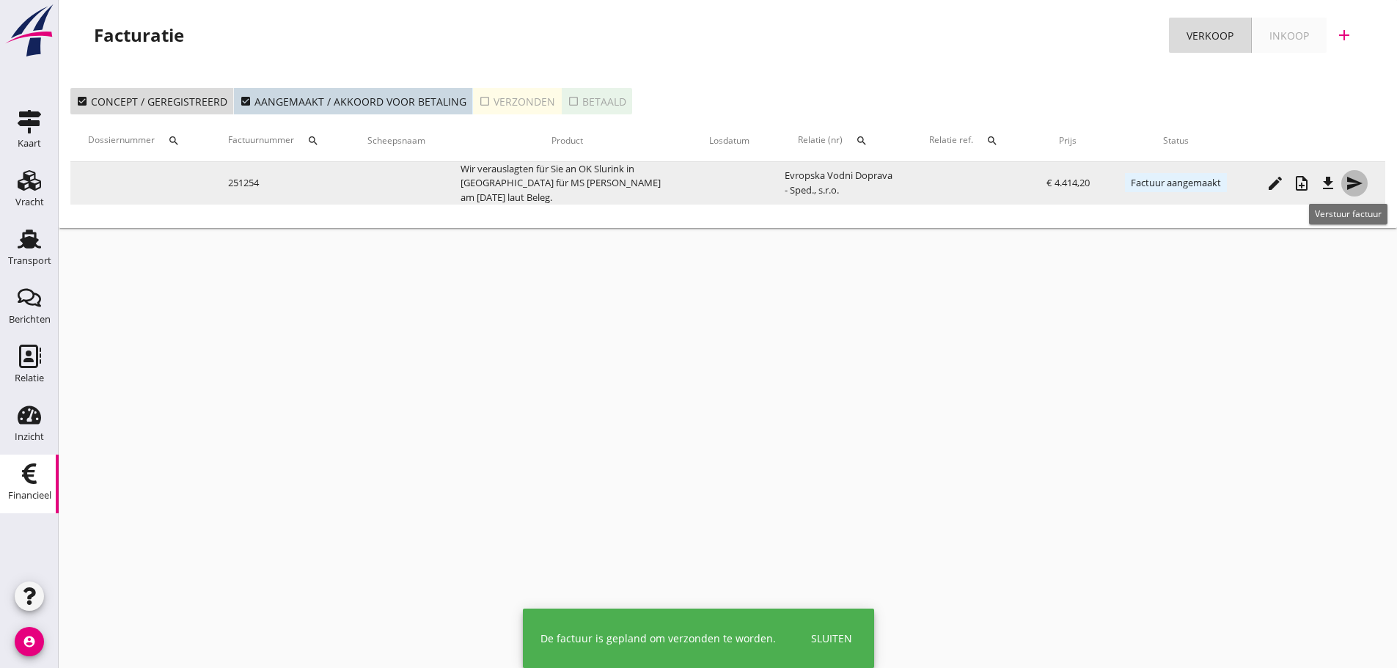
click at [1358, 187] on icon "send" at bounding box center [1354, 183] width 18 height 18
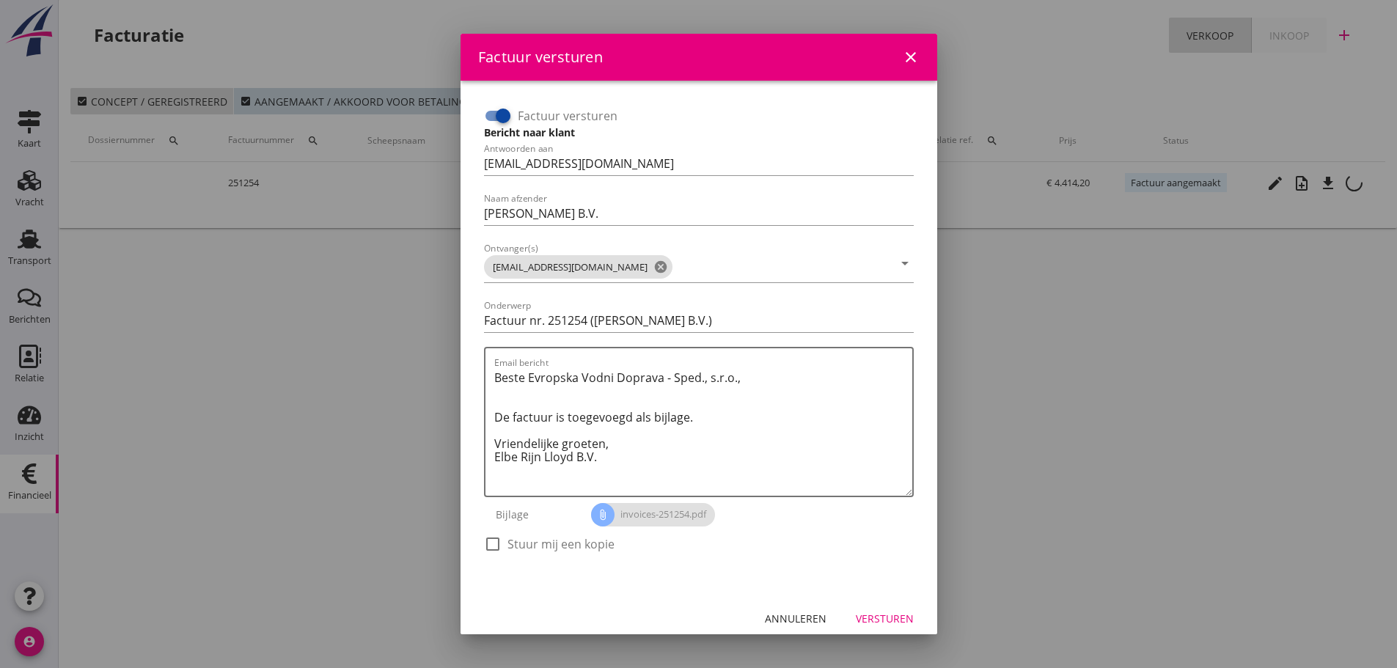
click at [496, 115] on div at bounding box center [502, 115] width 25 height 25
checkbox input "false"
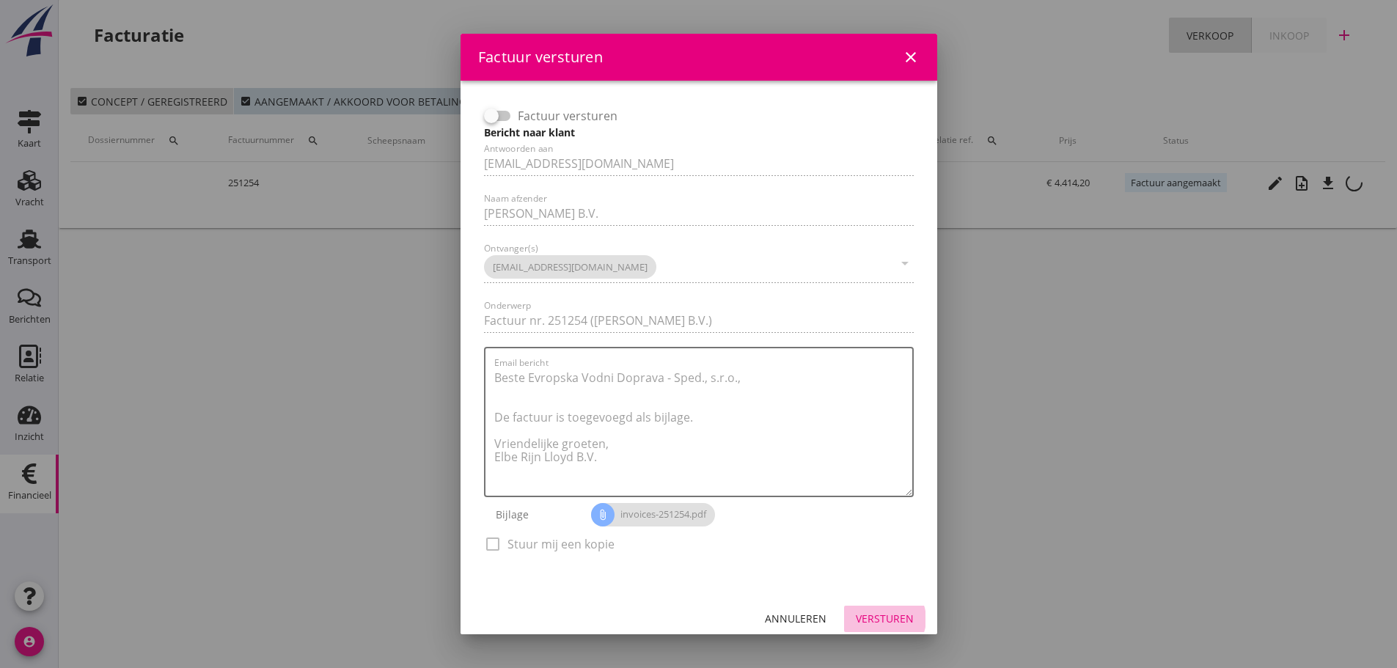
click at [881, 625] on div "Versturen" at bounding box center [885, 618] width 58 height 15
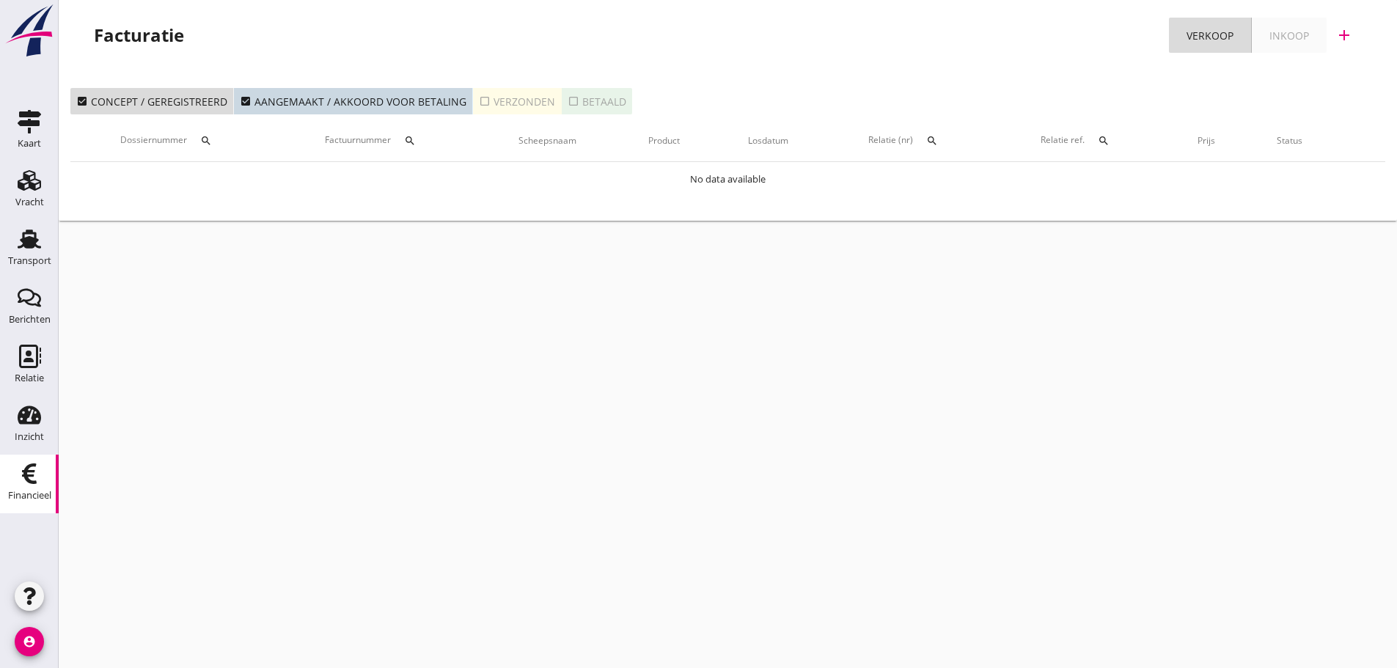
click at [776, 402] on div "cancel You are impersonating another user. Facturatie Verkoop Inkoop add check_…" at bounding box center [728, 334] width 1338 height 668
click at [647, 573] on div "cancel You are impersonating another user. Facturatie Verkoop Inkoop add check_…" at bounding box center [728, 334] width 1338 height 668
click at [823, 538] on div "cancel You are impersonating another user. Facturatie Verkoop Inkoop add check_…" at bounding box center [728, 334] width 1338 height 668
